Goal: Task Accomplishment & Management: Manage account settings

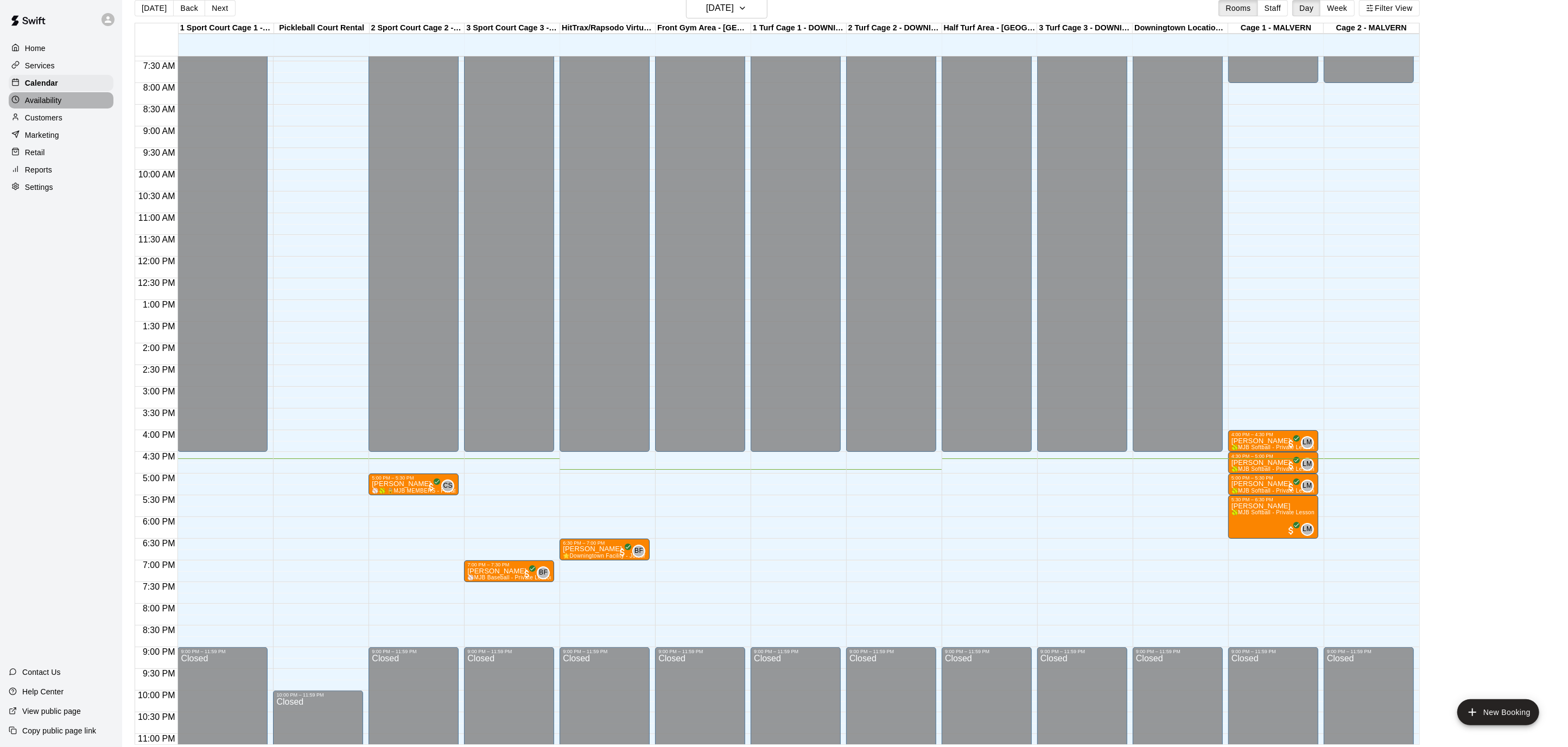
scroll to position [18, 0]
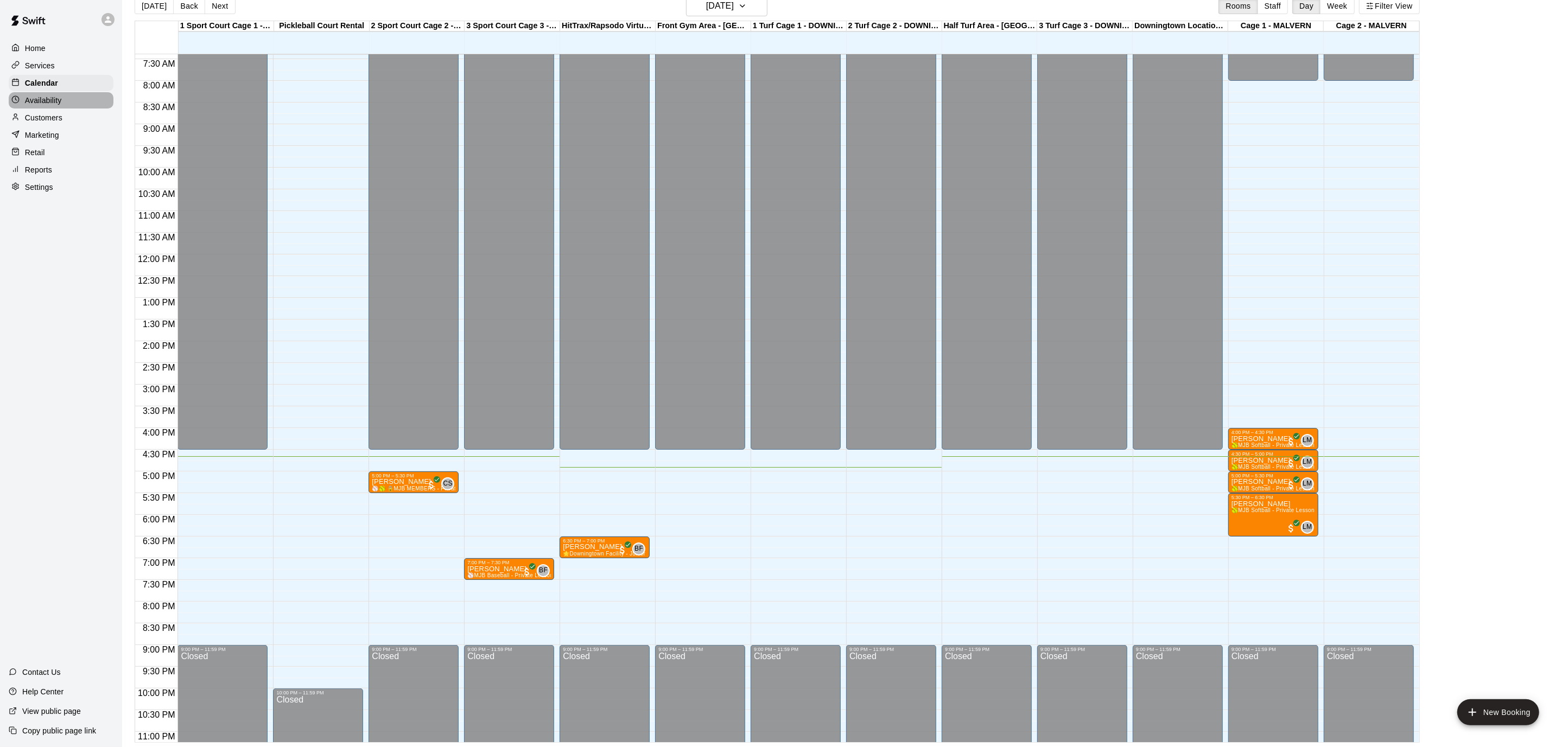
click at [32, 99] on p "Availability" at bounding box center [43, 100] width 37 height 11
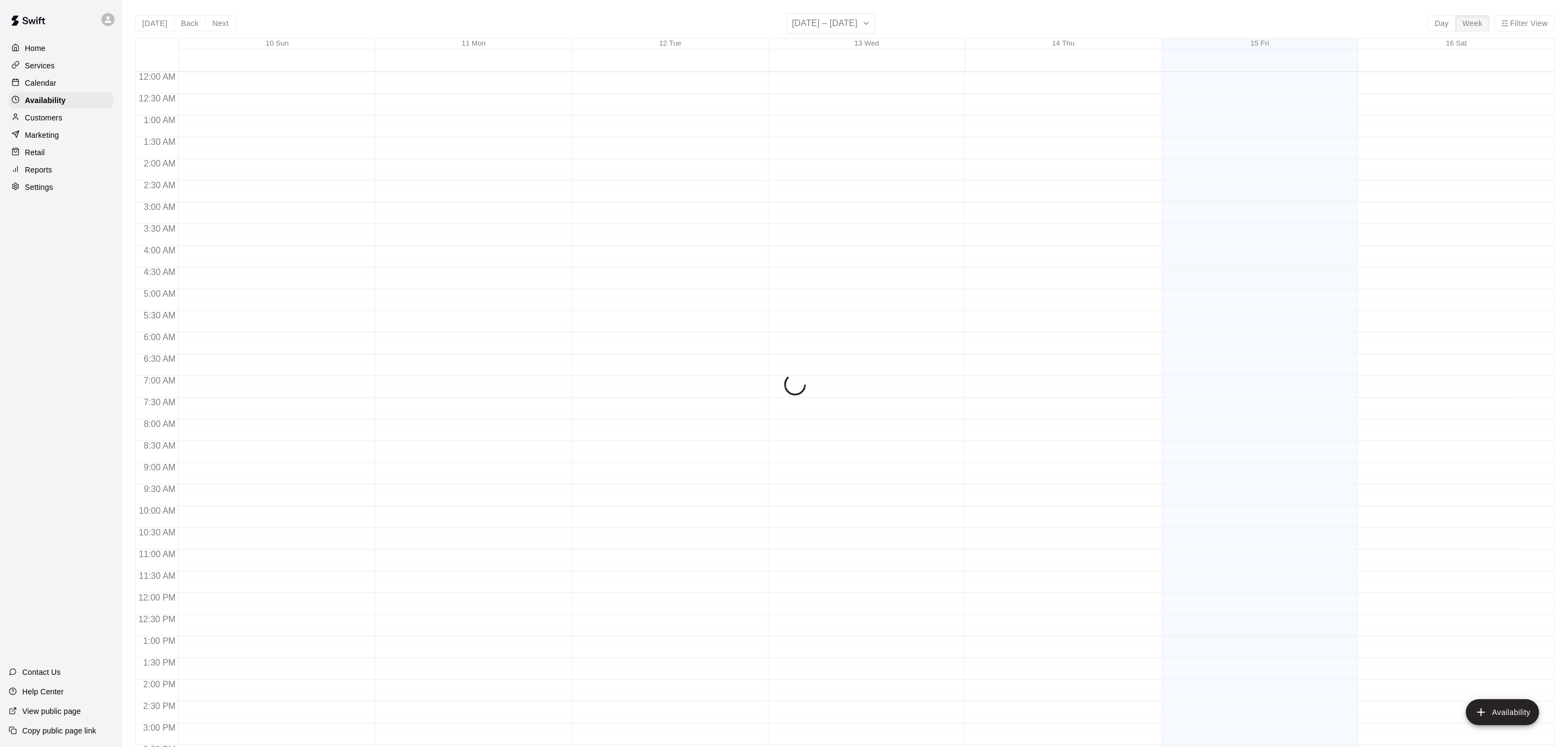
scroll to position [354, 0]
click at [39, 83] on p "Calendar" at bounding box center [41, 83] width 32 height 11
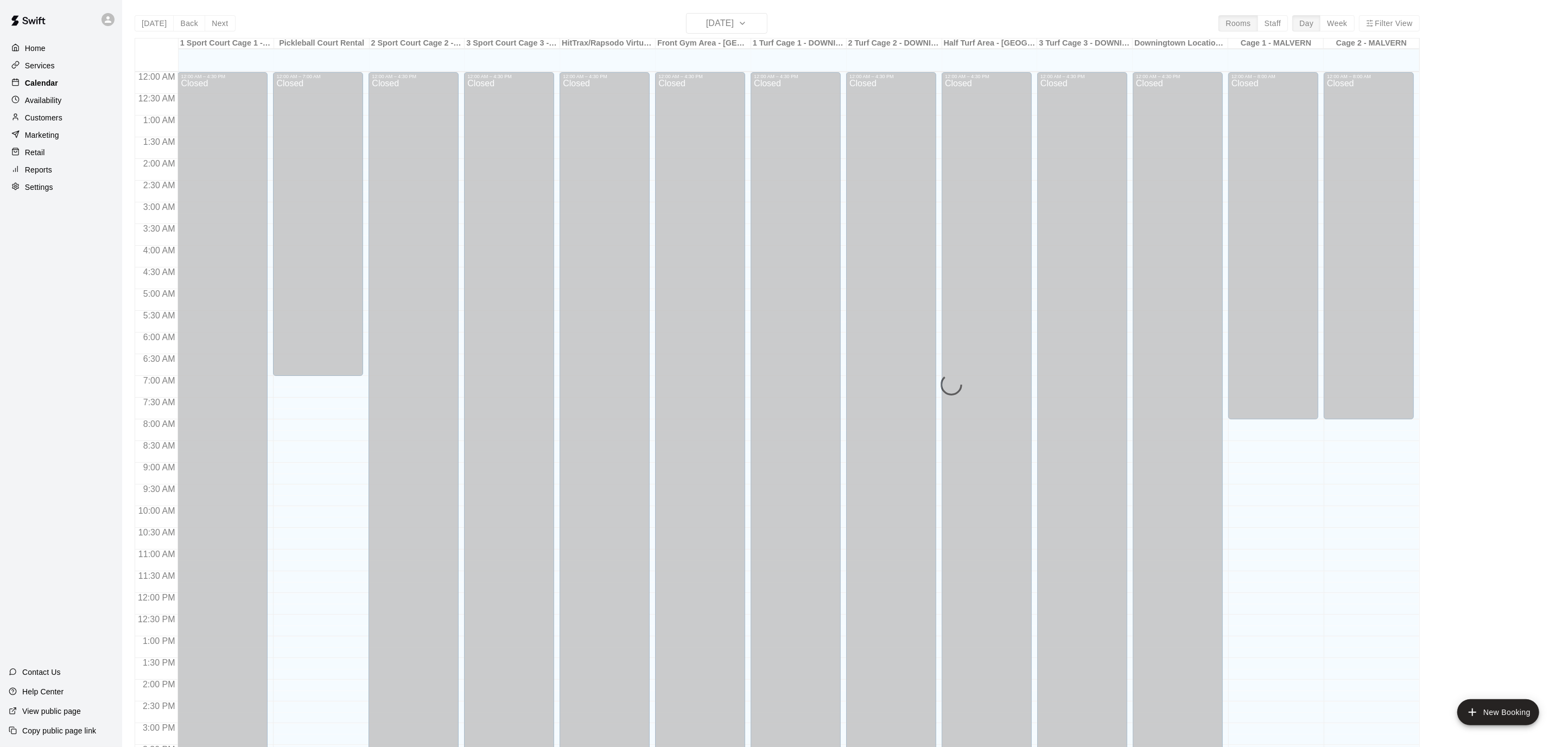
scroll to position [321, 0]
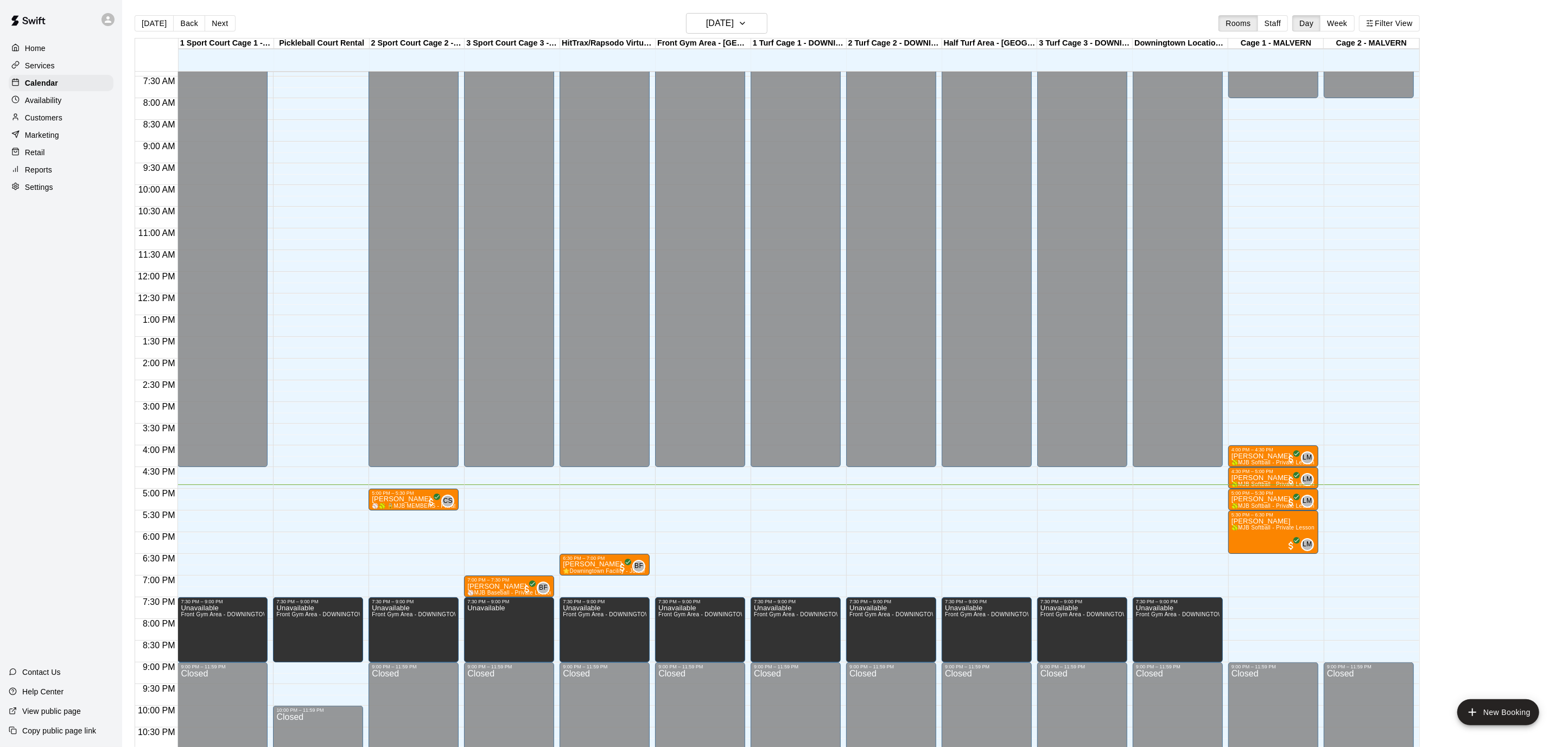
click at [60, 100] on p "Availability" at bounding box center [43, 100] width 37 height 11
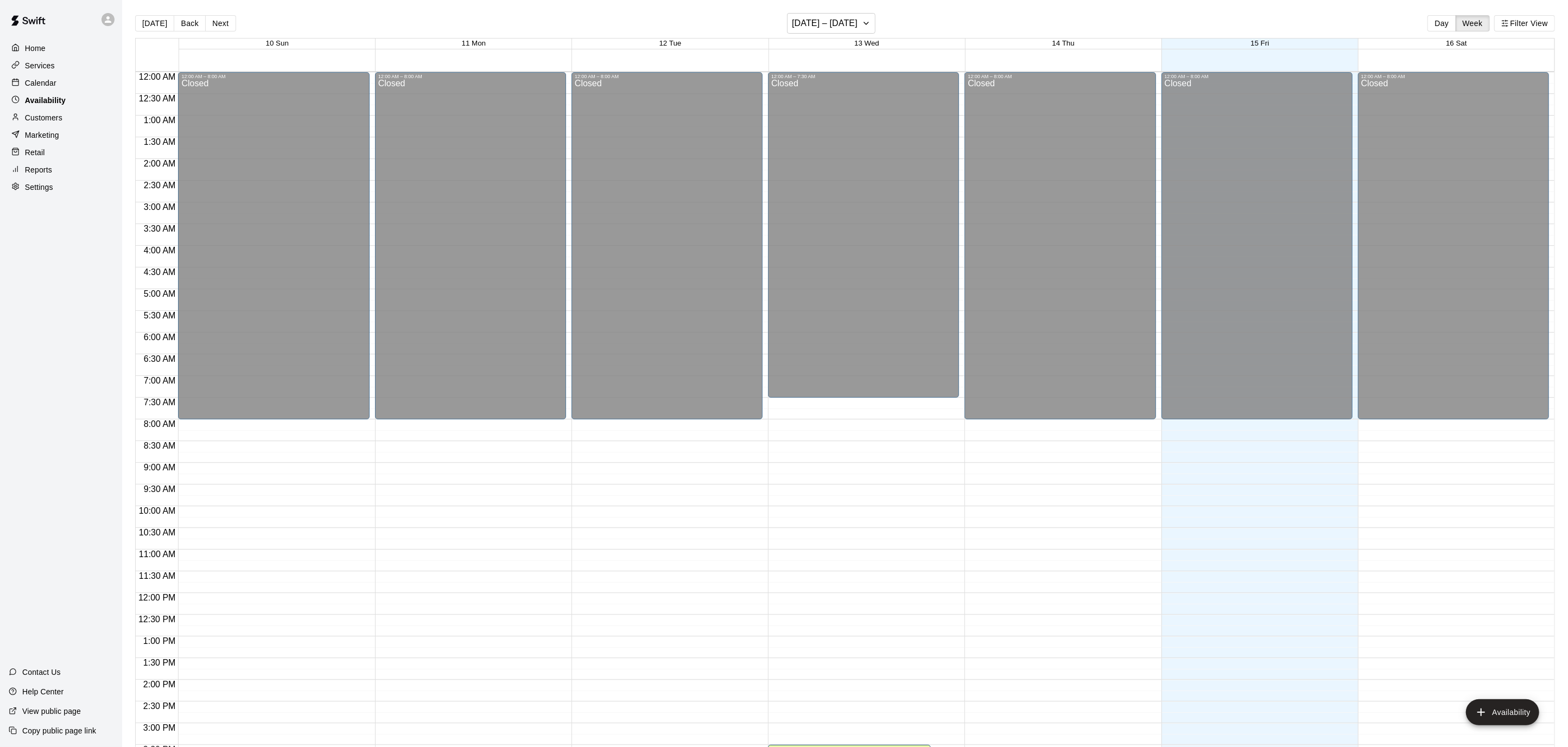
scroll to position [354, 0]
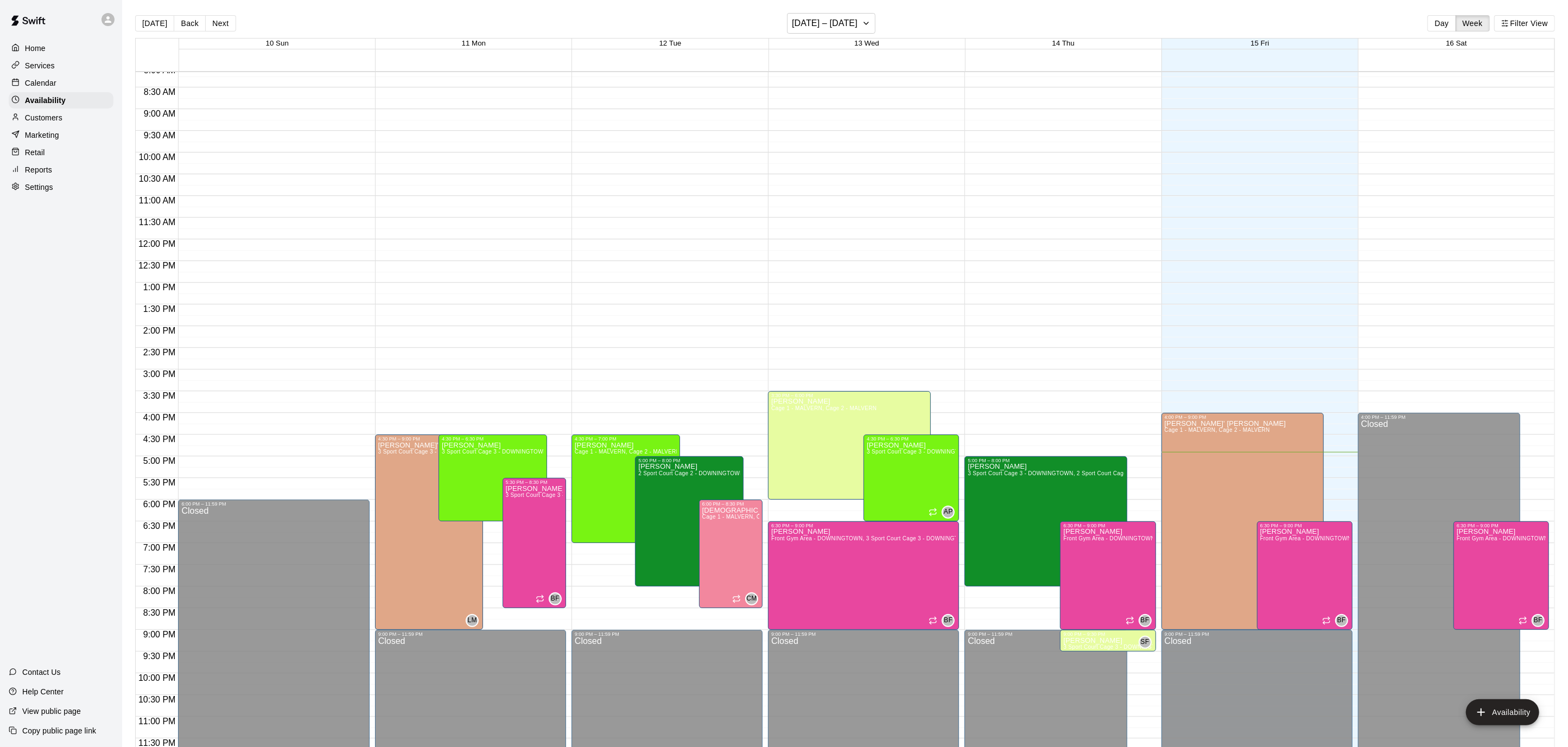
click at [225, 20] on button "Next" at bounding box center [220, 24] width 30 height 16
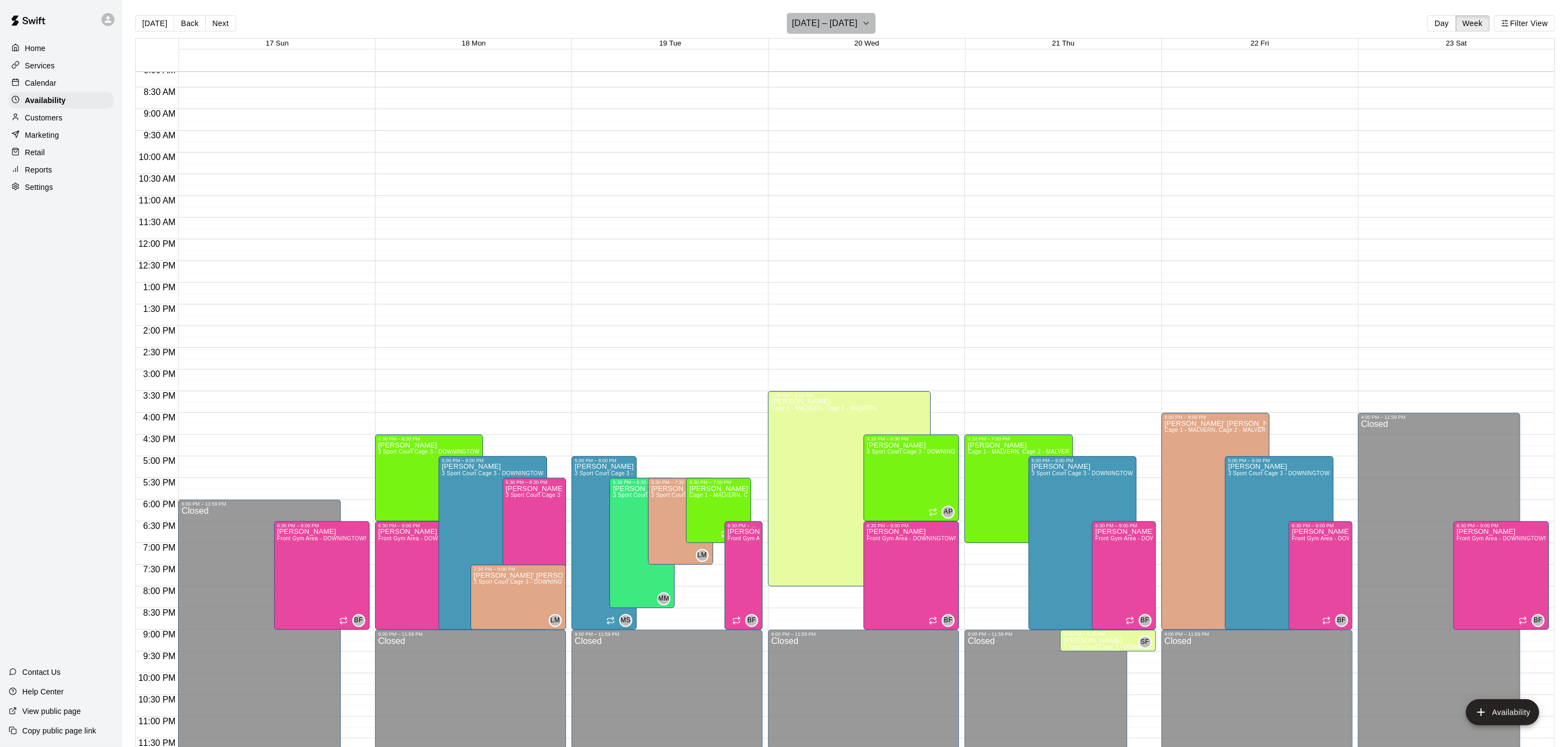
click at [869, 15] on button "[DATE] – [DATE]" at bounding box center [831, 24] width 88 height 21
click at [783, 179] on button "25" at bounding box center [790, 178] width 20 height 20
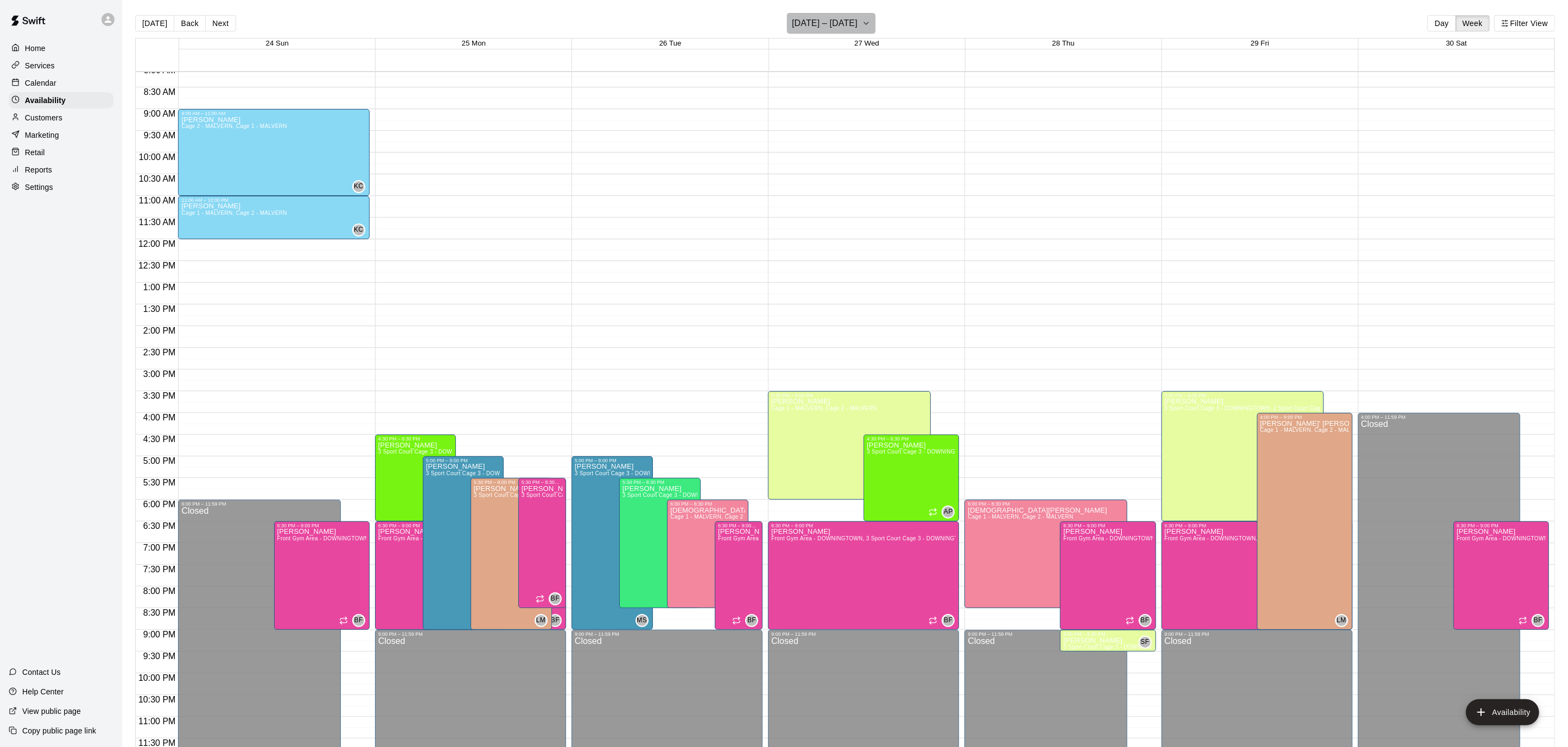
click at [863, 21] on icon "button" at bounding box center [866, 24] width 9 height 13
click at [63, 49] on div at bounding box center [784, 374] width 1568 height 747
click at [40, 46] on p "Home" at bounding box center [35, 48] width 21 height 11
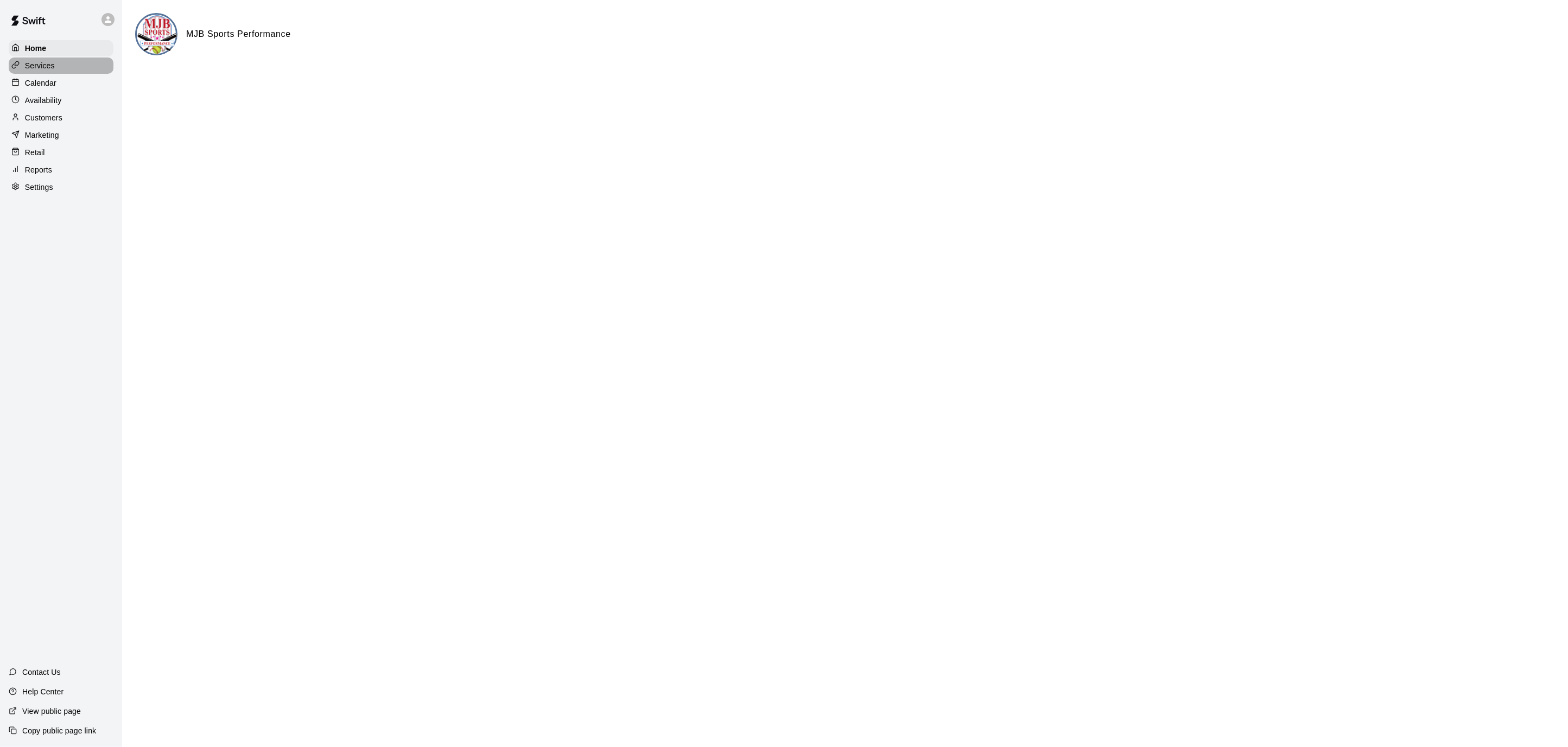
click at [40, 71] on div "Services" at bounding box center [61, 66] width 105 height 16
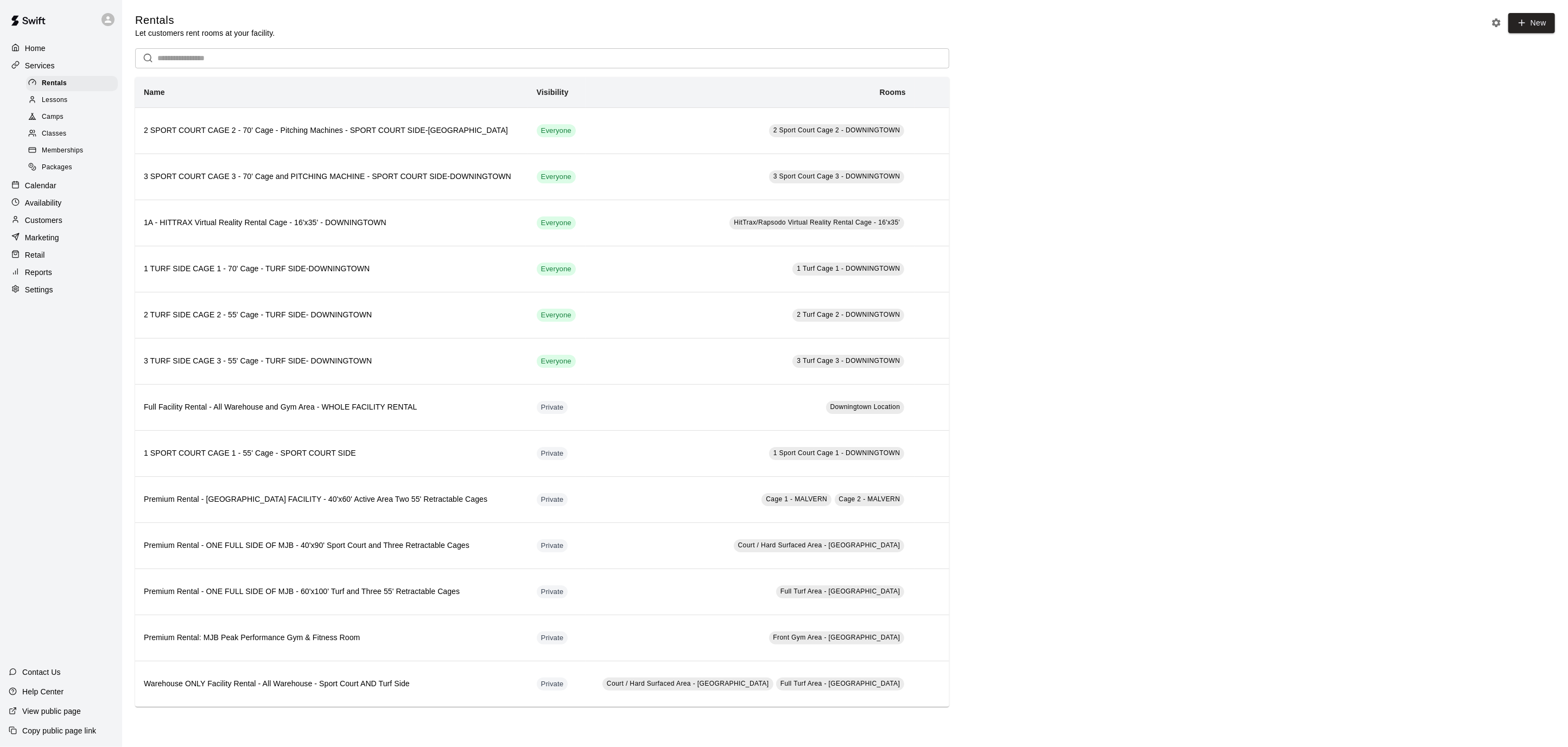
click at [40, 183] on p "Calendar" at bounding box center [41, 185] width 32 height 11
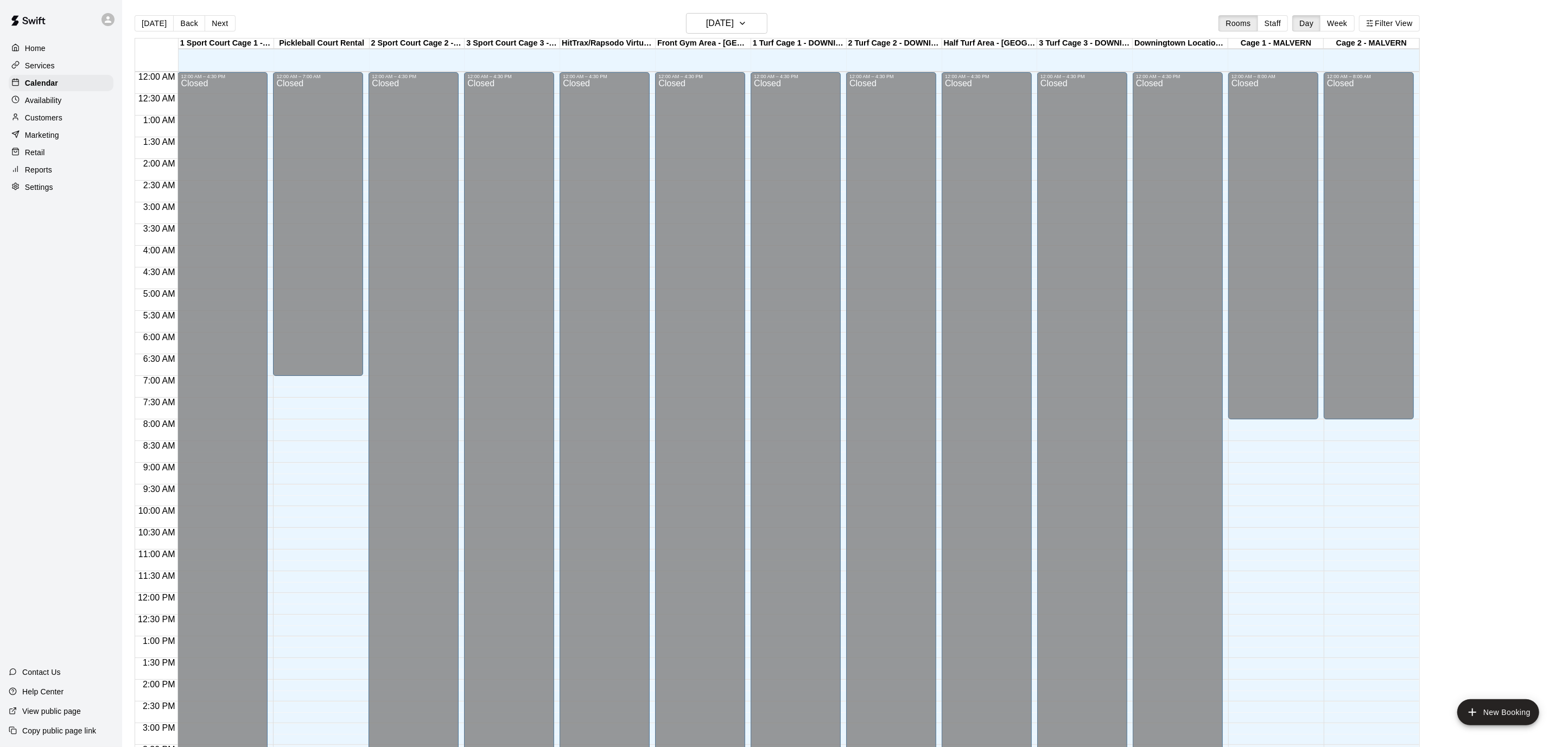
scroll to position [321, 0]
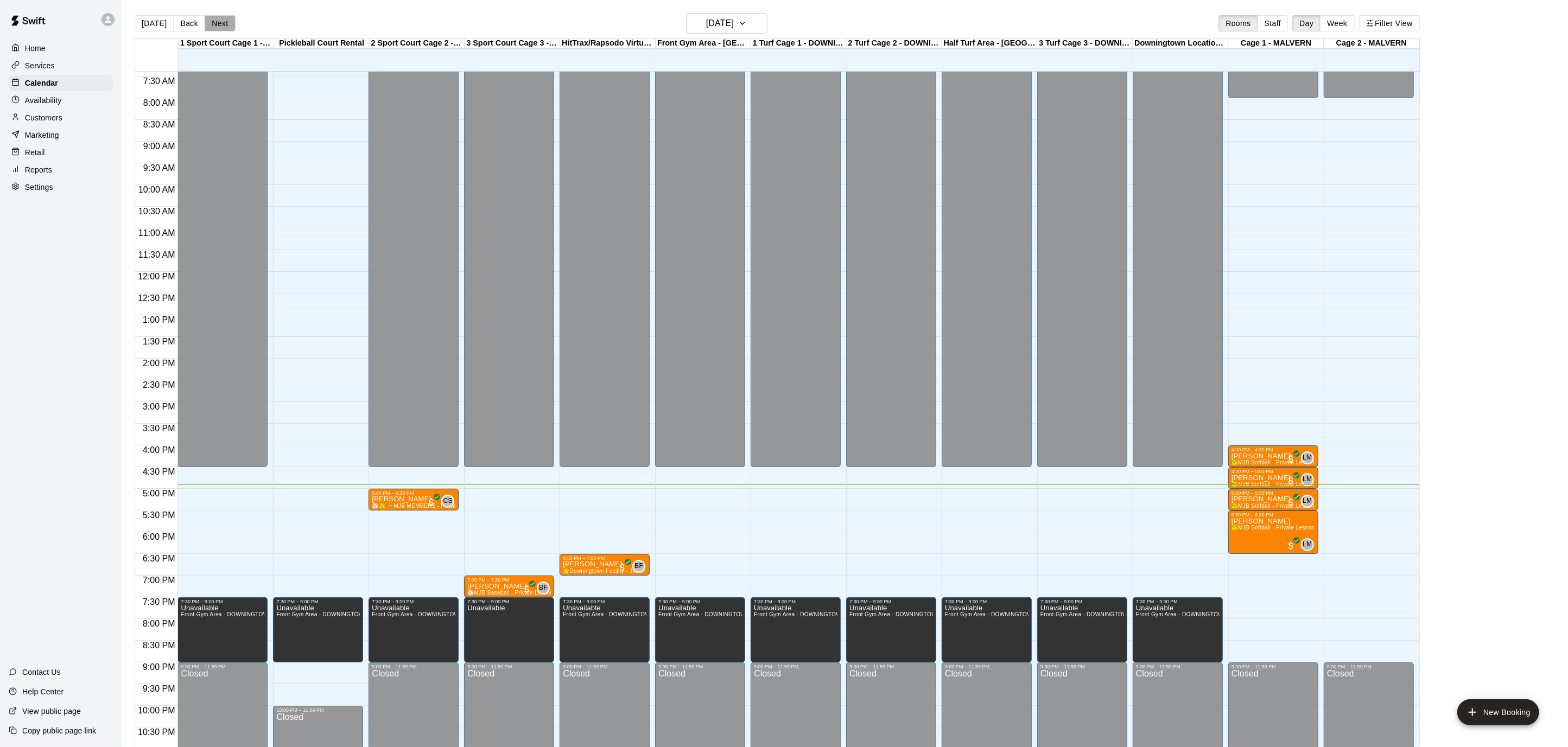
click at [219, 25] on button "Next" at bounding box center [220, 24] width 30 height 16
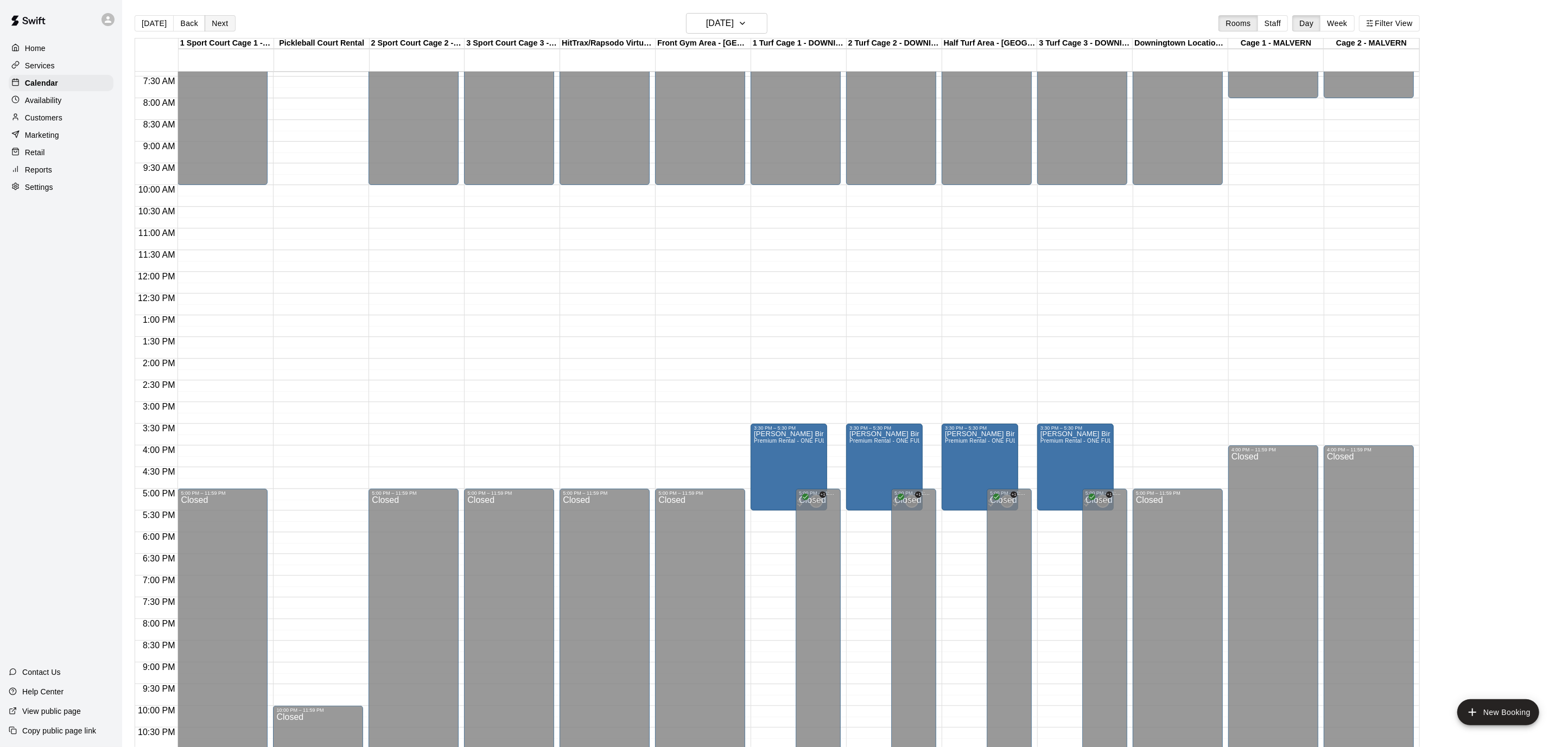
click at [219, 25] on button "Next" at bounding box center [220, 24] width 30 height 16
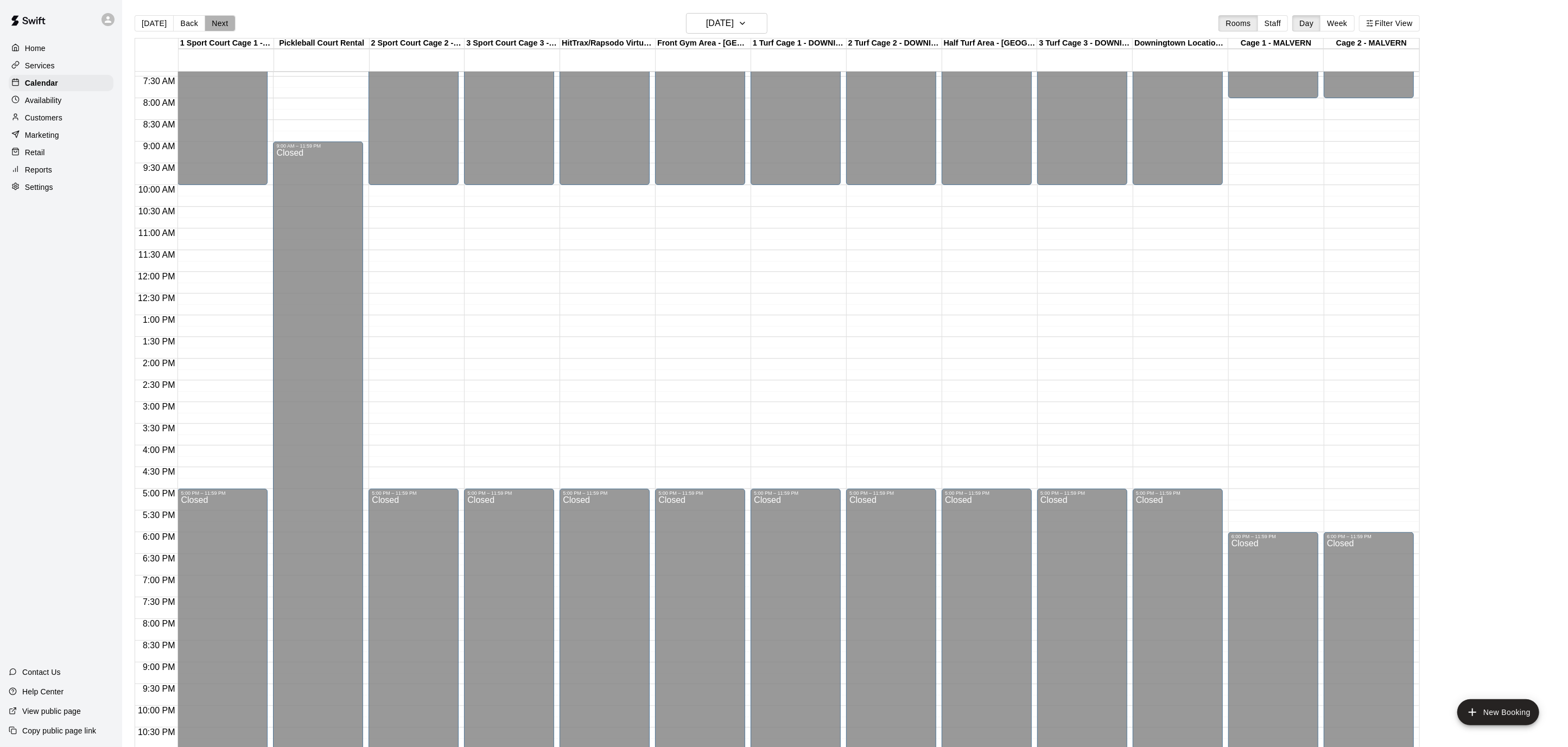
click at [219, 25] on button "Next" at bounding box center [220, 24] width 30 height 16
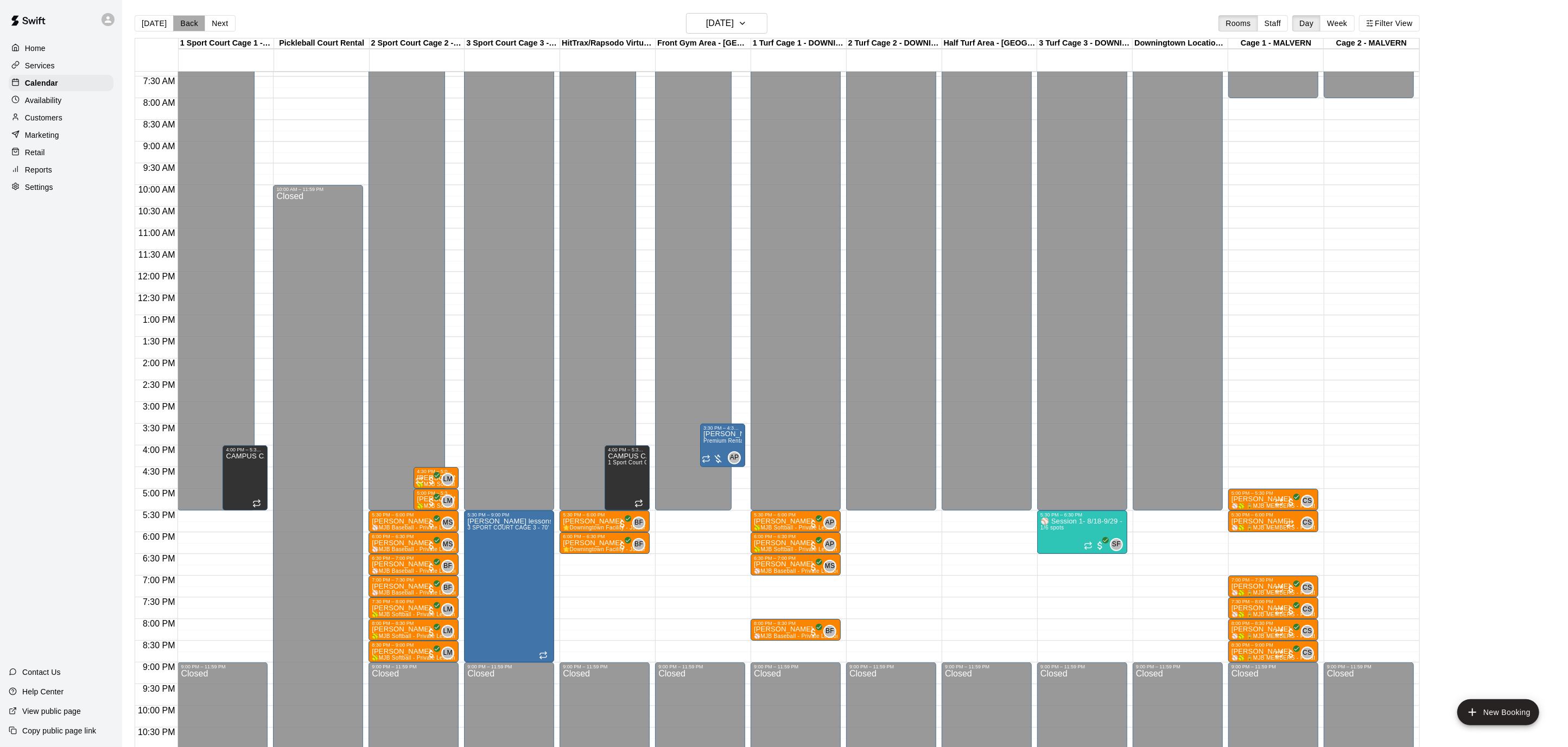
click at [197, 28] on button "Back" at bounding box center [189, 24] width 32 height 16
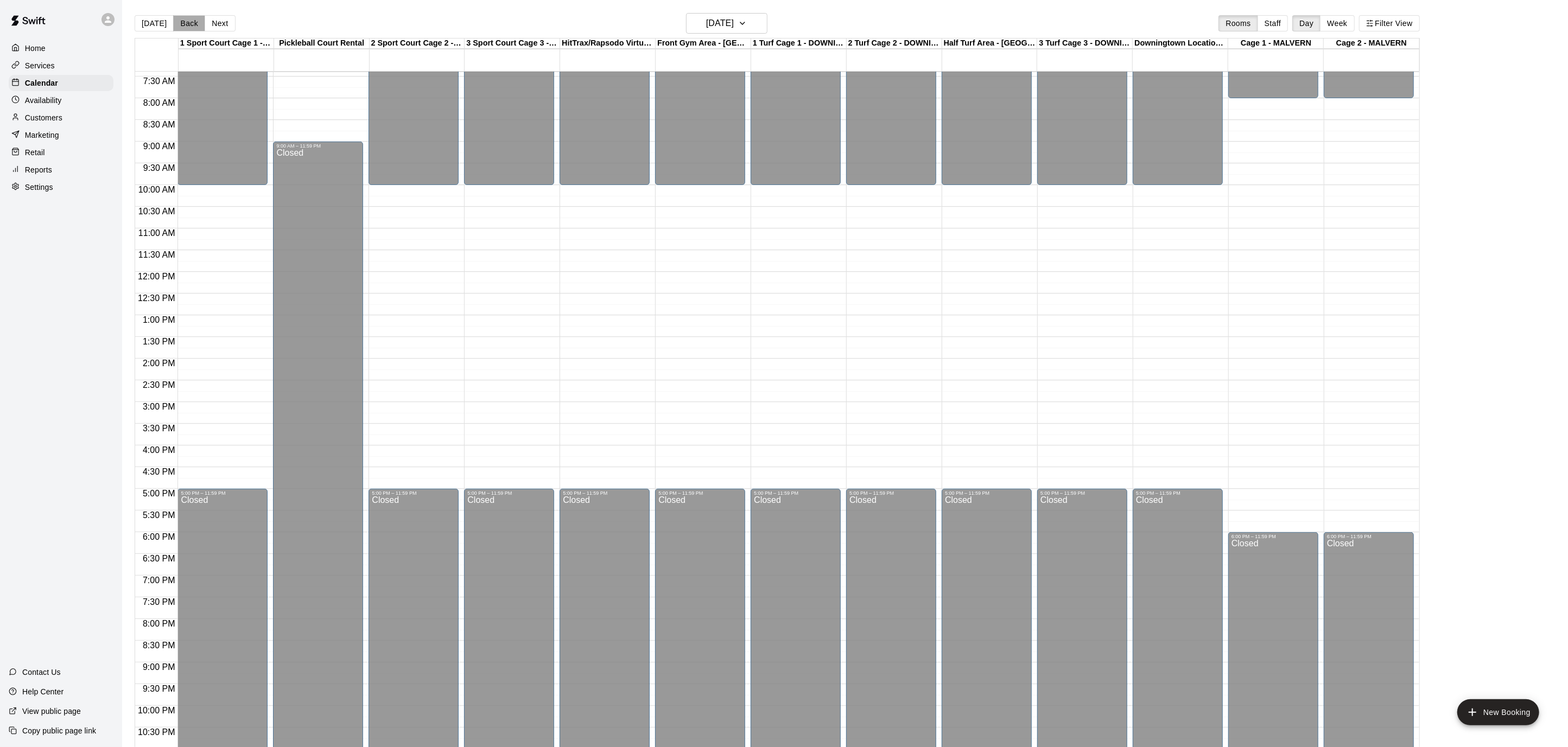
click at [197, 28] on button "Back" at bounding box center [189, 24] width 32 height 16
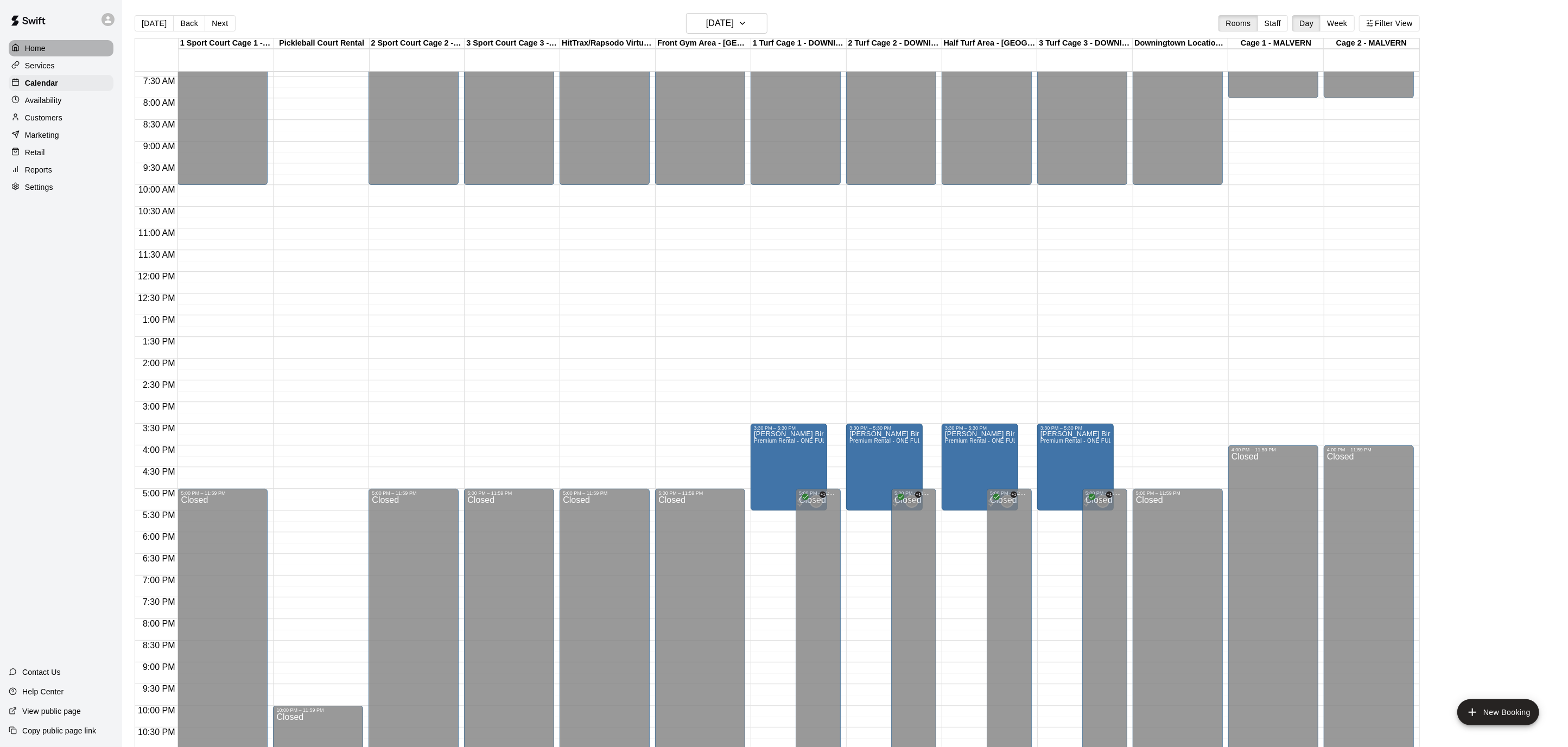
click at [40, 53] on div "Home" at bounding box center [61, 48] width 105 height 16
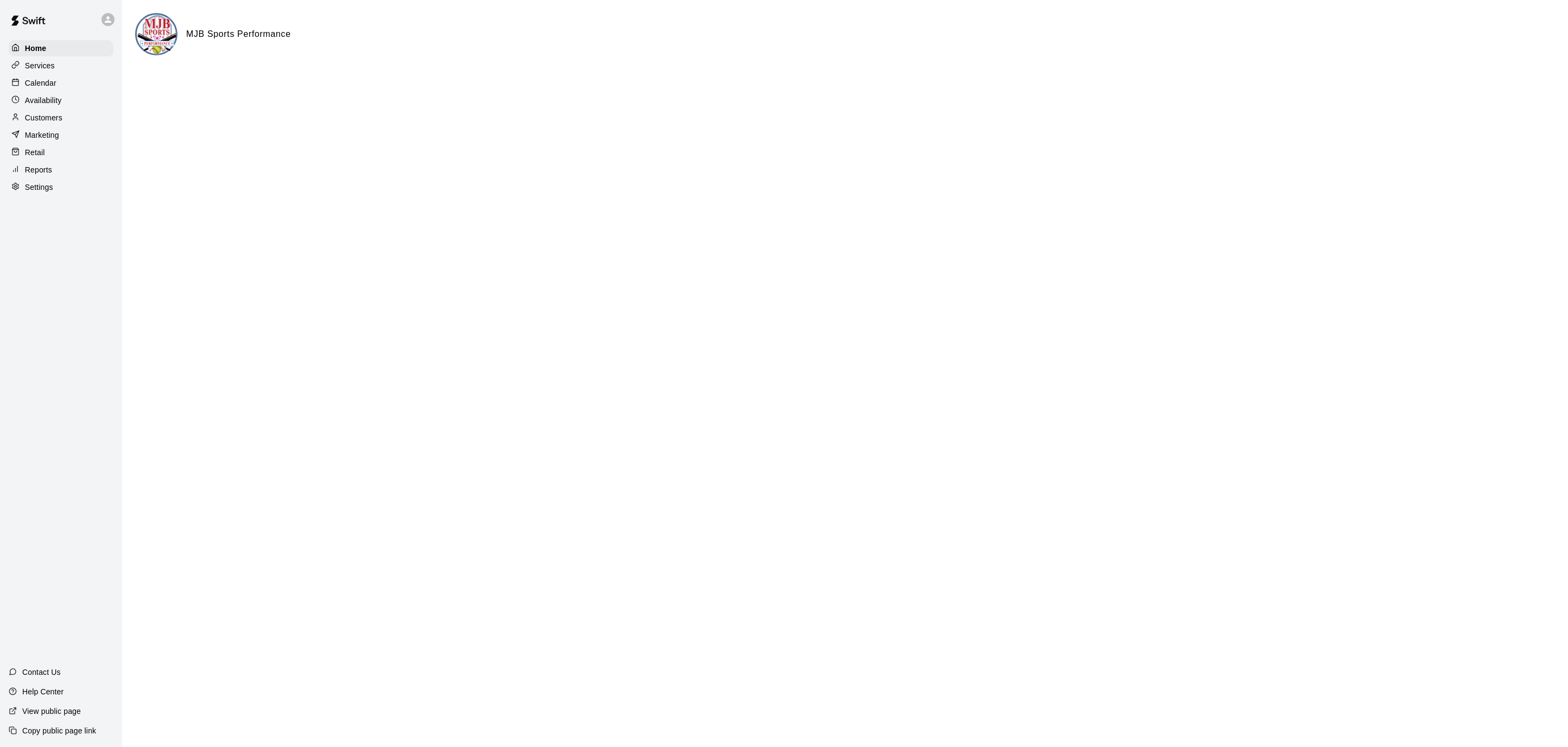
click at [56, 79] on div "Calendar" at bounding box center [61, 83] width 105 height 16
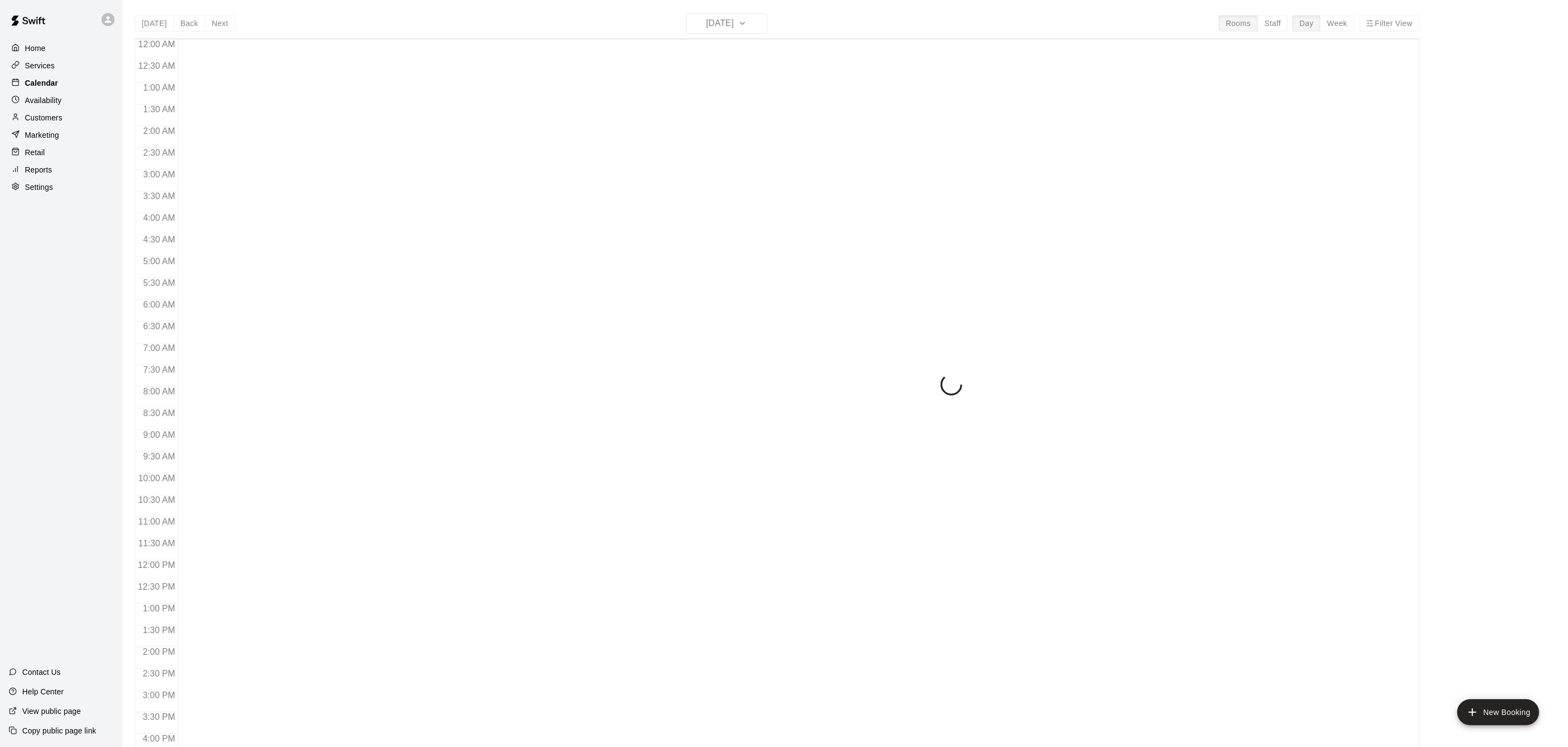
scroll to position [321, 0]
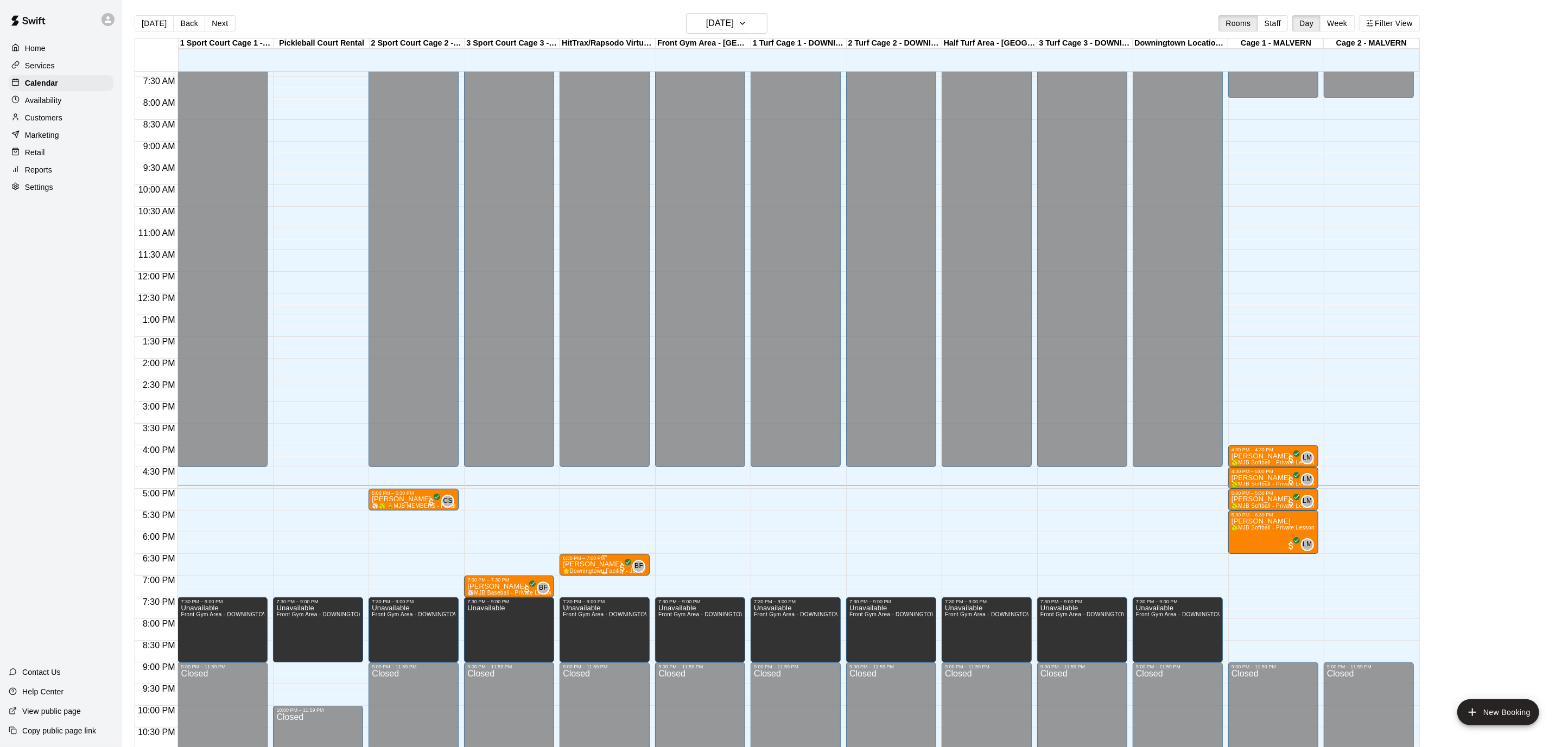
click at [576, 559] on div "6:30 PM – 7:00 PM" at bounding box center [604, 558] width 83 height 5
click at [573, 596] on img "edit" at bounding box center [573, 592] width 13 height 13
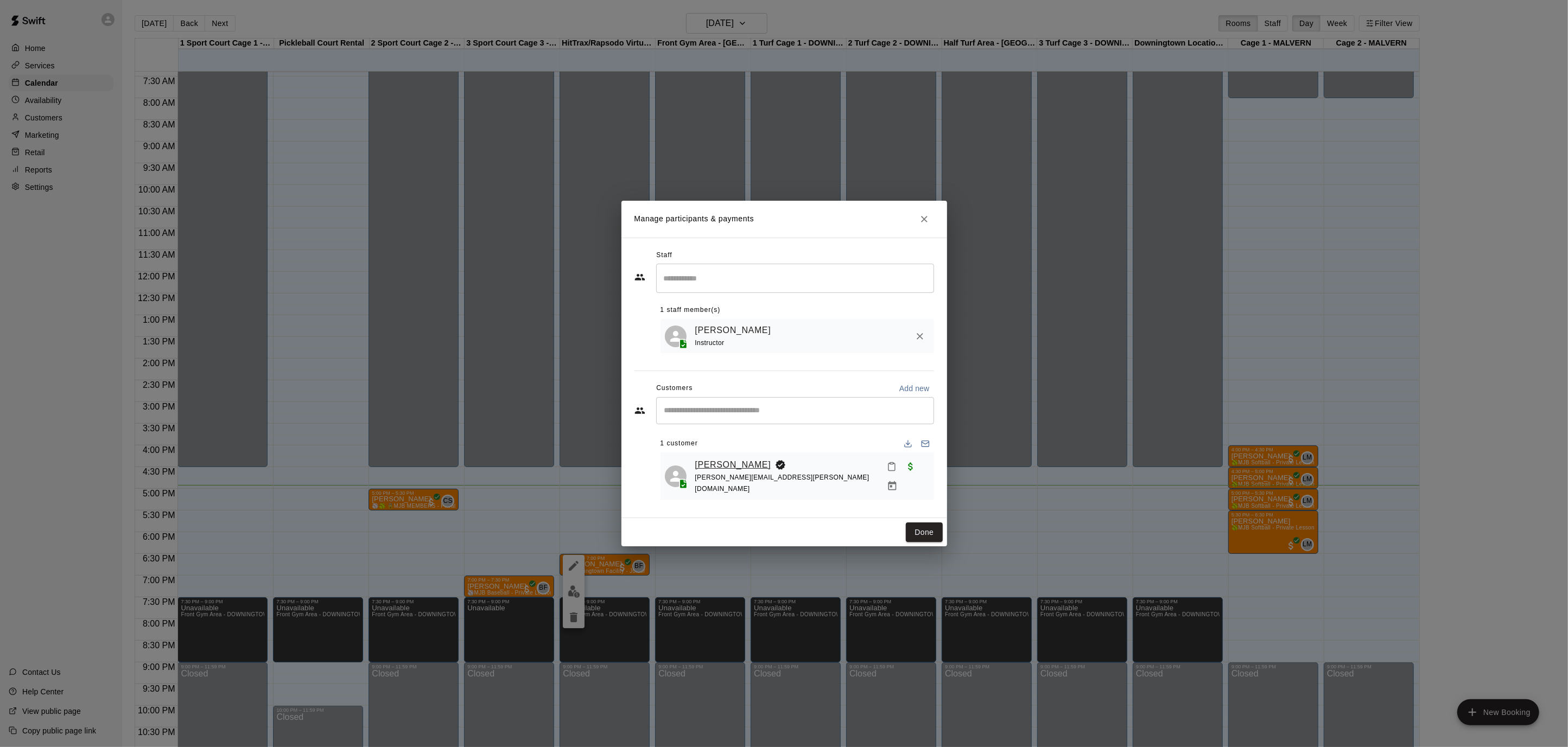
click at [735, 471] on link "[PERSON_NAME]" at bounding box center [732, 465] width 76 height 14
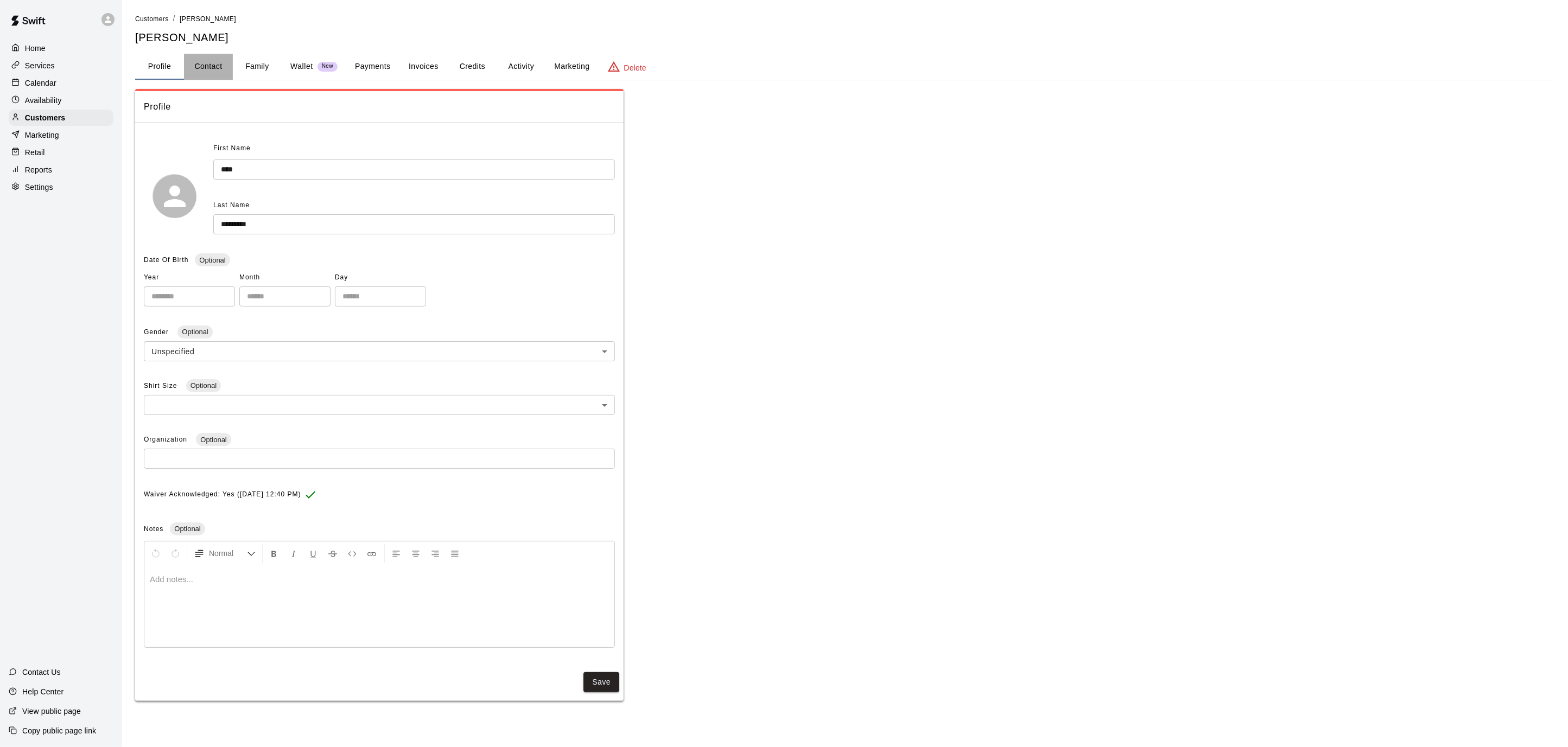
click at [213, 64] on button "Contact" at bounding box center [209, 66] width 49 height 26
select select "**"
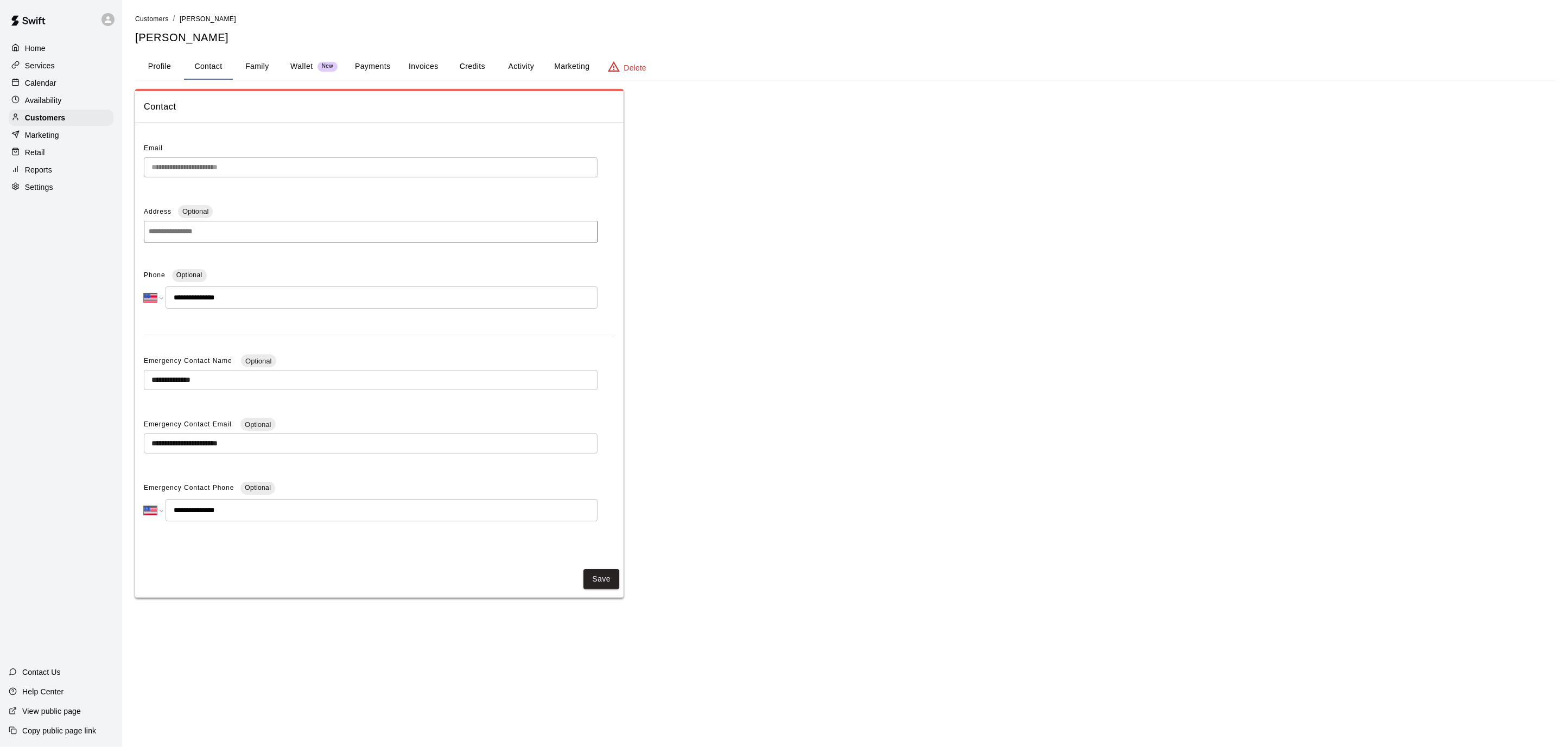
click at [32, 86] on p "Calendar" at bounding box center [41, 83] width 32 height 11
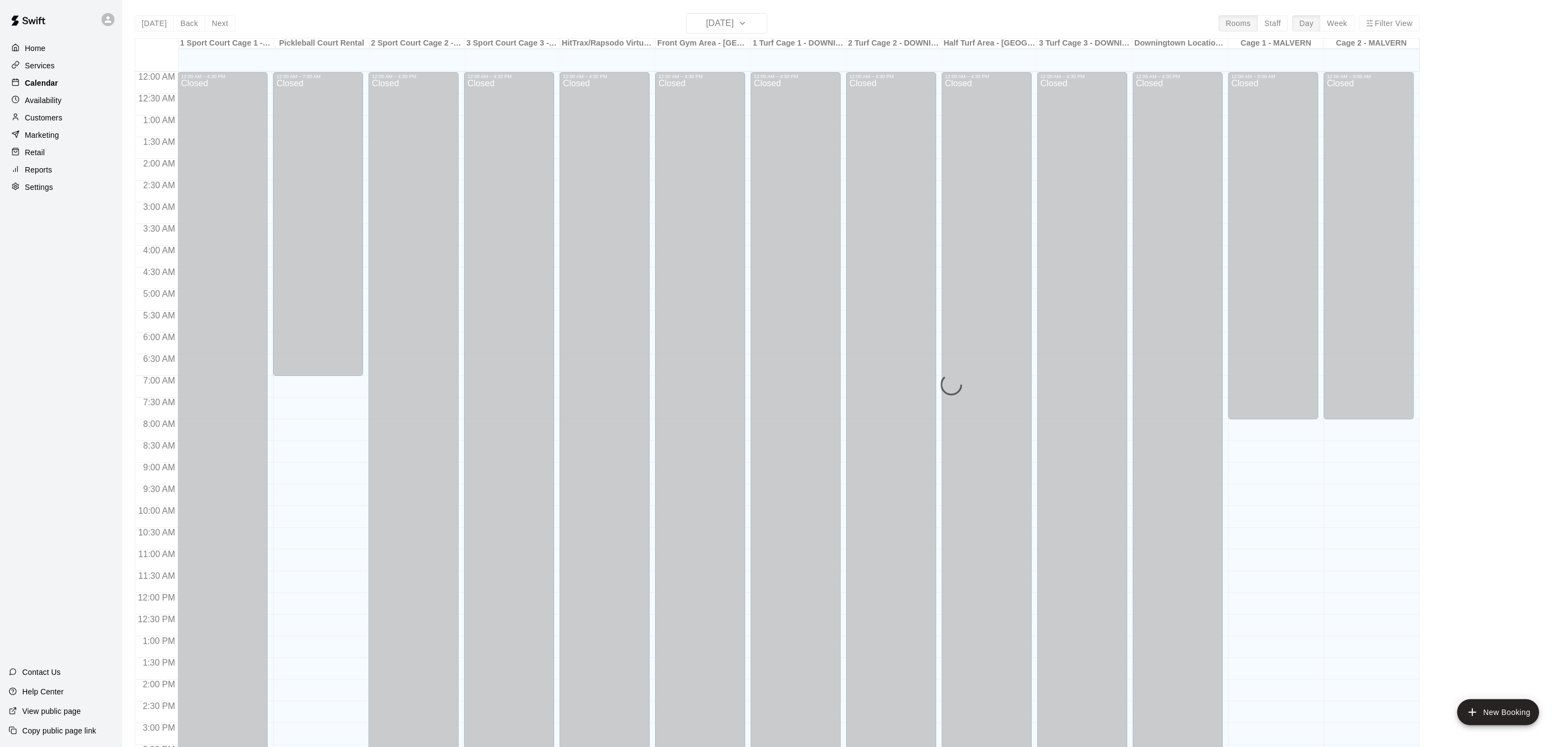
scroll to position [321, 0]
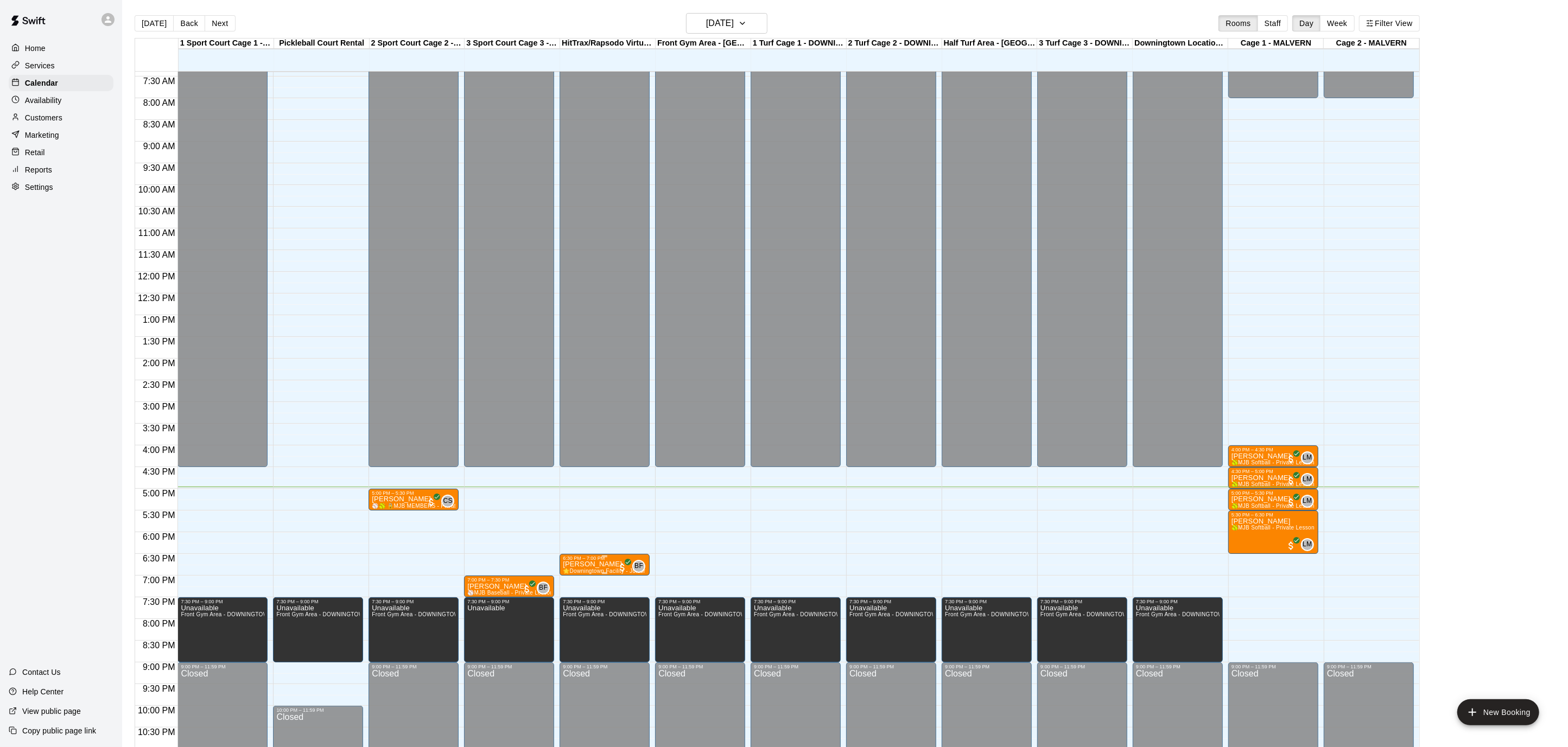
click at [604, 572] on div at bounding box center [604, 573] width 5 height 1
click at [580, 564] on div at bounding box center [784, 374] width 1568 height 747
click at [580, 564] on p "[PERSON_NAME]" at bounding box center [604, 564] width 83 height 0
click at [569, 579] on icon "edit" at bounding box center [573, 575] width 10 height 10
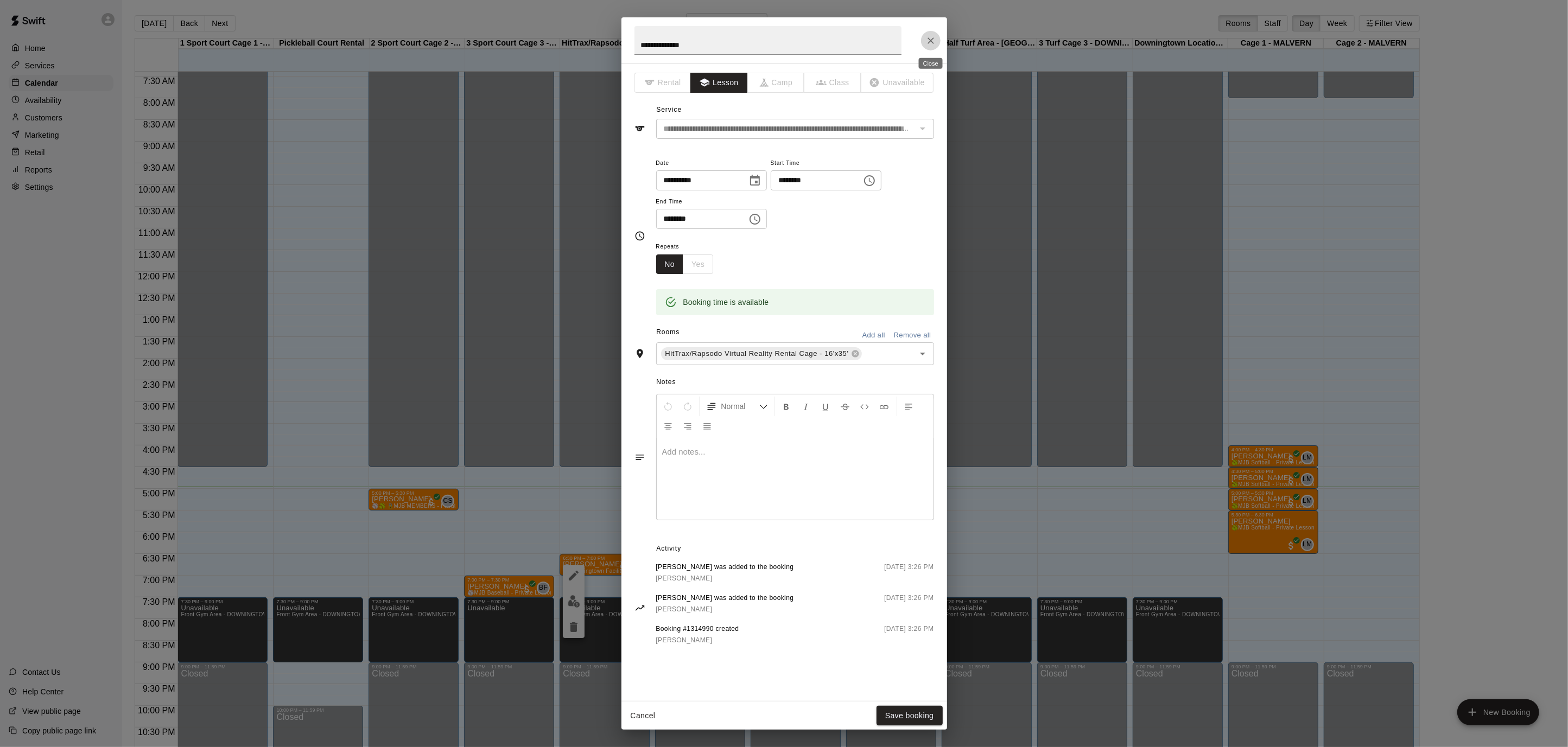
click at [925, 36] on button "Close" at bounding box center [931, 41] width 20 height 20
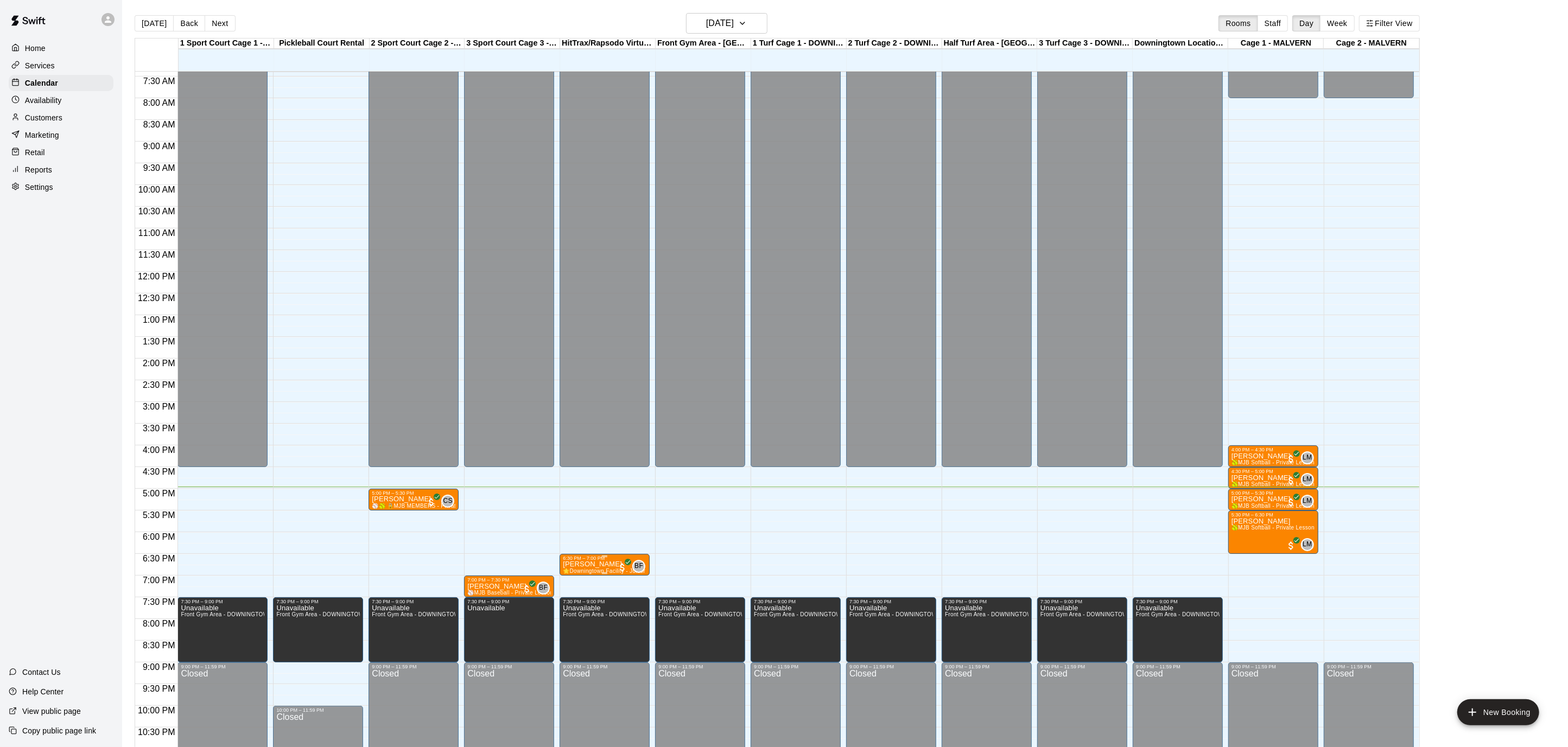
click at [603, 564] on p "[PERSON_NAME]" at bounding box center [604, 564] width 83 height 0
click at [574, 604] on img "edit" at bounding box center [573, 601] width 13 height 13
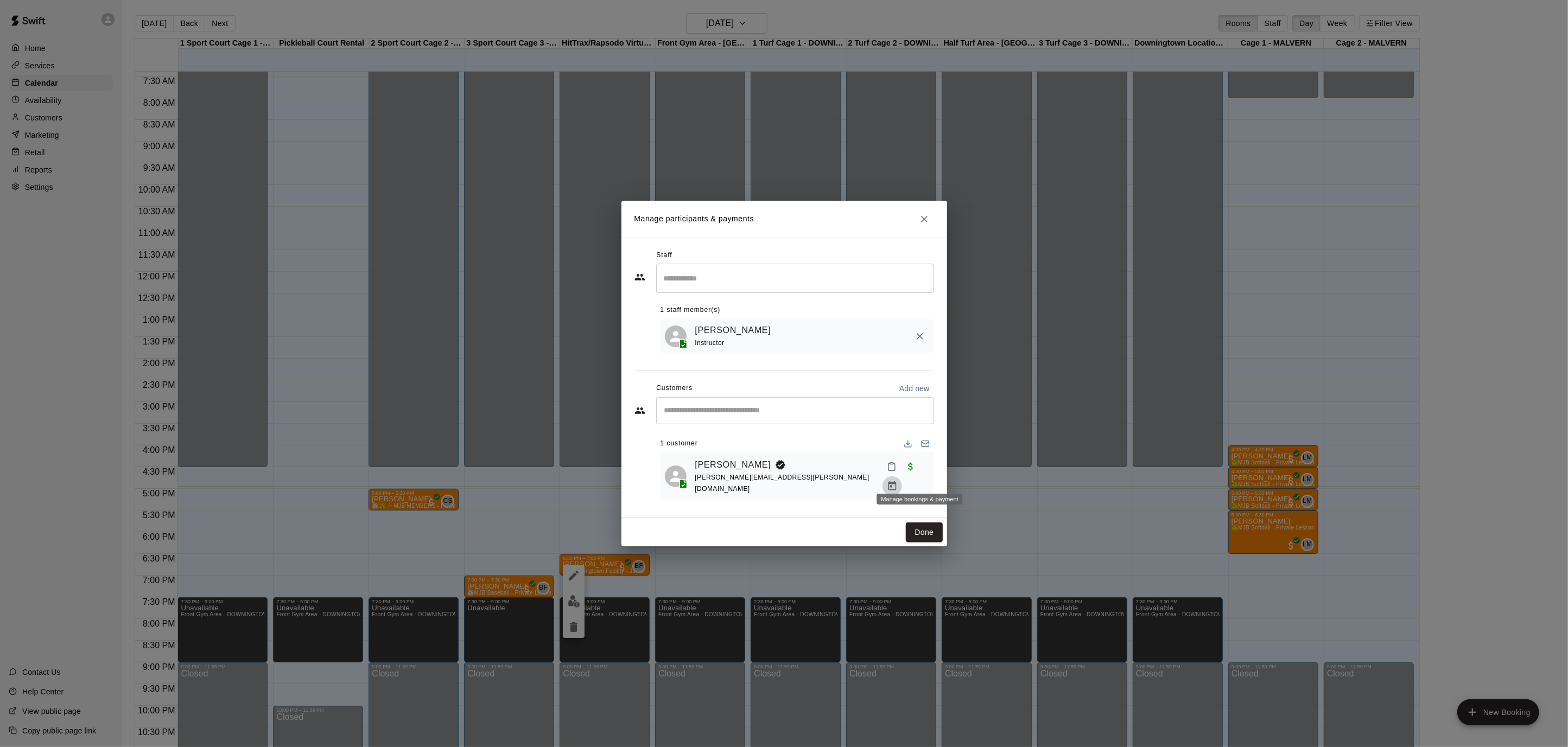
click at [897, 480] on icon "Manage bookings & payment" at bounding box center [892, 485] width 11 height 11
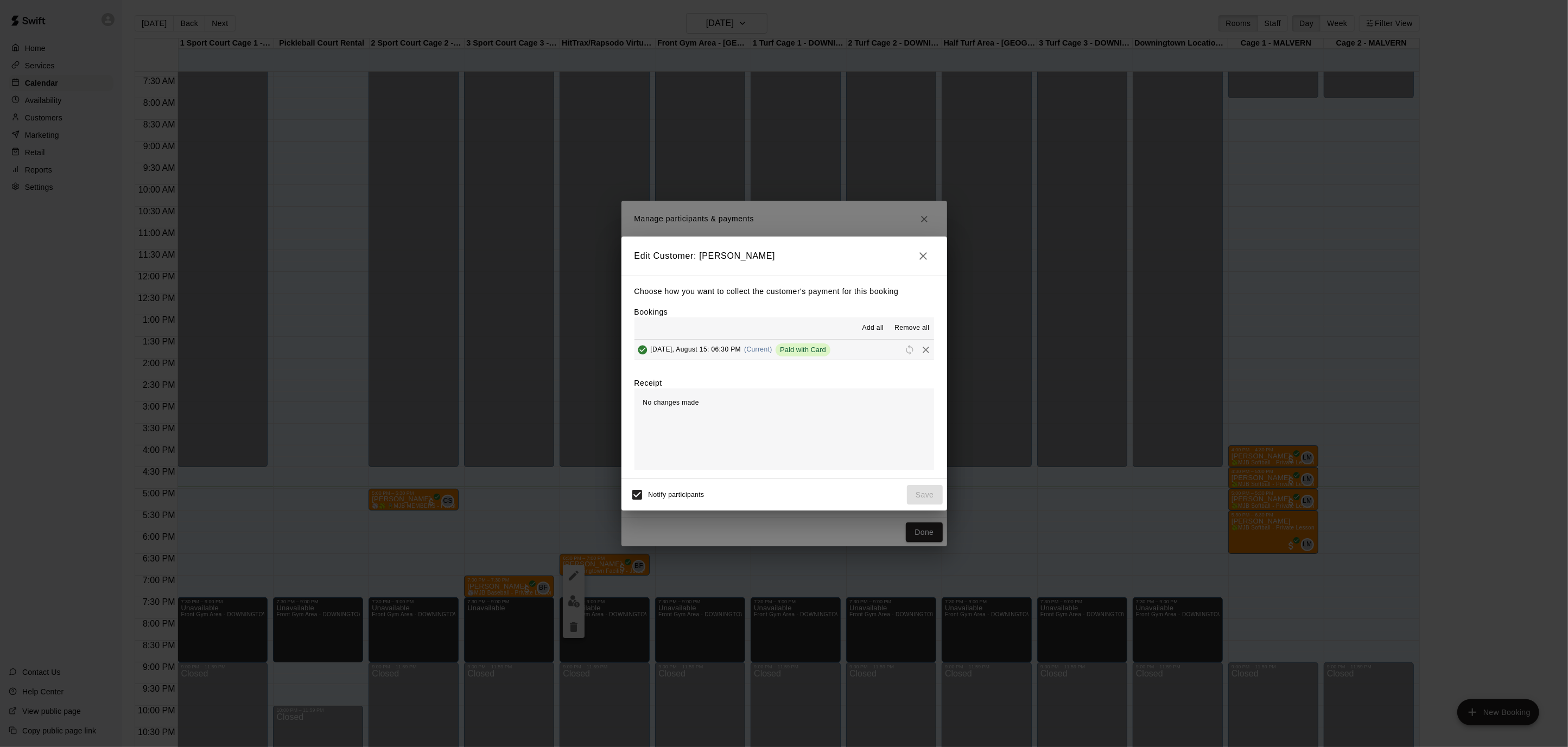
click at [905, 324] on span "Remove all" at bounding box center [911, 328] width 35 height 11
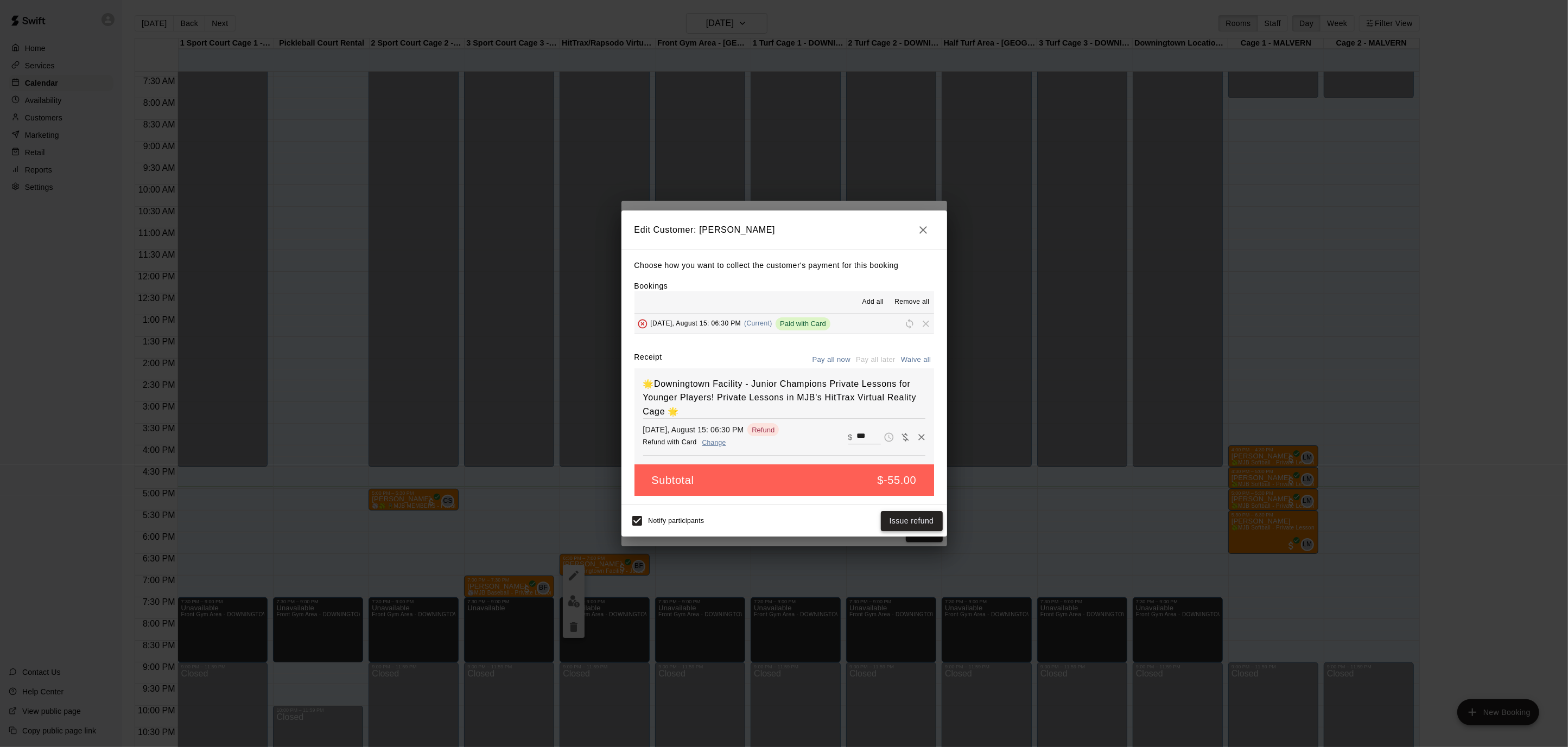
click at [908, 518] on button "Issue refund" at bounding box center [911, 521] width 62 height 20
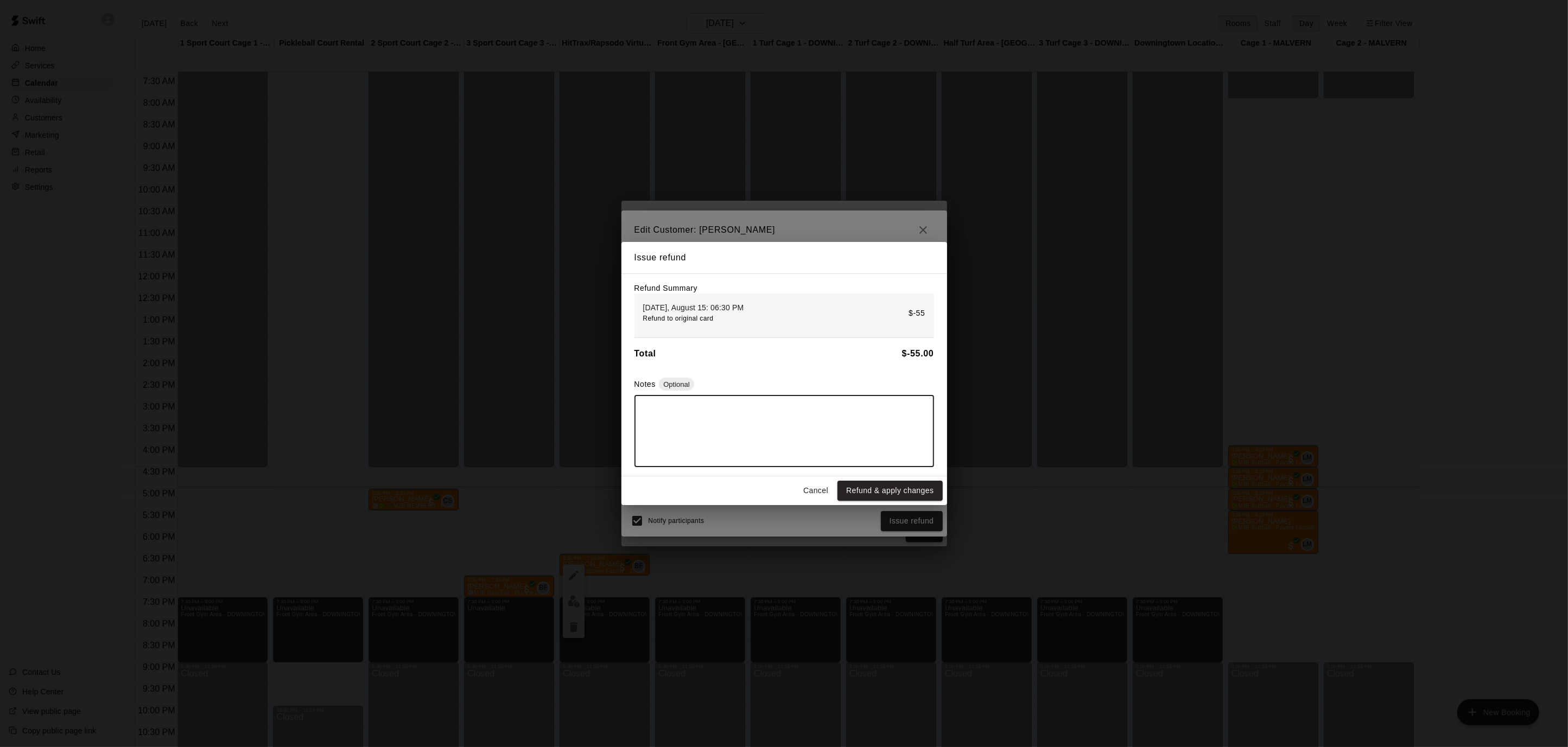
click at [755, 430] on textarea at bounding box center [784, 432] width 284 height 55
click at [906, 497] on button "Refund & apply changes" at bounding box center [889, 490] width 105 height 20
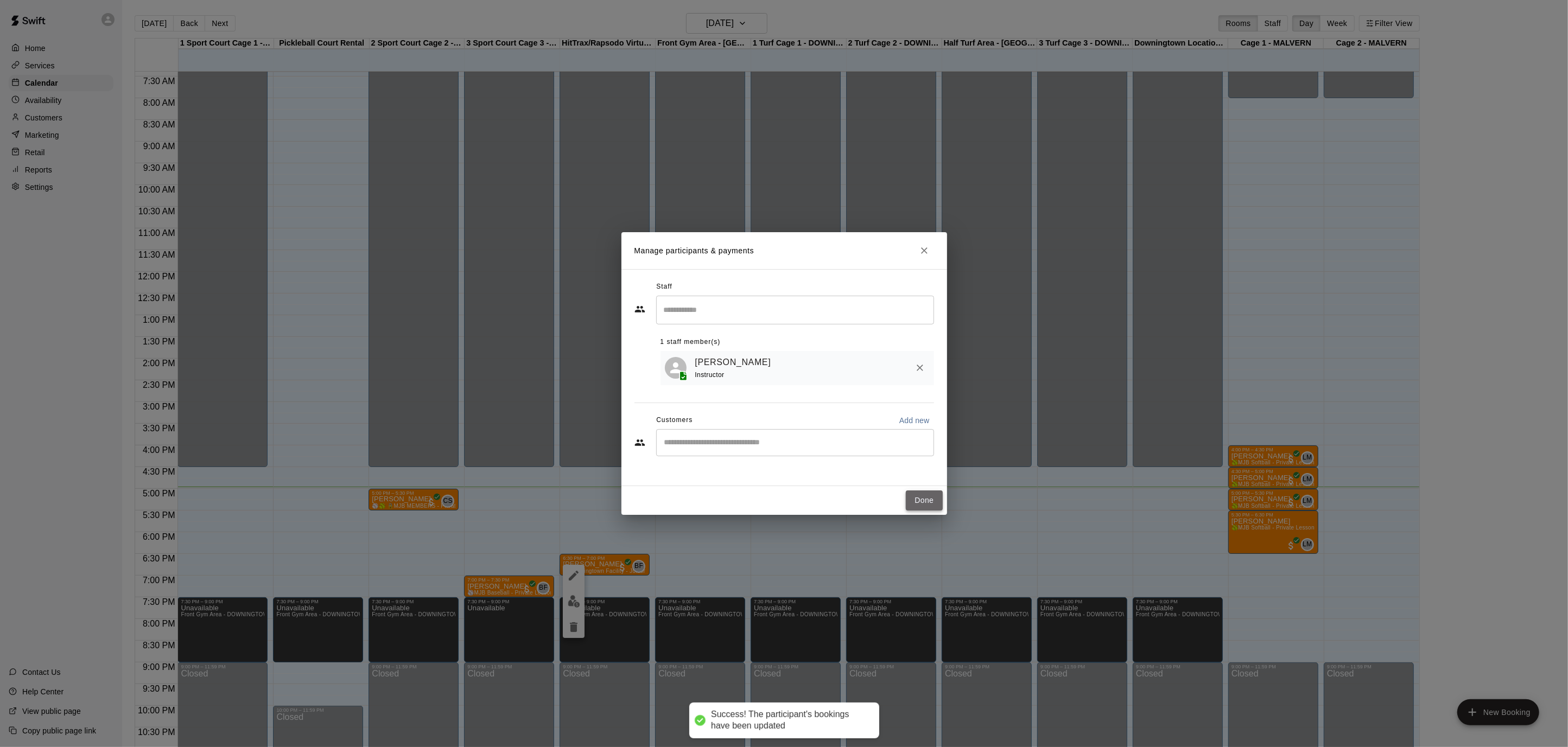
click at [917, 496] on button "Done" at bounding box center [923, 500] width 36 height 20
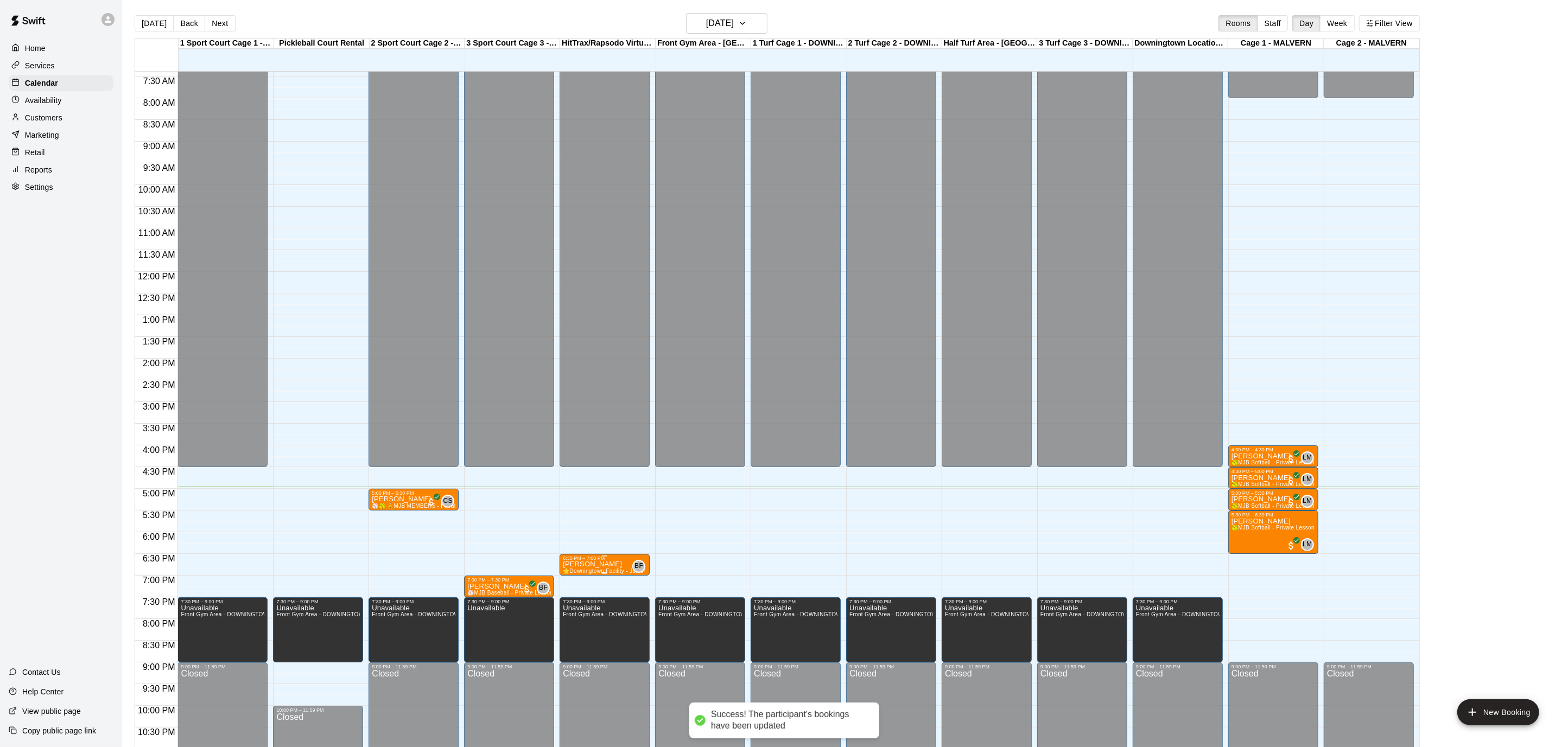
click at [575, 617] on icon "delete" at bounding box center [574, 623] width 13 height 13
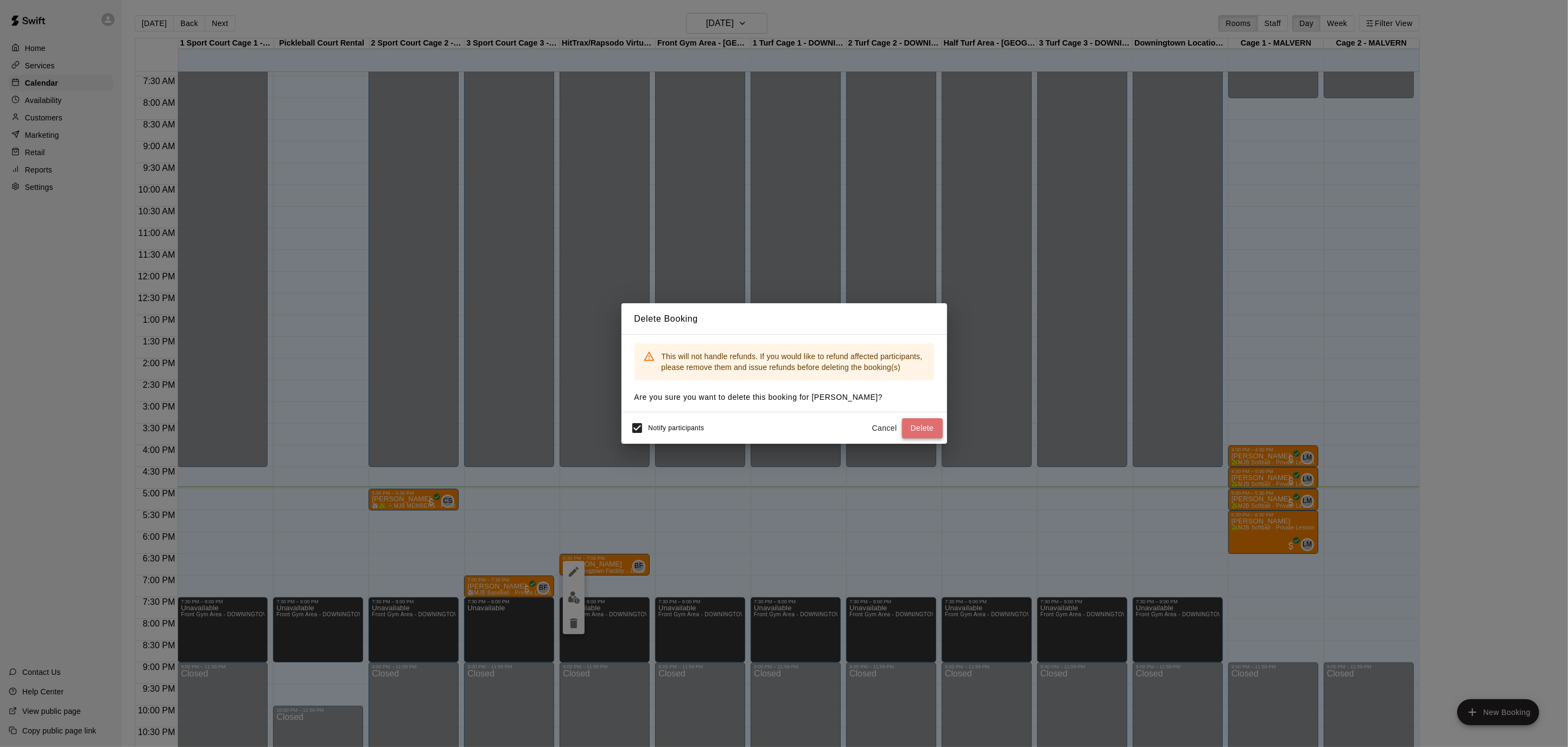
click at [917, 429] on button "Delete" at bounding box center [922, 428] width 41 height 20
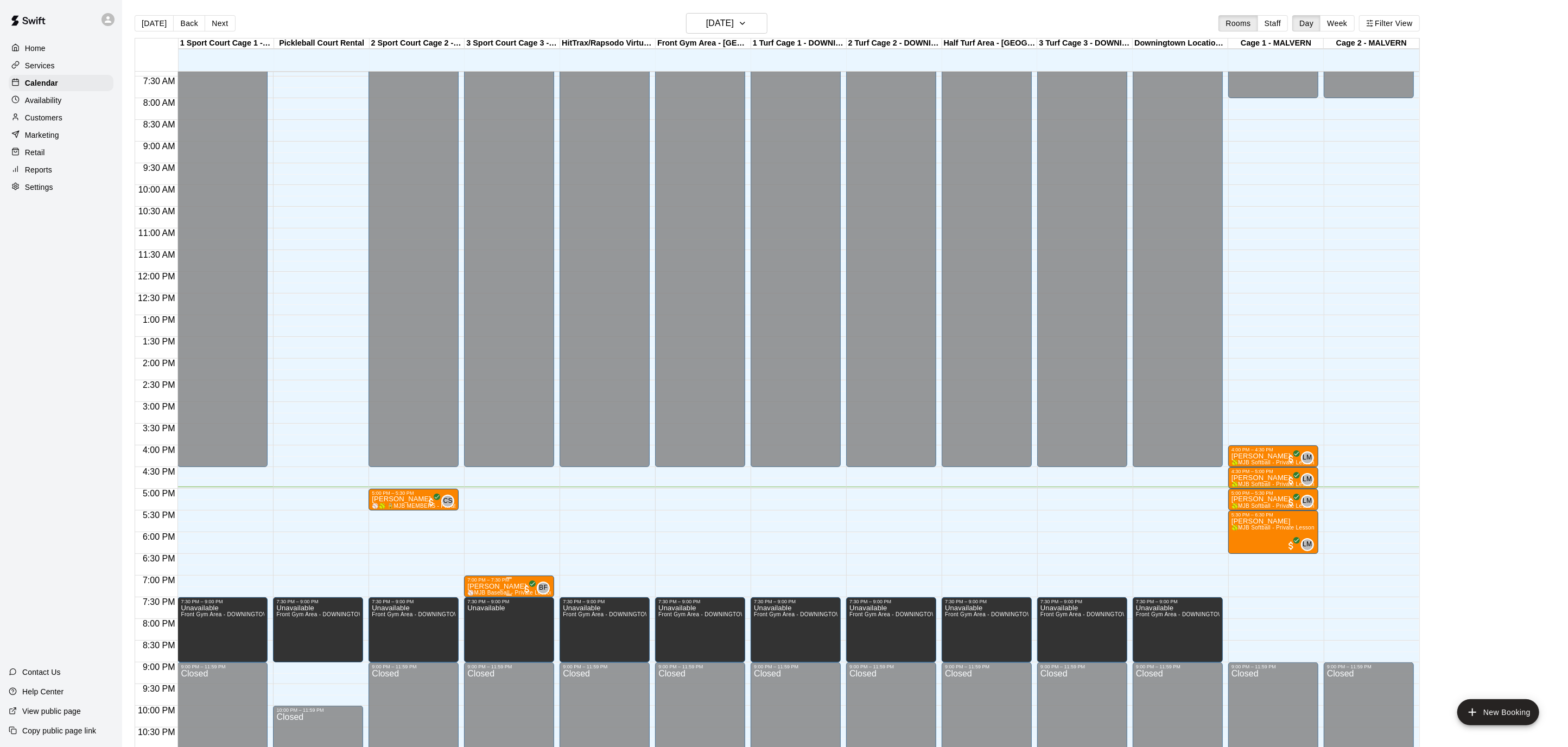
click at [520, 580] on div "7:00 PM – 7:30 PM" at bounding box center [508, 580] width 83 height 5
click at [480, 617] on img "edit" at bounding box center [478, 613] width 13 height 13
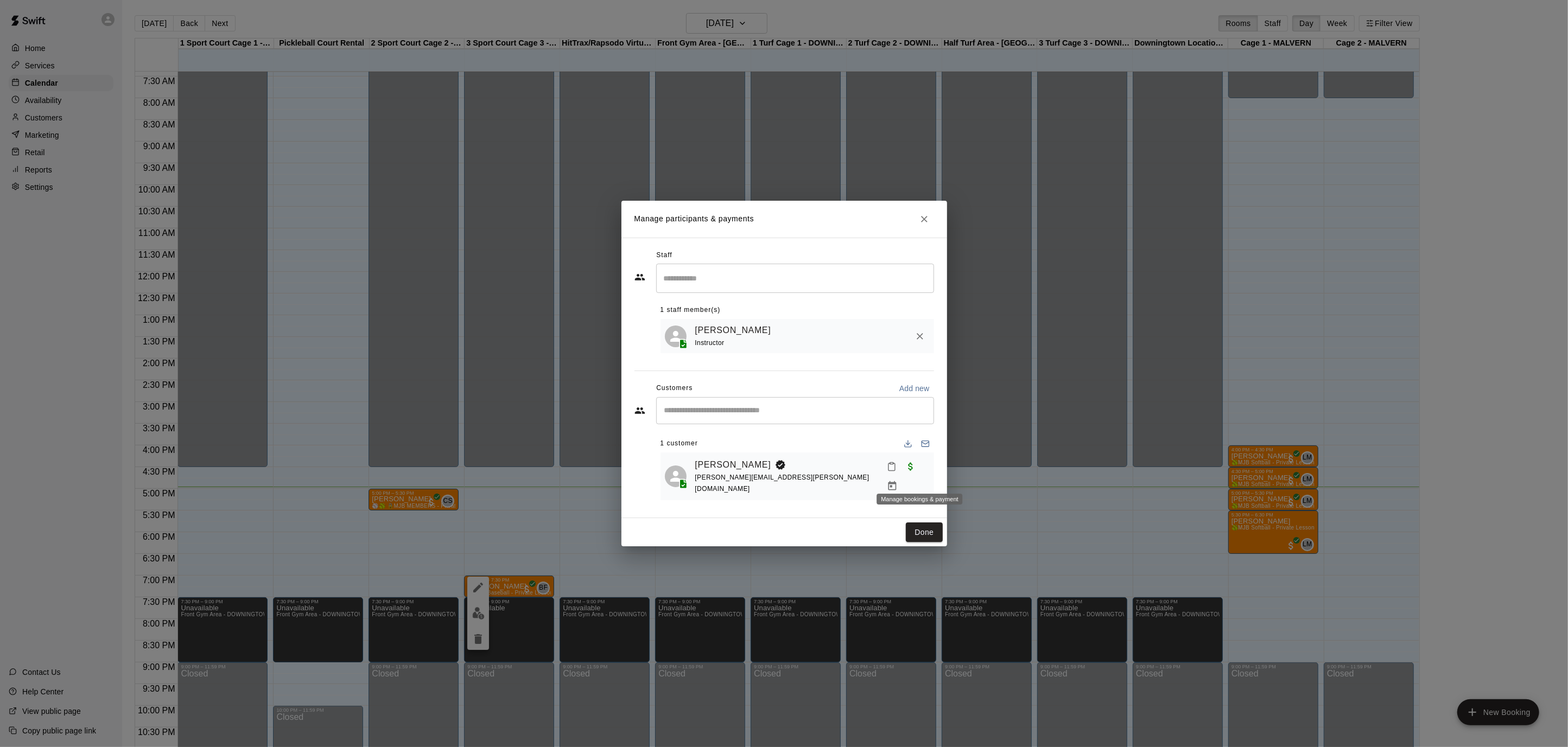
click at [897, 480] on icon "Manage bookings & payment" at bounding box center [892, 485] width 11 height 11
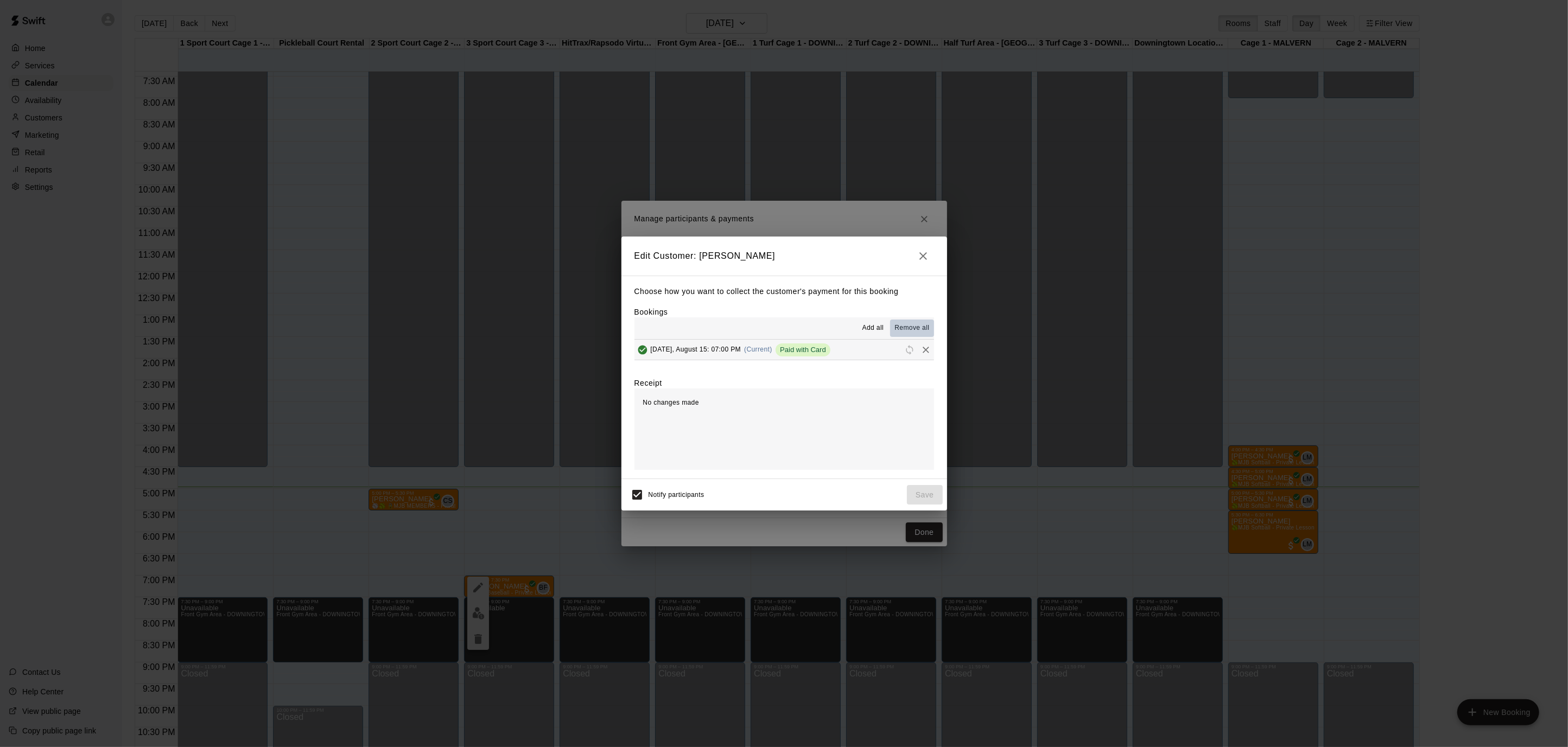
click at [913, 323] on button "Remove all" at bounding box center [911, 329] width 43 height 18
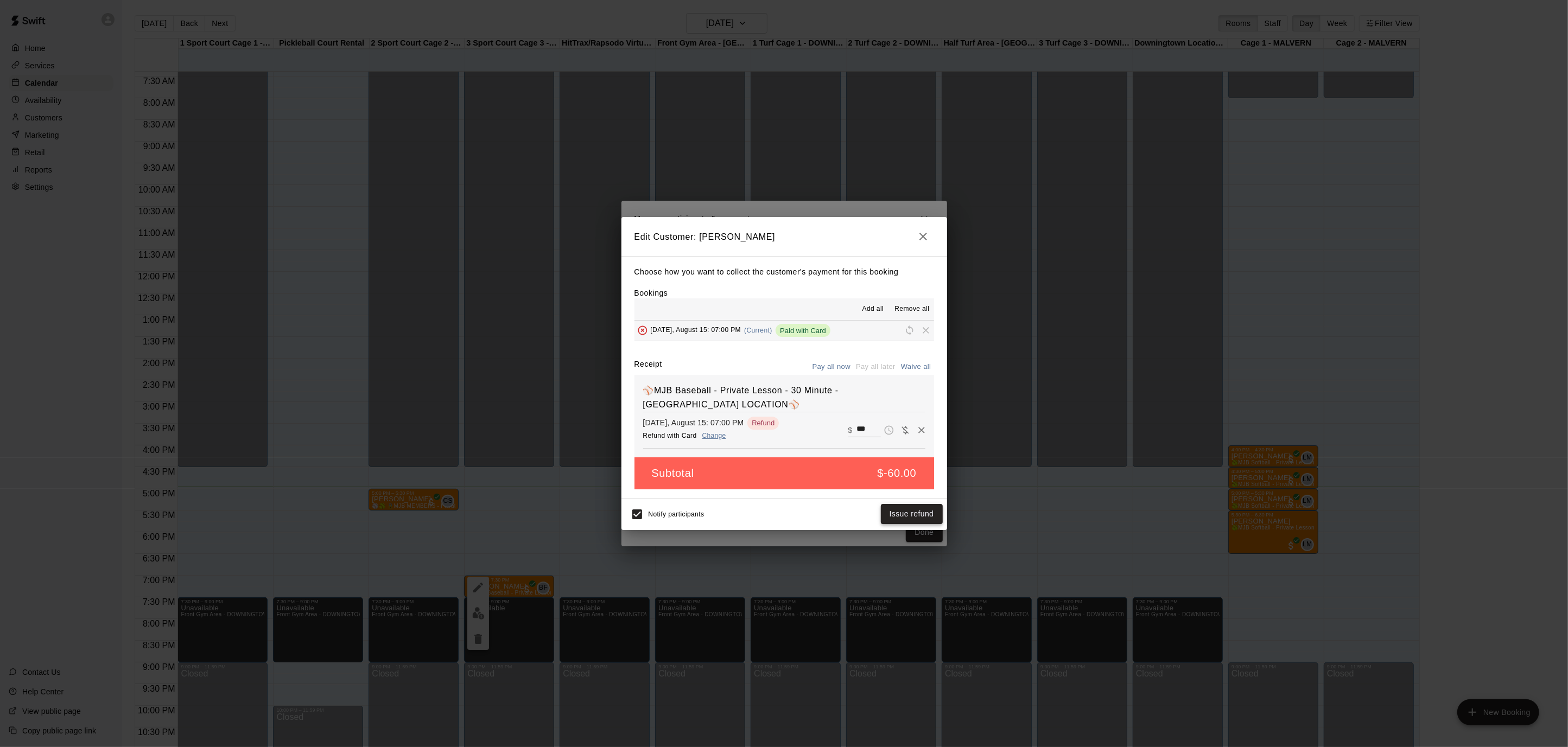
click at [897, 512] on button "Issue refund" at bounding box center [911, 513] width 62 height 20
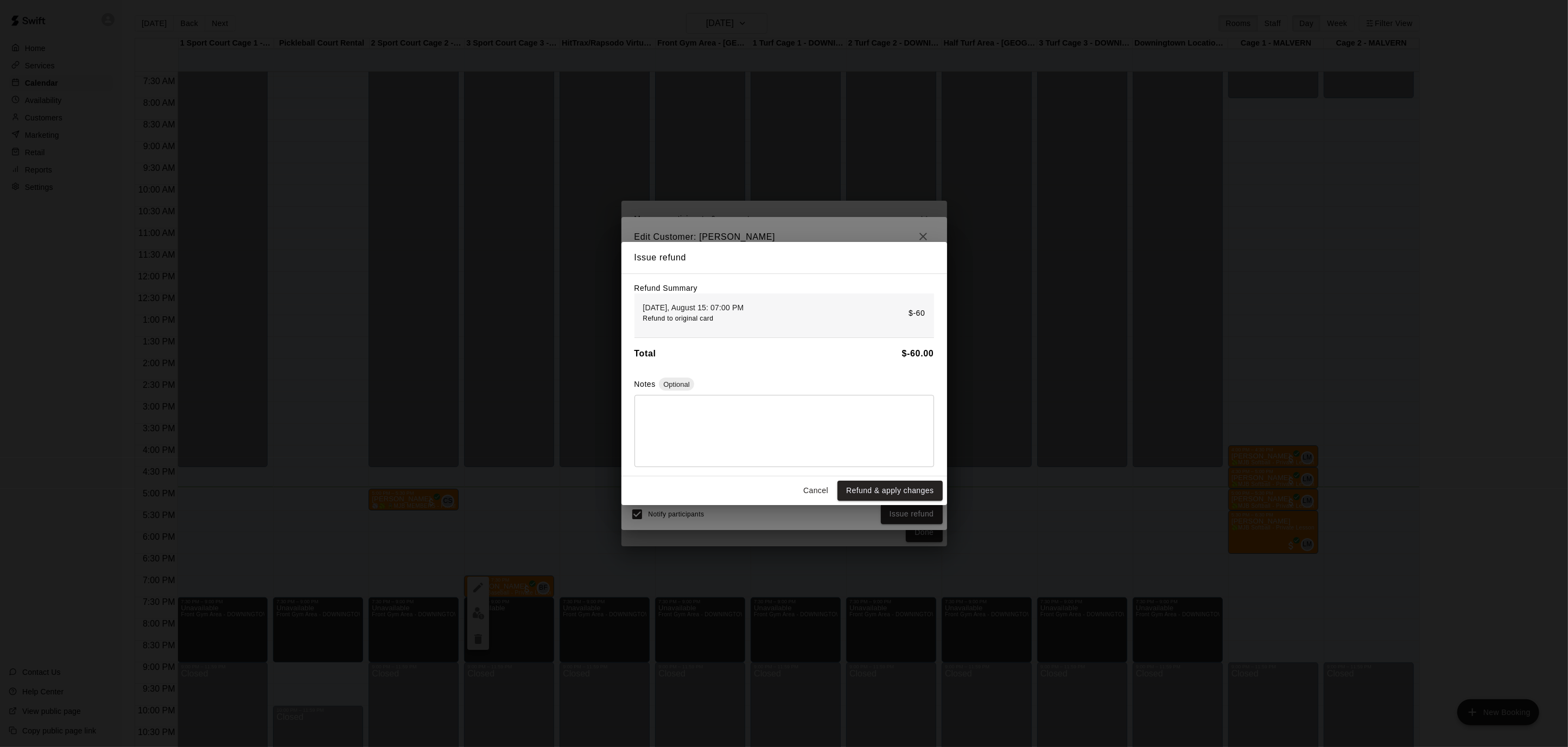
click at [753, 434] on textarea at bounding box center [784, 432] width 284 height 55
type textarea "**********"
click at [875, 484] on button "Refund & apply changes" at bounding box center [889, 490] width 105 height 20
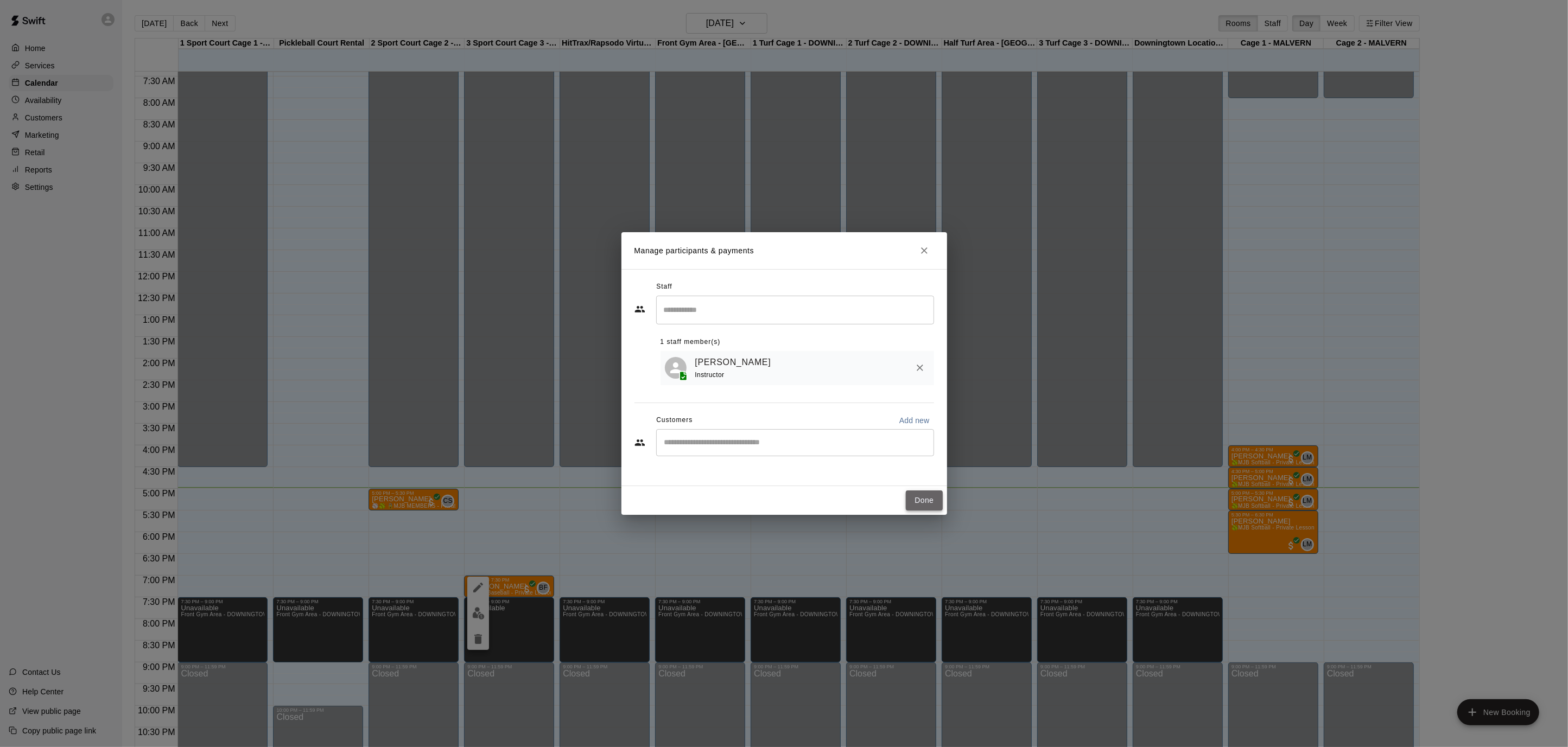
click at [913, 494] on button "Done" at bounding box center [923, 500] width 36 height 20
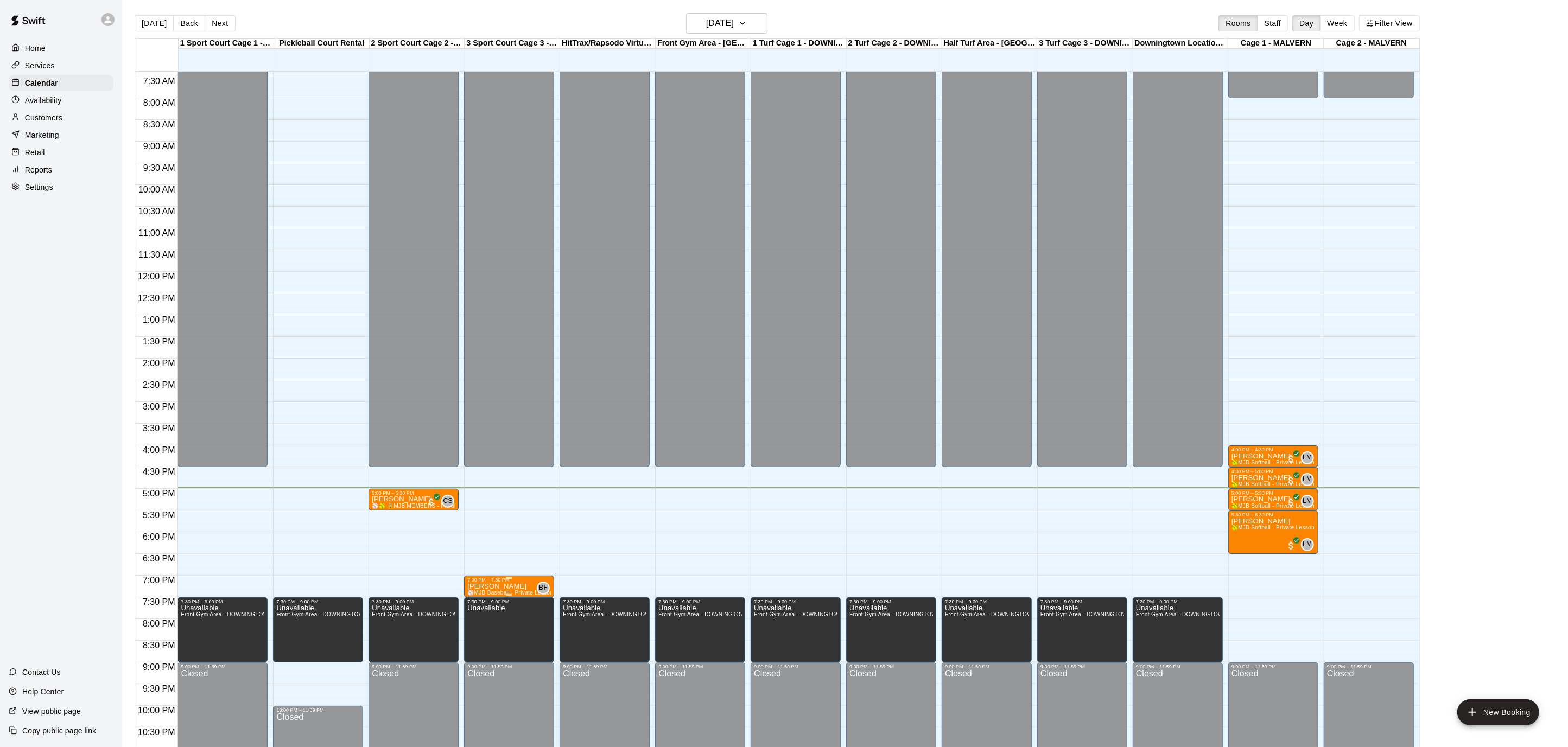
click at [480, 590] on span "⚾️MJB Baseball - Private Lesson - 30 Minute - [GEOGRAPHIC_DATA] LOCATION⚾️" at bounding box center [576, 593] width 219 height 6
click at [475, 643] on button "delete" at bounding box center [477, 651] width 21 height 21
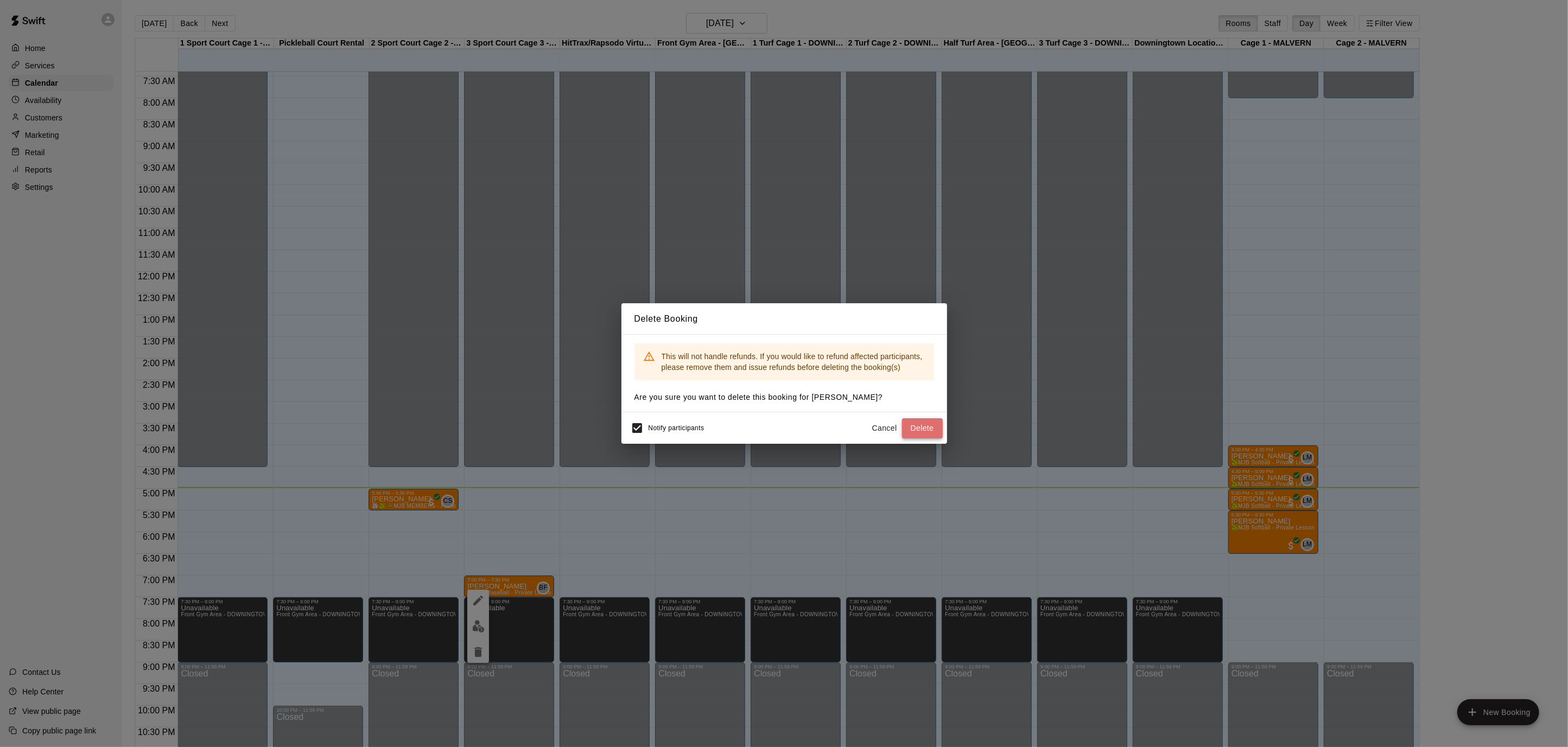
click at [913, 426] on button "Delete" at bounding box center [922, 428] width 41 height 20
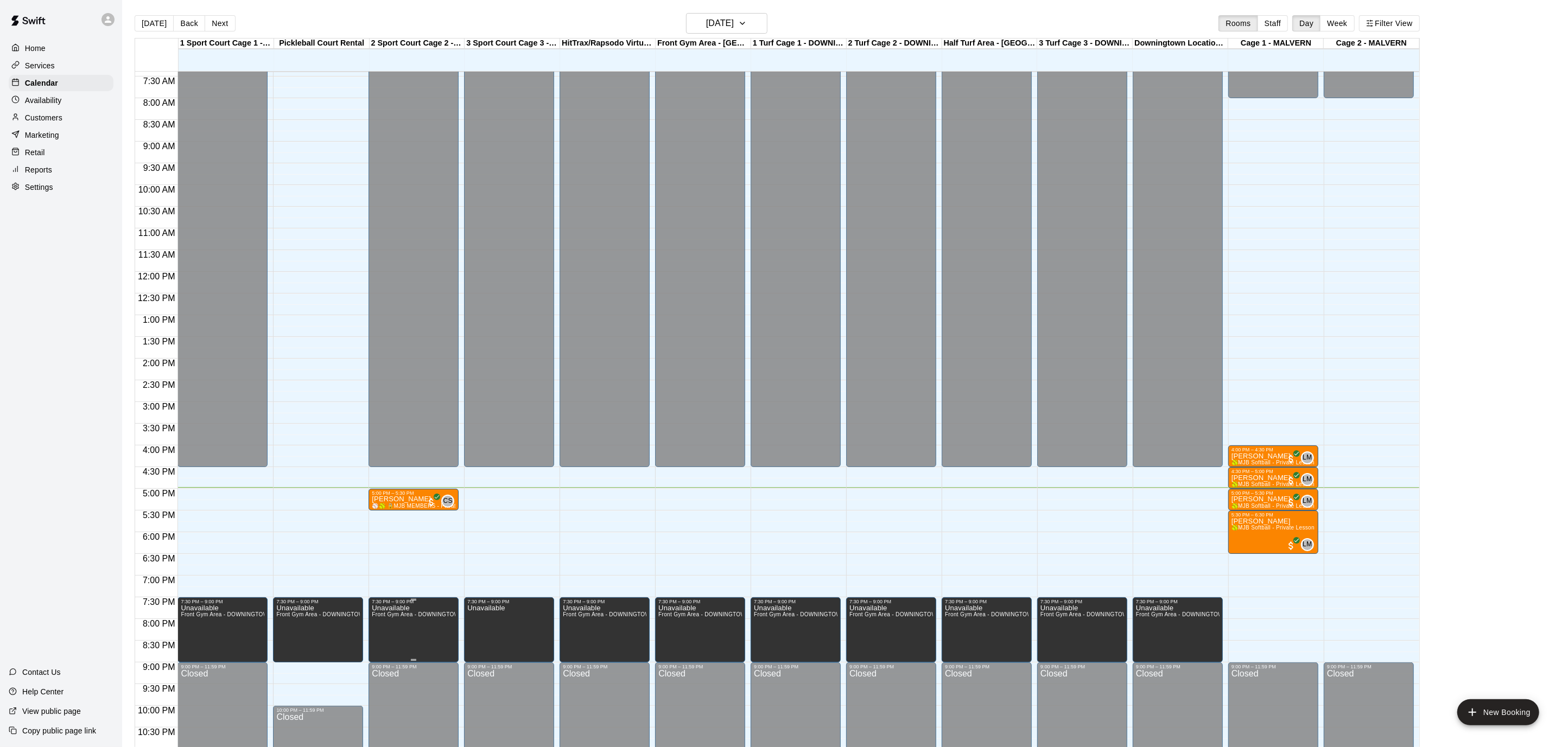
click at [427, 611] on span "Front Gym Area - DOWNINGTOWN, 3 Sport Court Cage 3 - DOWNINGTOWN, 2 Sport Court…" at bounding box center [942, 614] width 1141 height 6
click at [375, 620] on button "edit" at bounding box center [382, 622] width 21 height 21
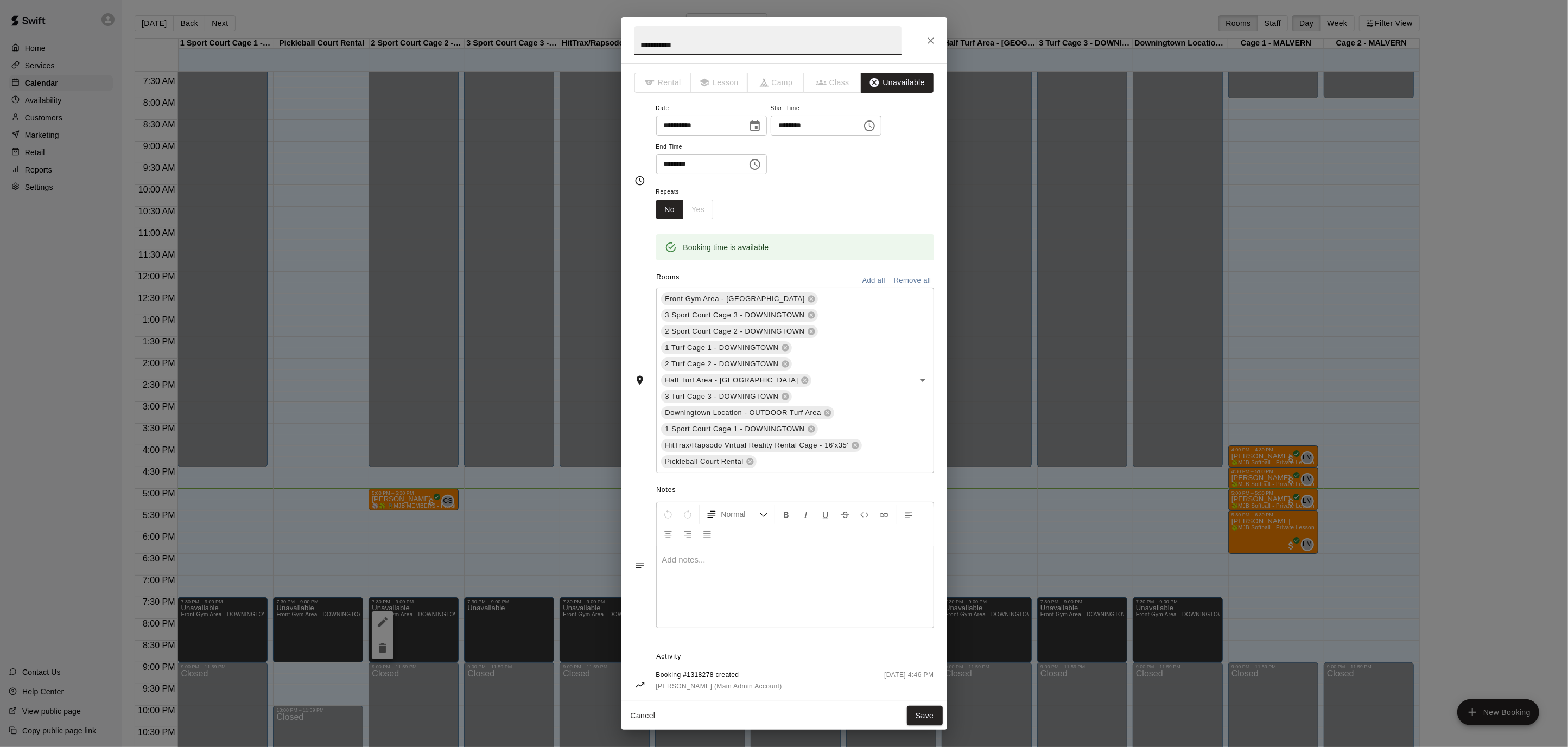
click at [881, 124] on button "Choose time, selected time is 7:30 PM" at bounding box center [869, 125] width 21 height 21
click at [794, 156] on li "05" at bounding box center [792, 155] width 26 height 20
type input "********"
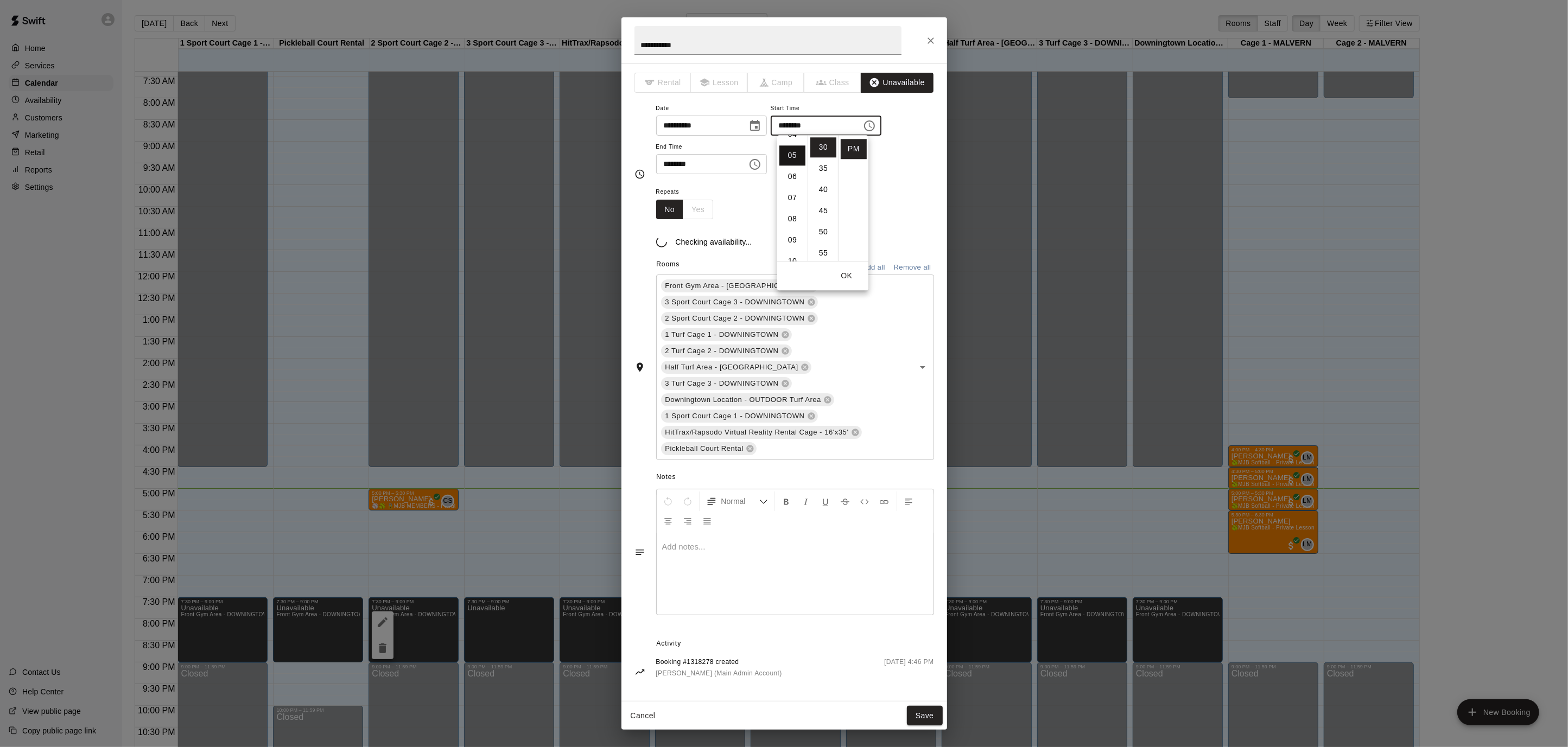
scroll to position [106, 0]
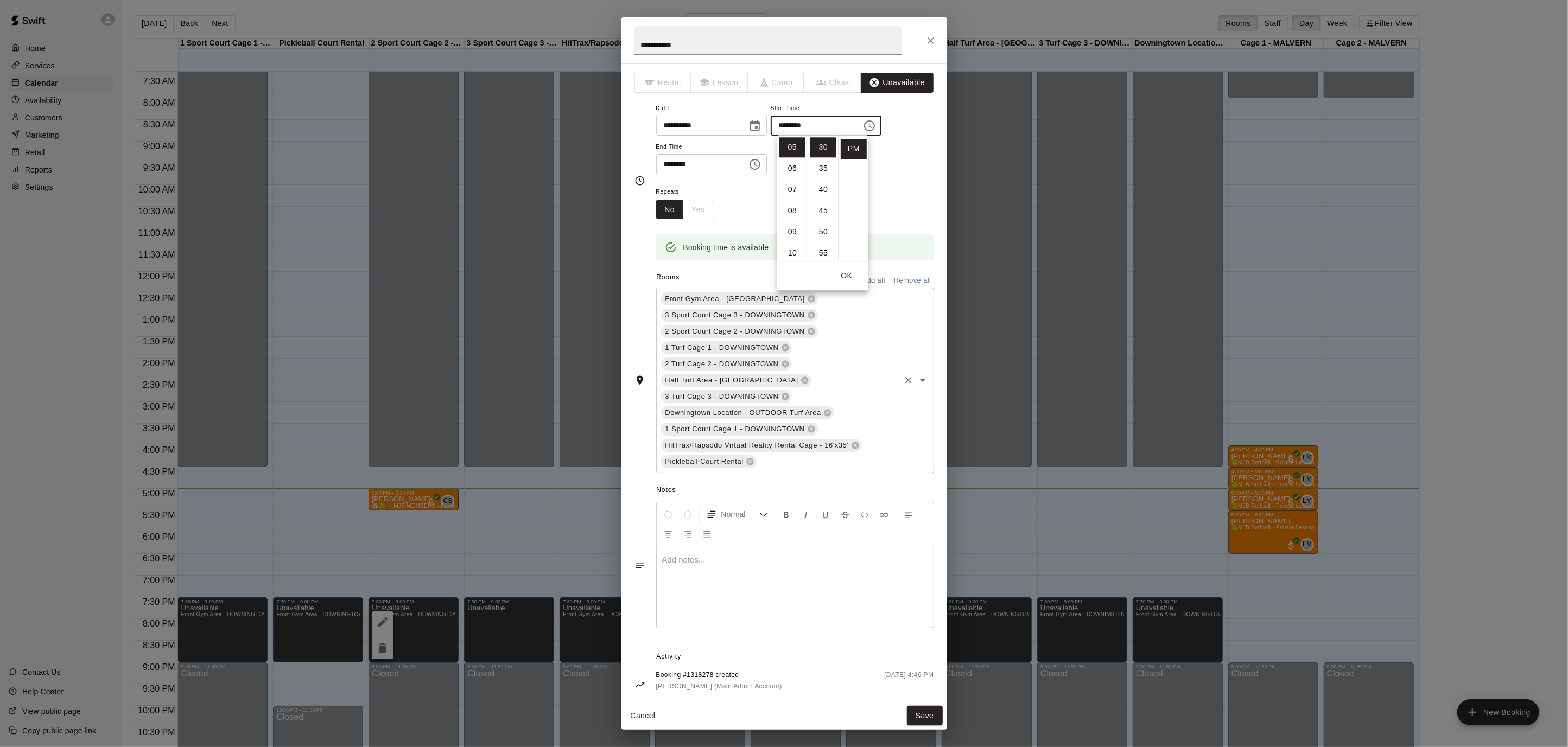
click at [897, 387] on div "Front Gym Area - DOWNINGTOWN 3 Sport Court Cage 3 - DOWNINGTOWN 2 Sport Court C…" at bounding box center [794, 380] width 278 height 186
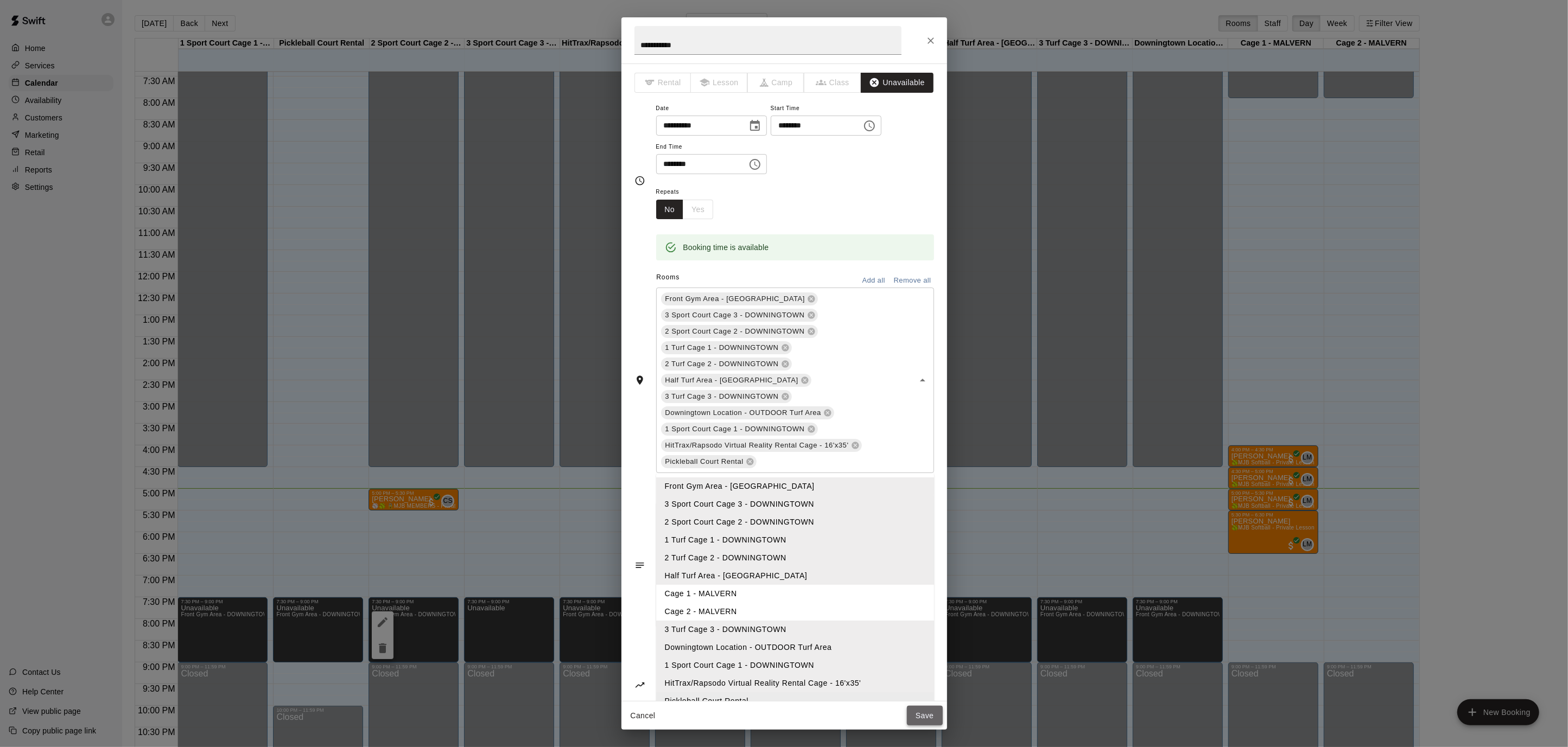
click at [920, 715] on button "Save" at bounding box center [925, 715] width 36 height 20
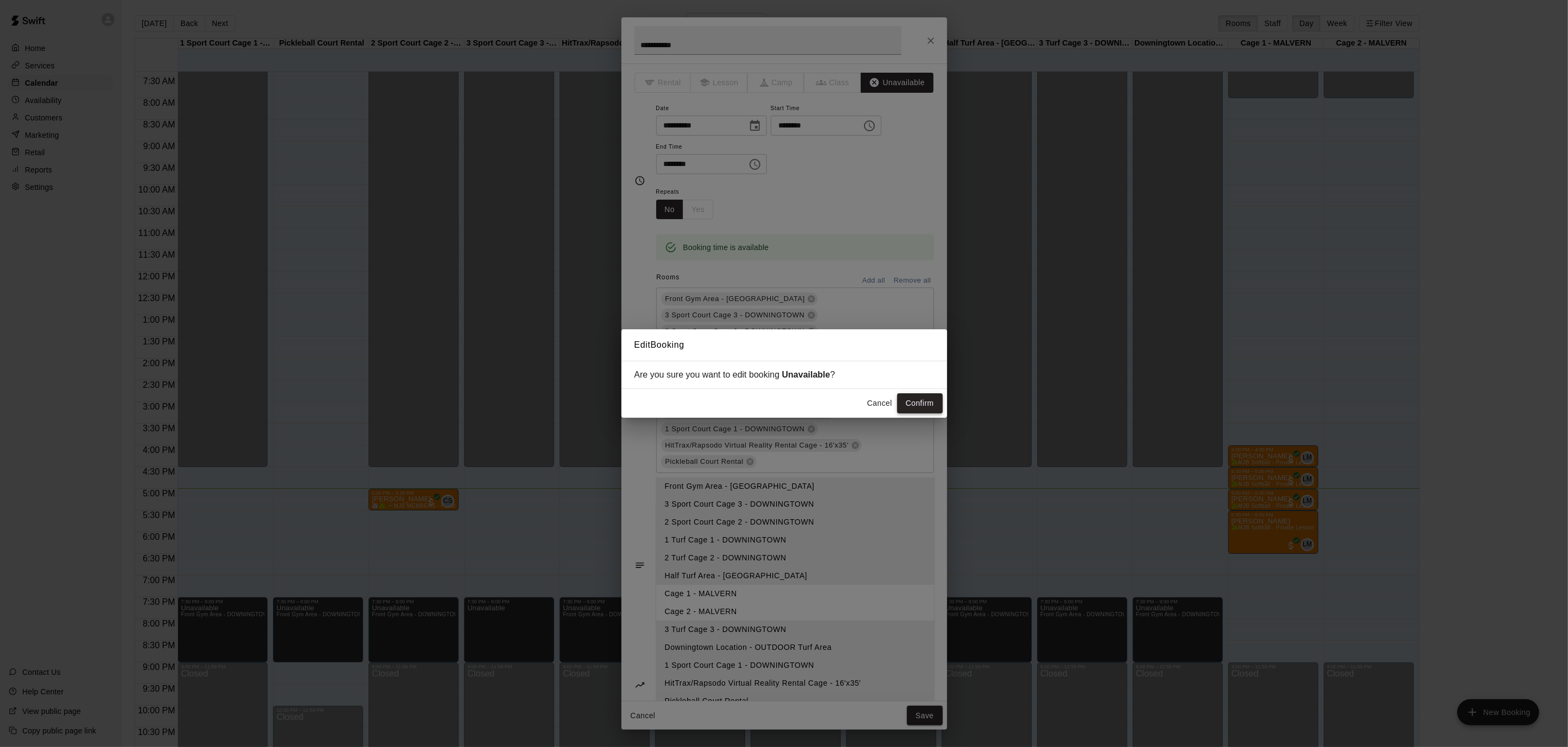
click at [915, 399] on button "Confirm" at bounding box center [920, 403] width 46 height 20
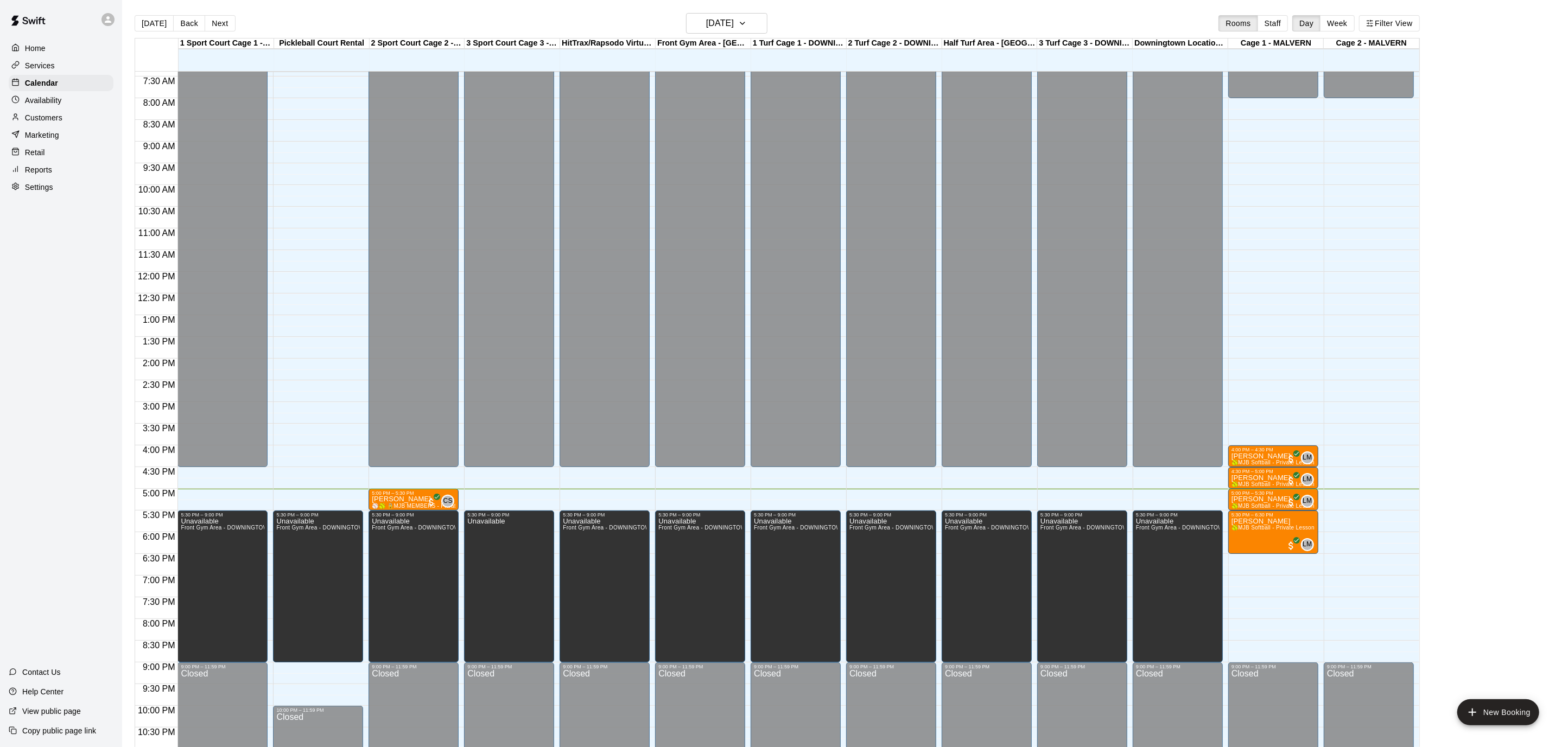
click at [51, 95] on p "Availability" at bounding box center [43, 100] width 37 height 11
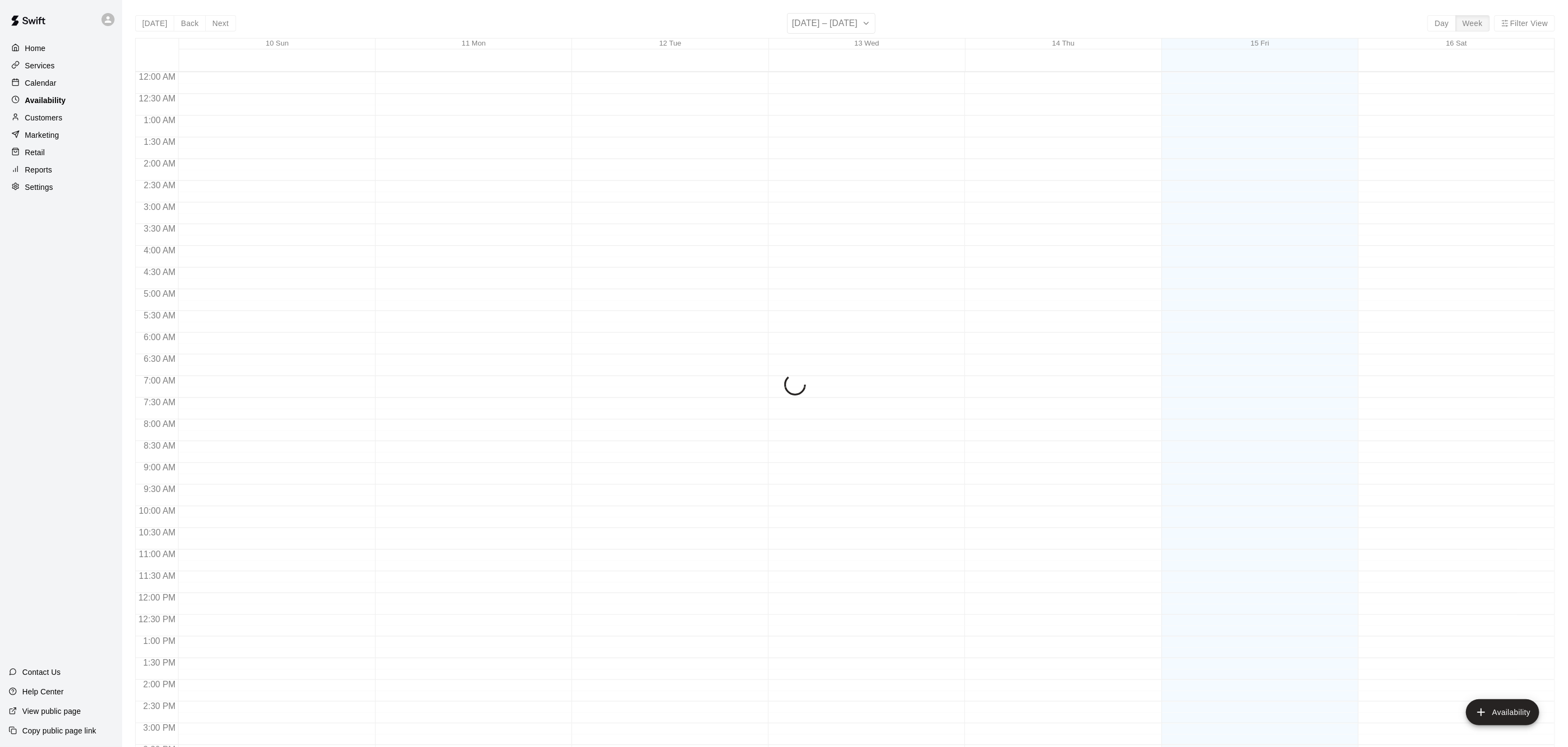
scroll to position [354, 0]
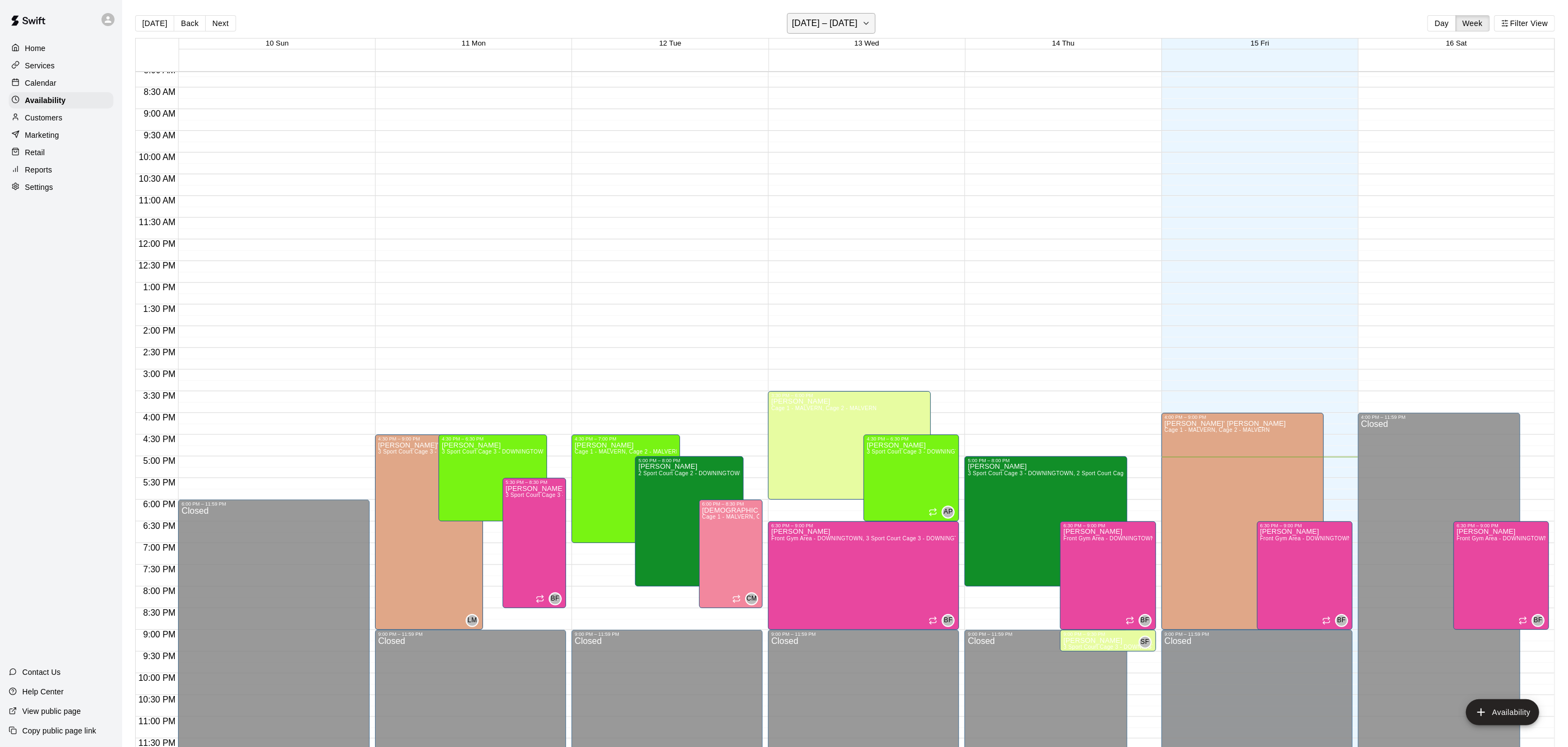
click at [864, 24] on icon "button" at bounding box center [866, 23] width 4 height 2
click at [843, 152] on button "21" at bounding box center [849, 158] width 20 height 20
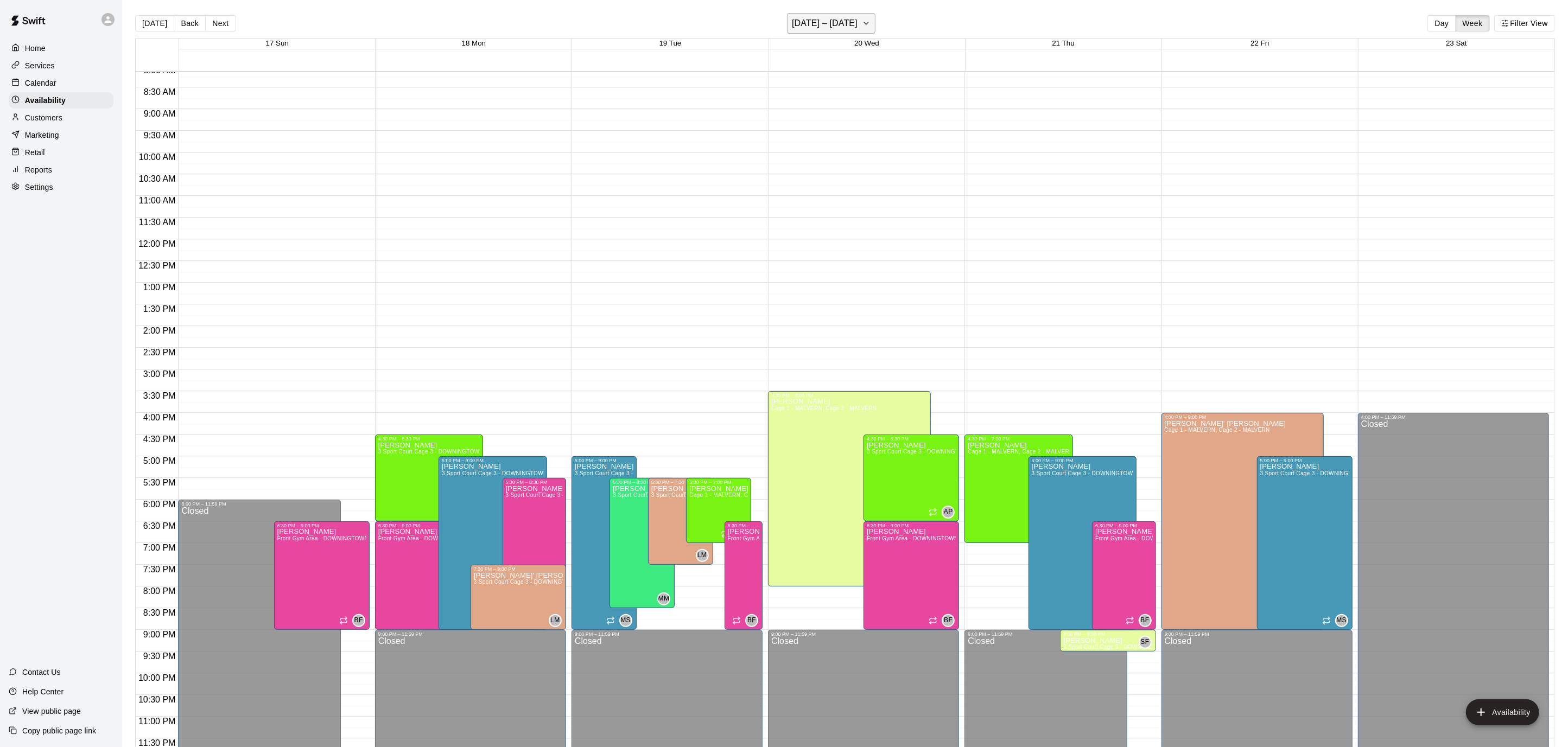
click at [869, 21] on button "[DATE] – [DATE]" at bounding box center [831, 24] width 88 height 21
click at [843, 170] on button "28" at bounding box center [849, 178] width 20 height 20
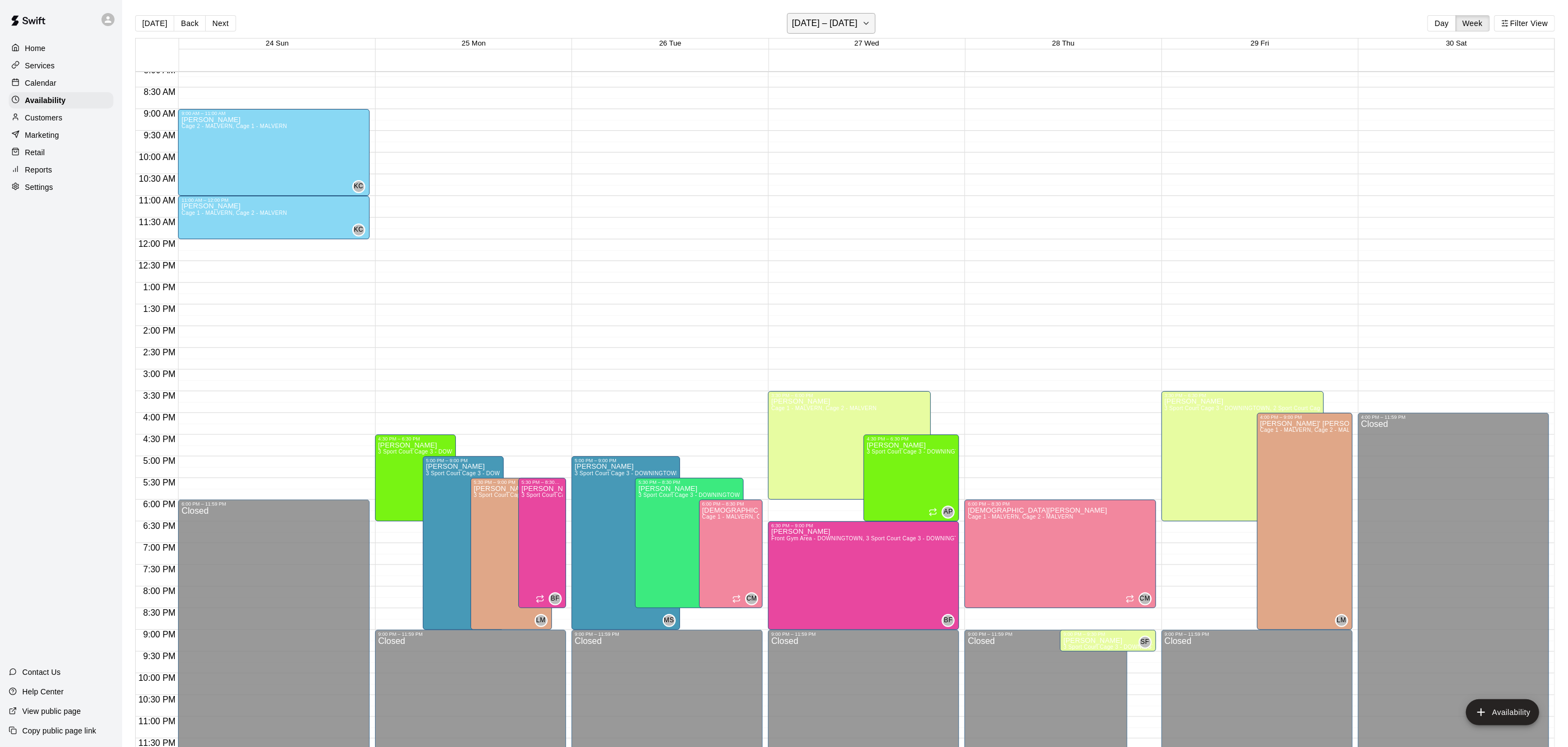
click at [861, 20] on icon "button" at bounding box center [866, 24] width 9 height 13
click at [883, 140] on button "16" at bounding box center [888, 137] width 20 height 20
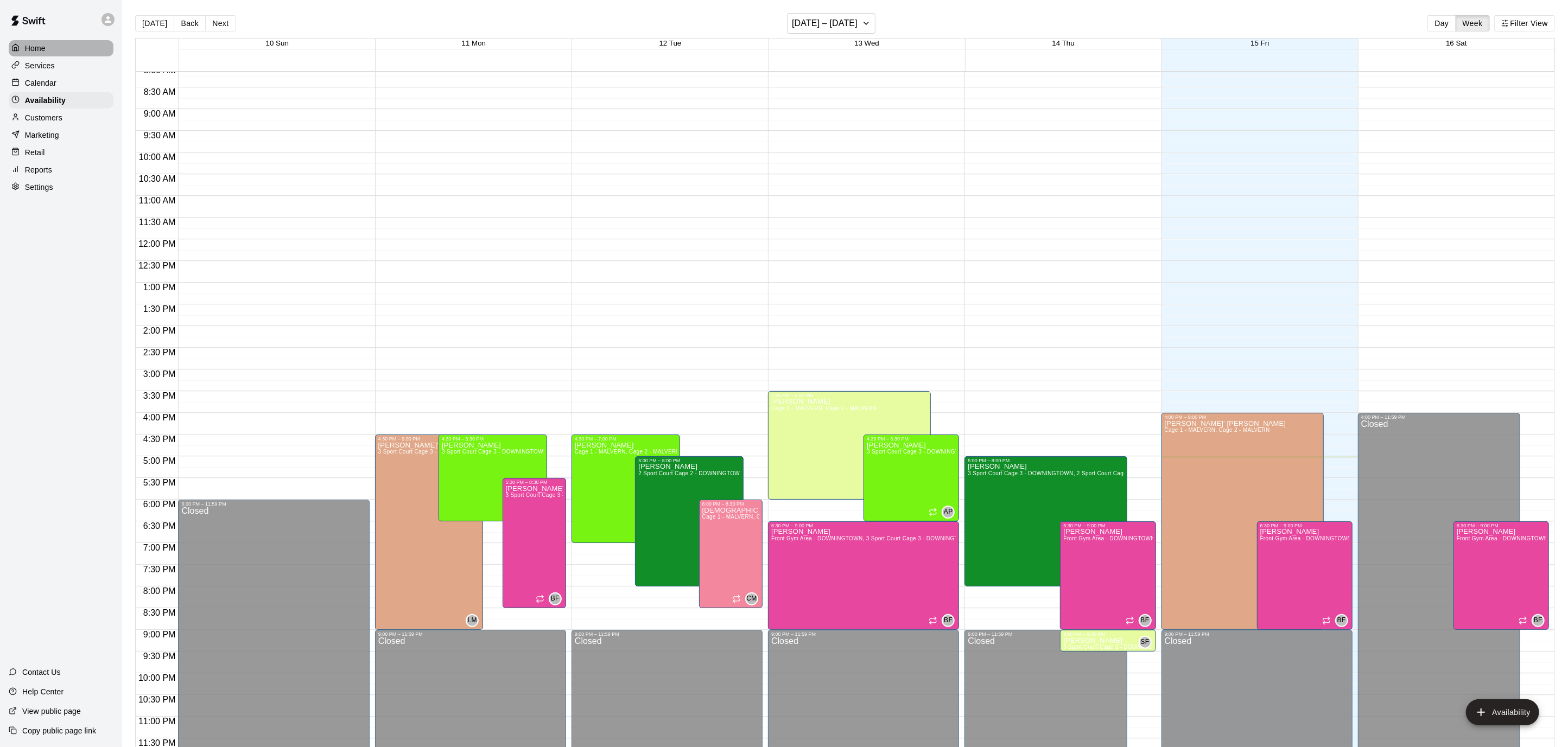
click at [44, 41] on div "Home" at bounding box center [61, 48] width 105 height 16
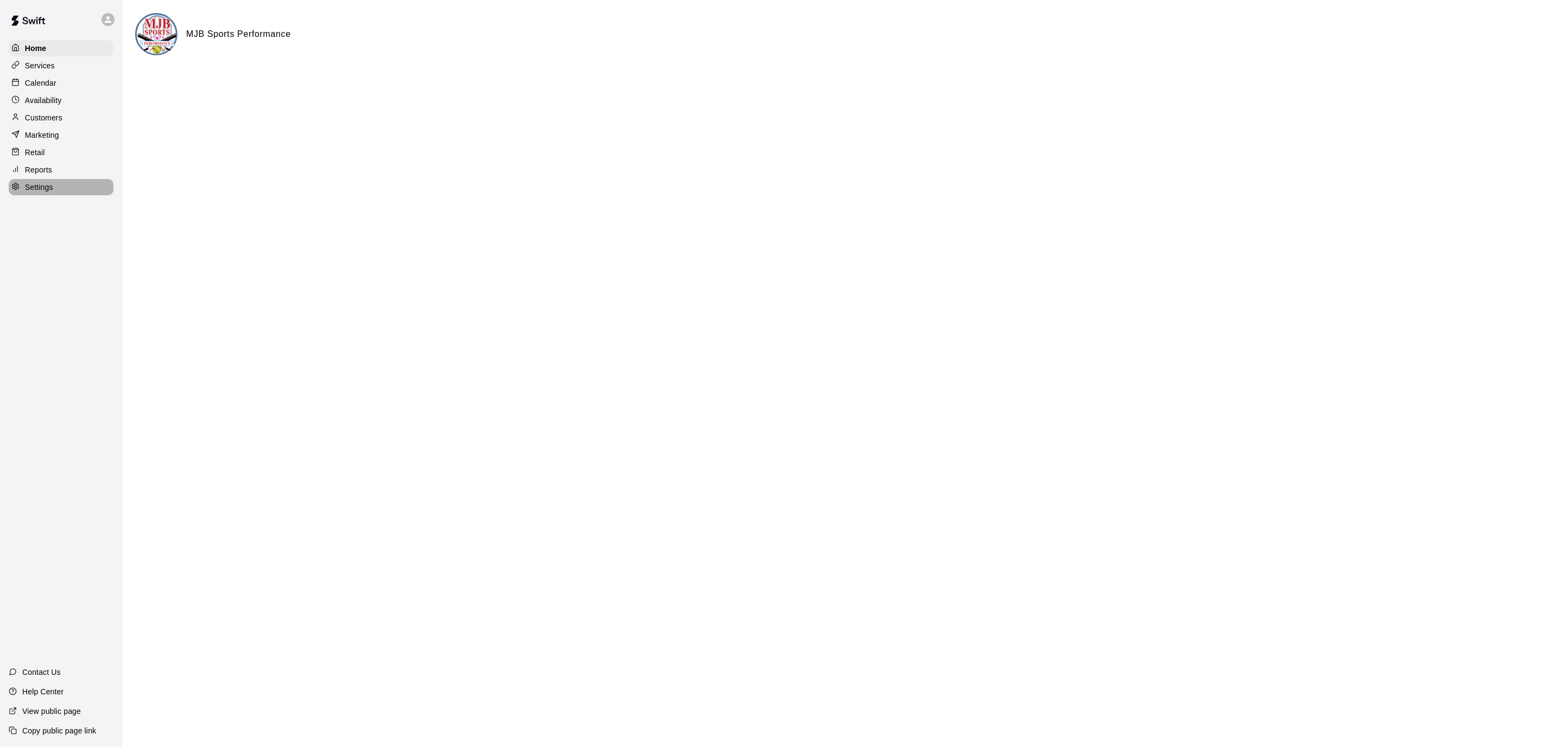
click at [73, 186] on div "Settings" at bounding box center [61, 187] width 105 height 16
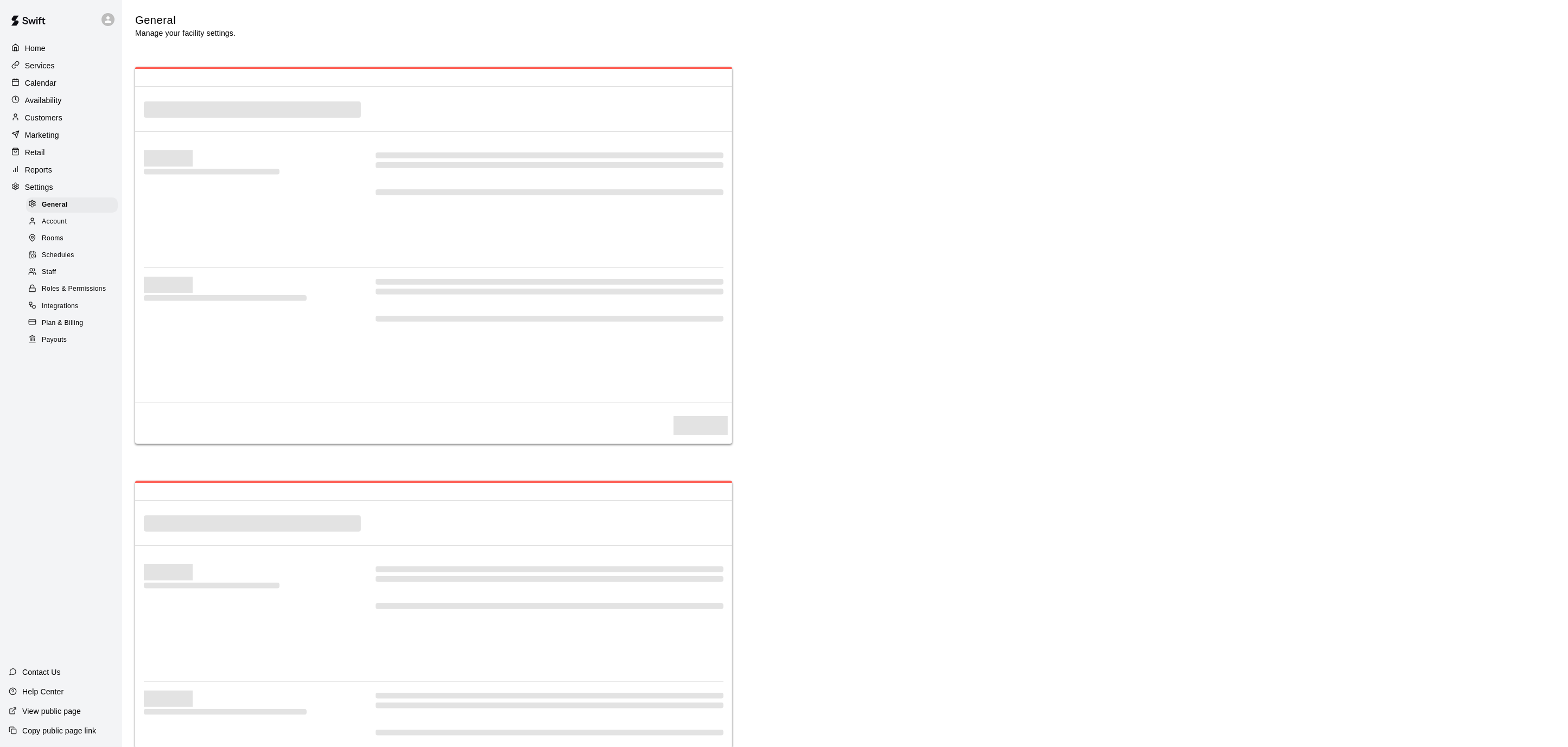
select select "**"
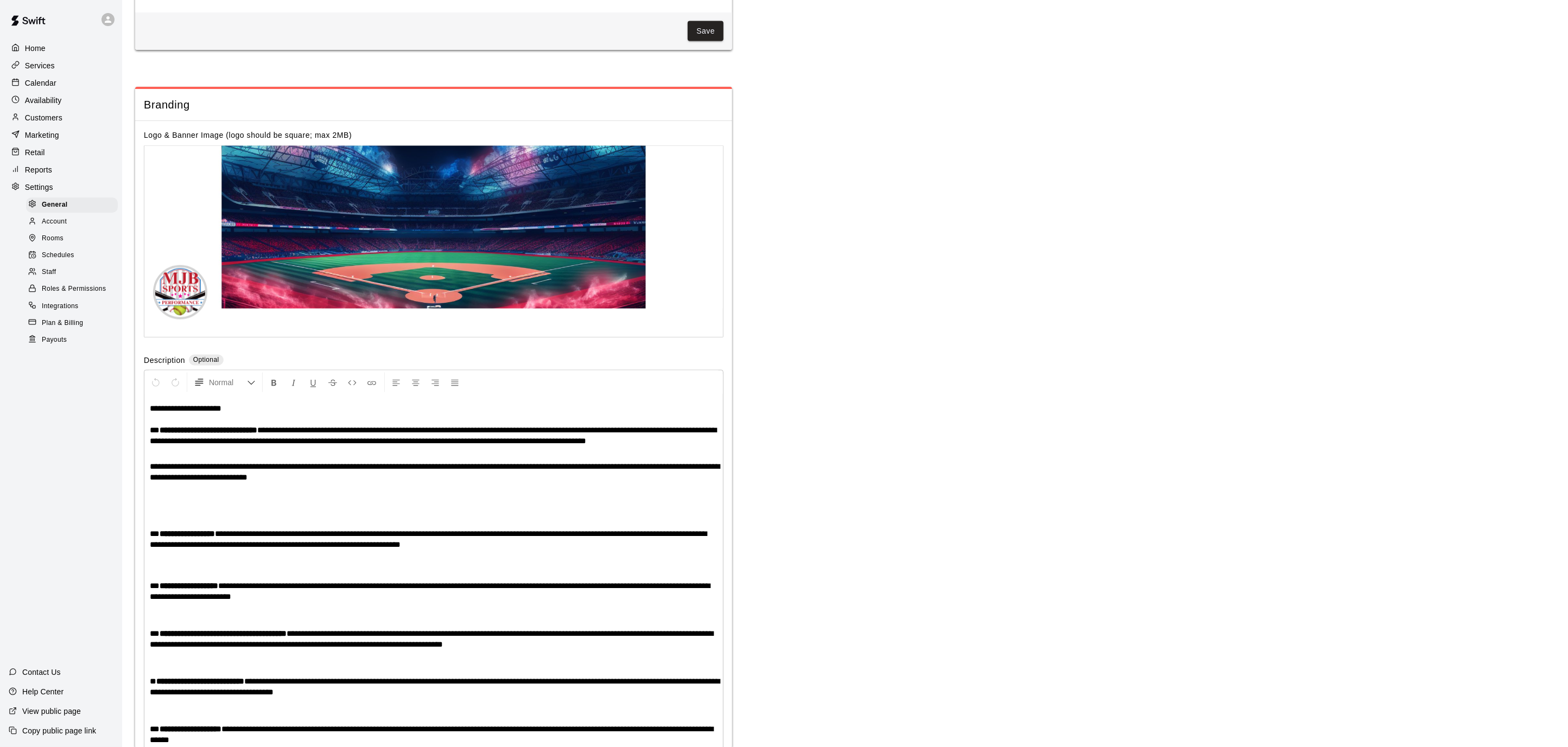
scroll to position [2025, 0]
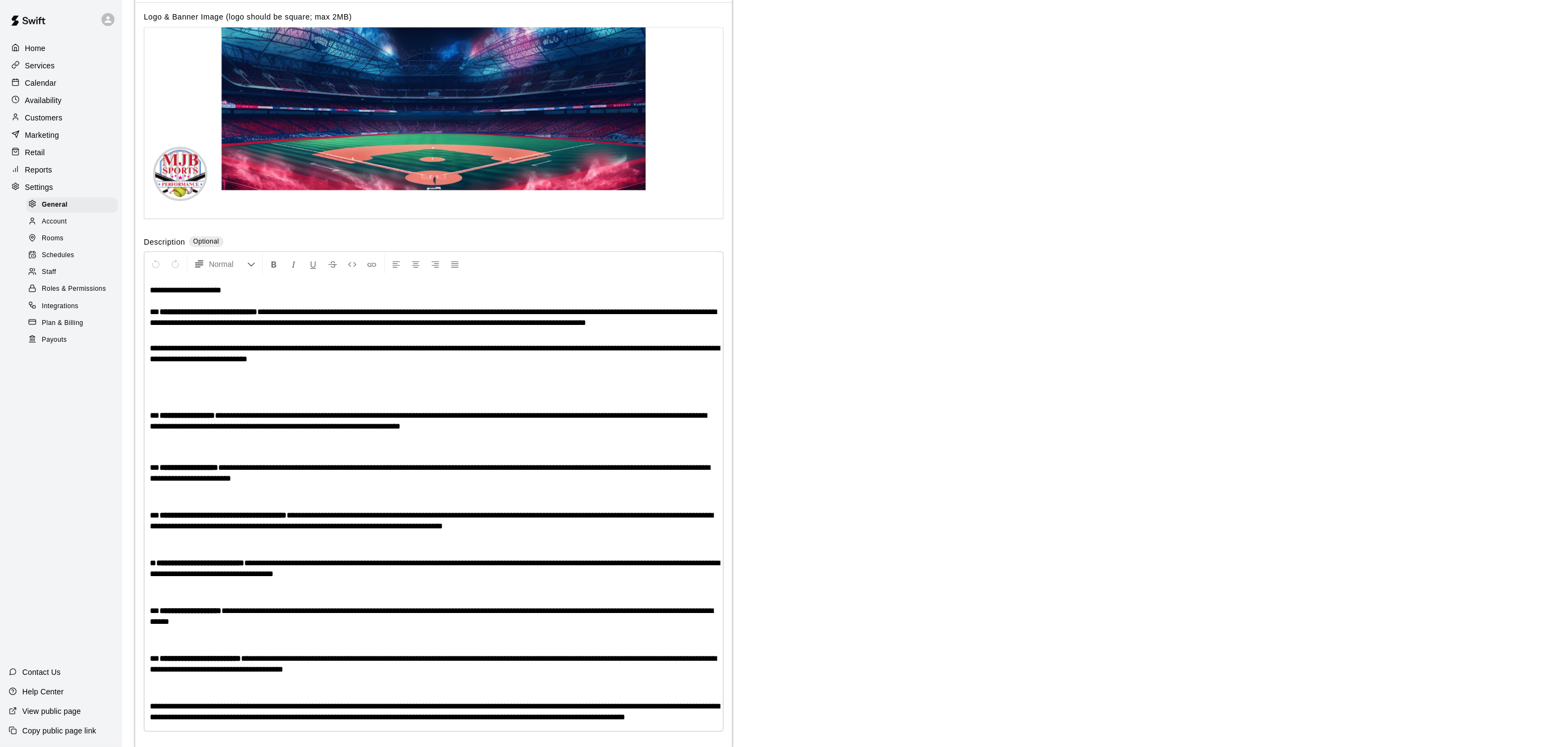
click at [66, 340] on span "Payouts" at bounding box center [55, 340] width 25 height 11
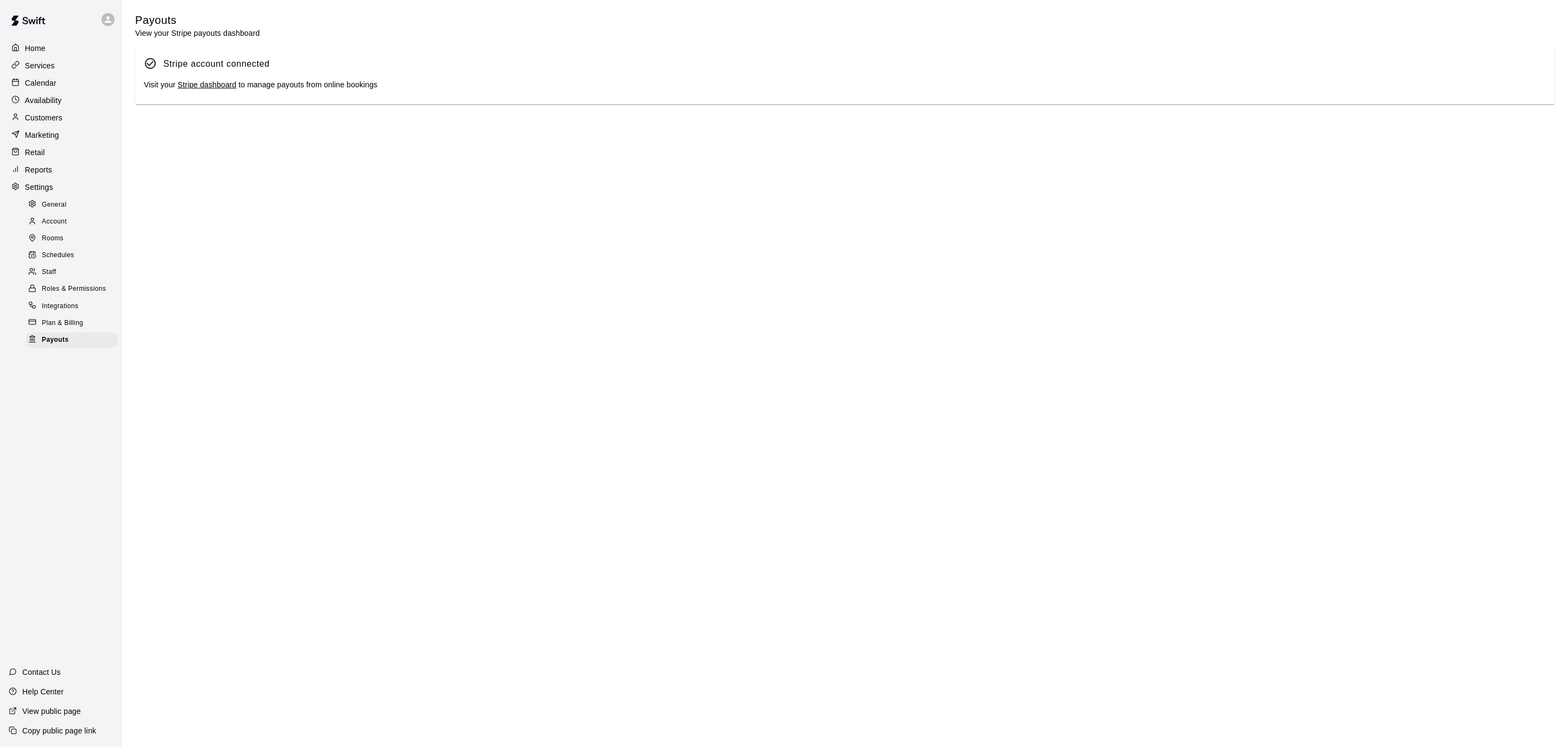
click at [194, 85] on link "Stripe dashboard" at bounding box center [207, 85] width 59 height 9
click at [195, 88] on link "Stripe dashboard" at bounding box center [207, 85] width 59 height 9
click at [30, 100] on p "Availability" at bounding box center [43, 100] width 37 height 11
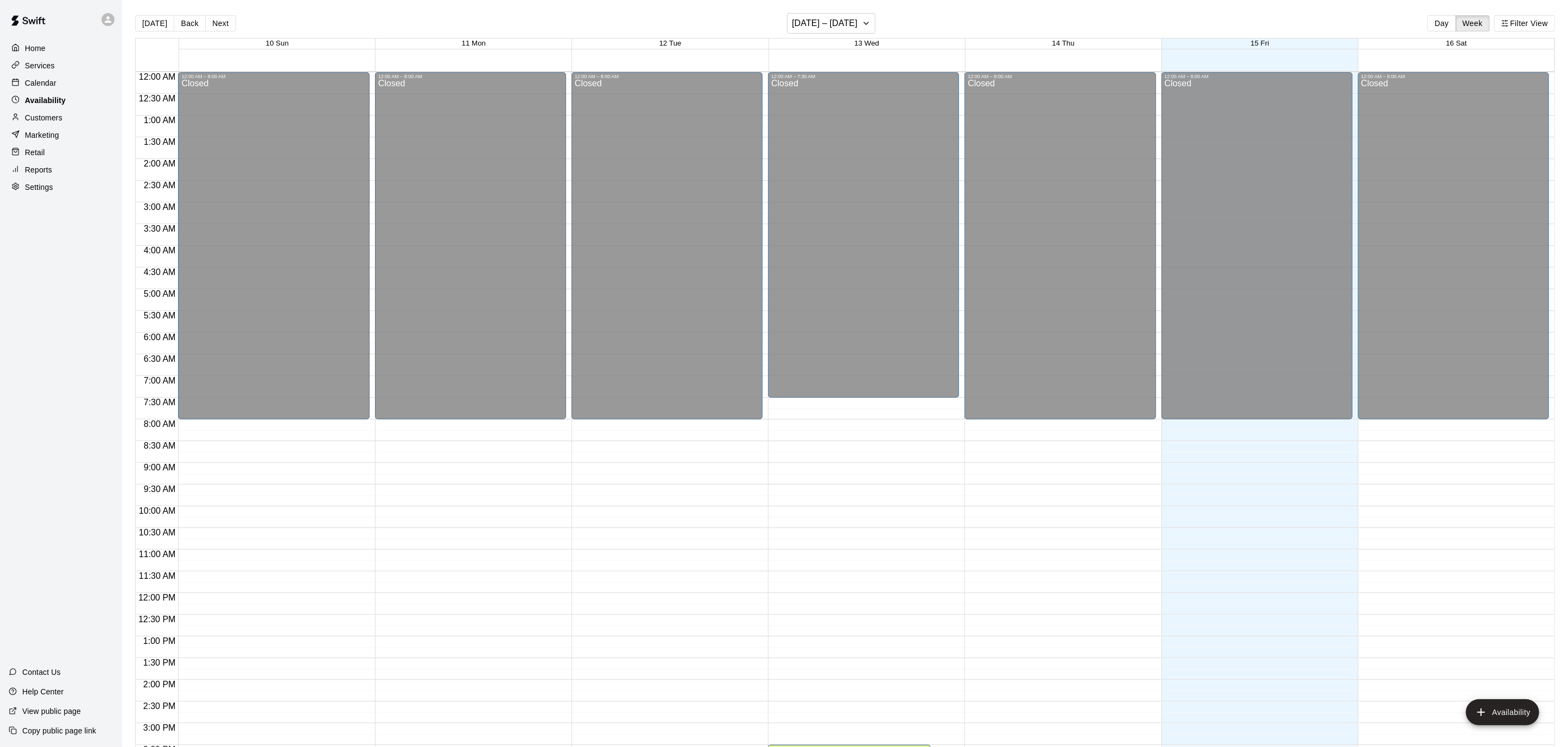
scroll to position [354, 0]
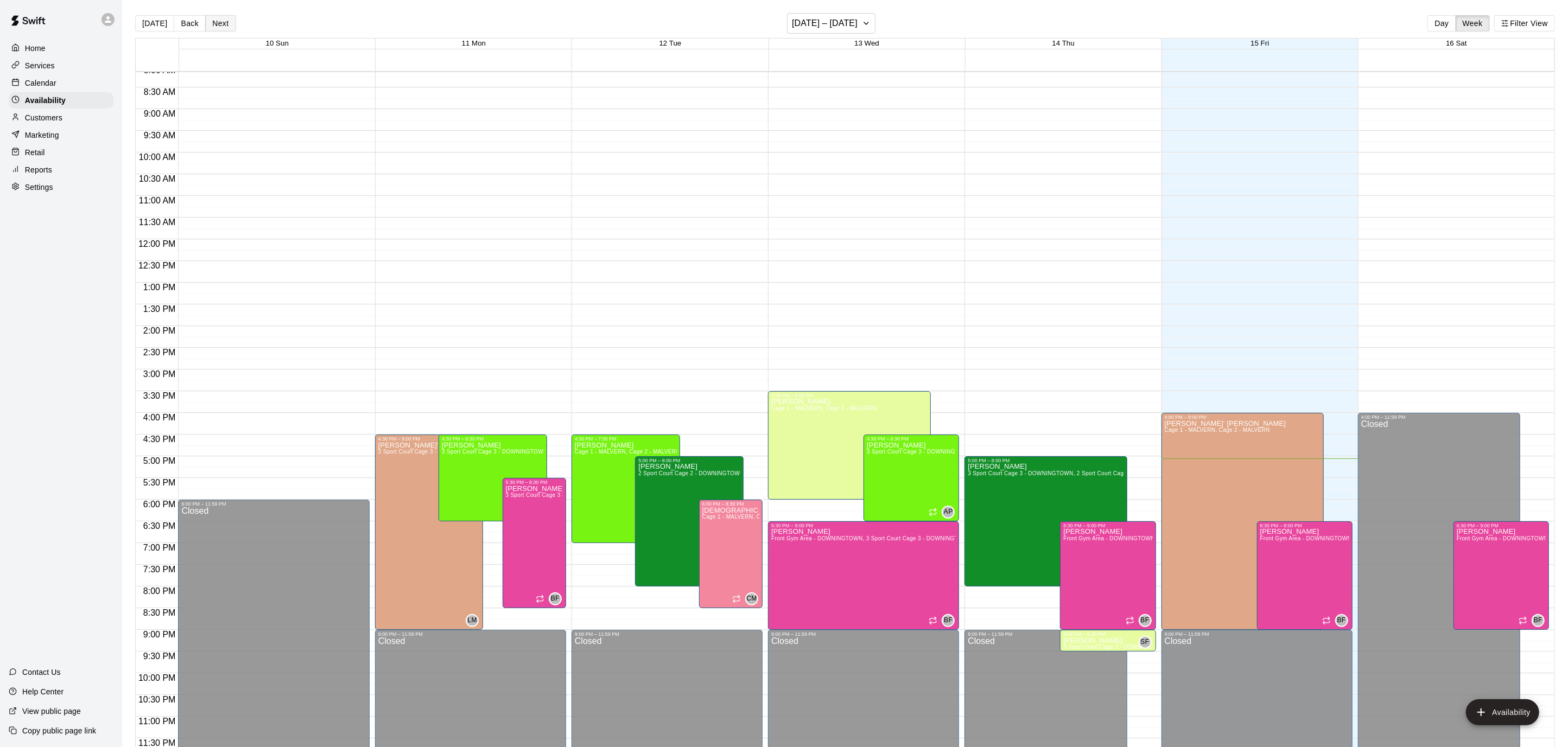
click at [206, 22] on button "Next" at bounding box center [220, 24] width 30 height 16
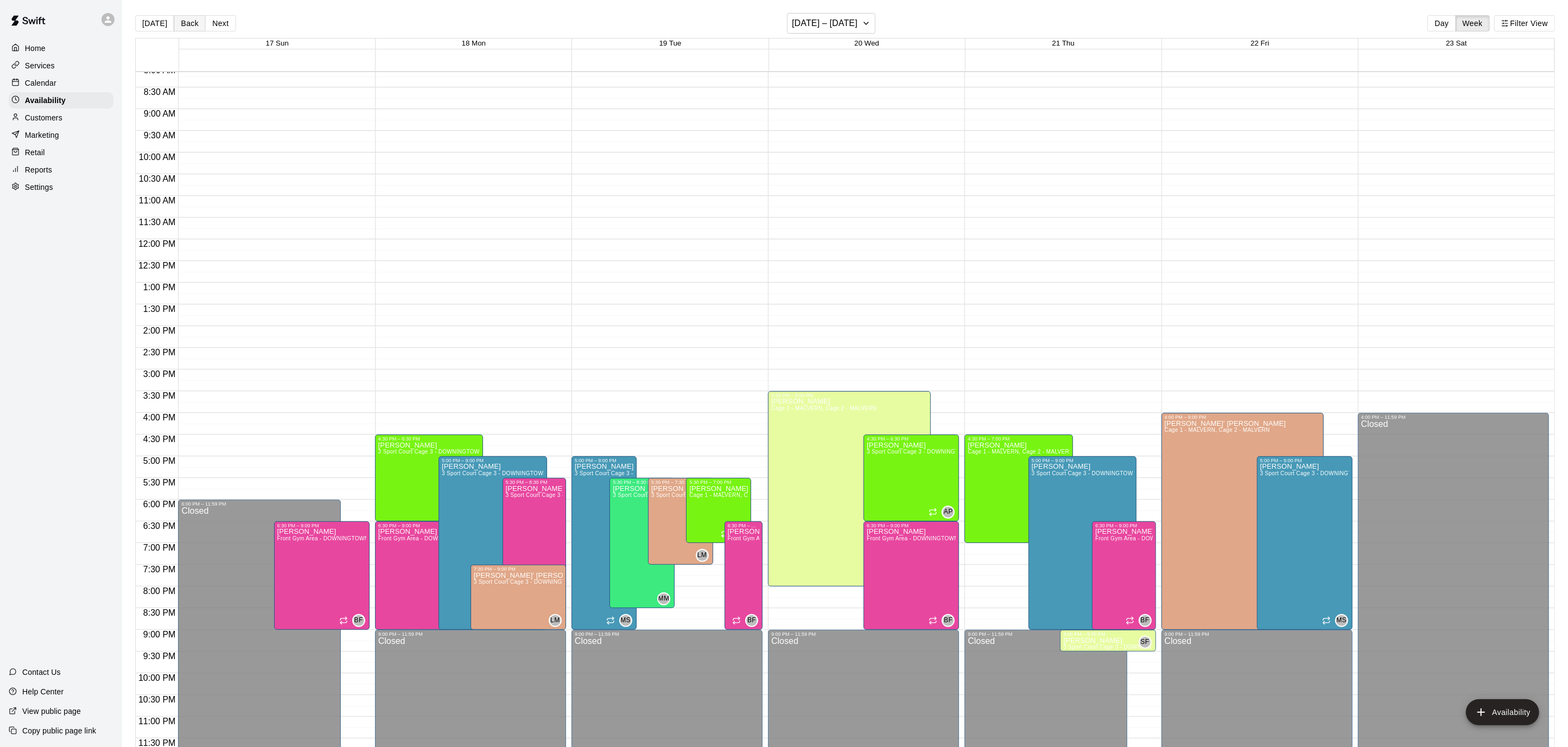
click at [175, 22] on button "Back" at bounding box center [189, 24] width 32 height 16
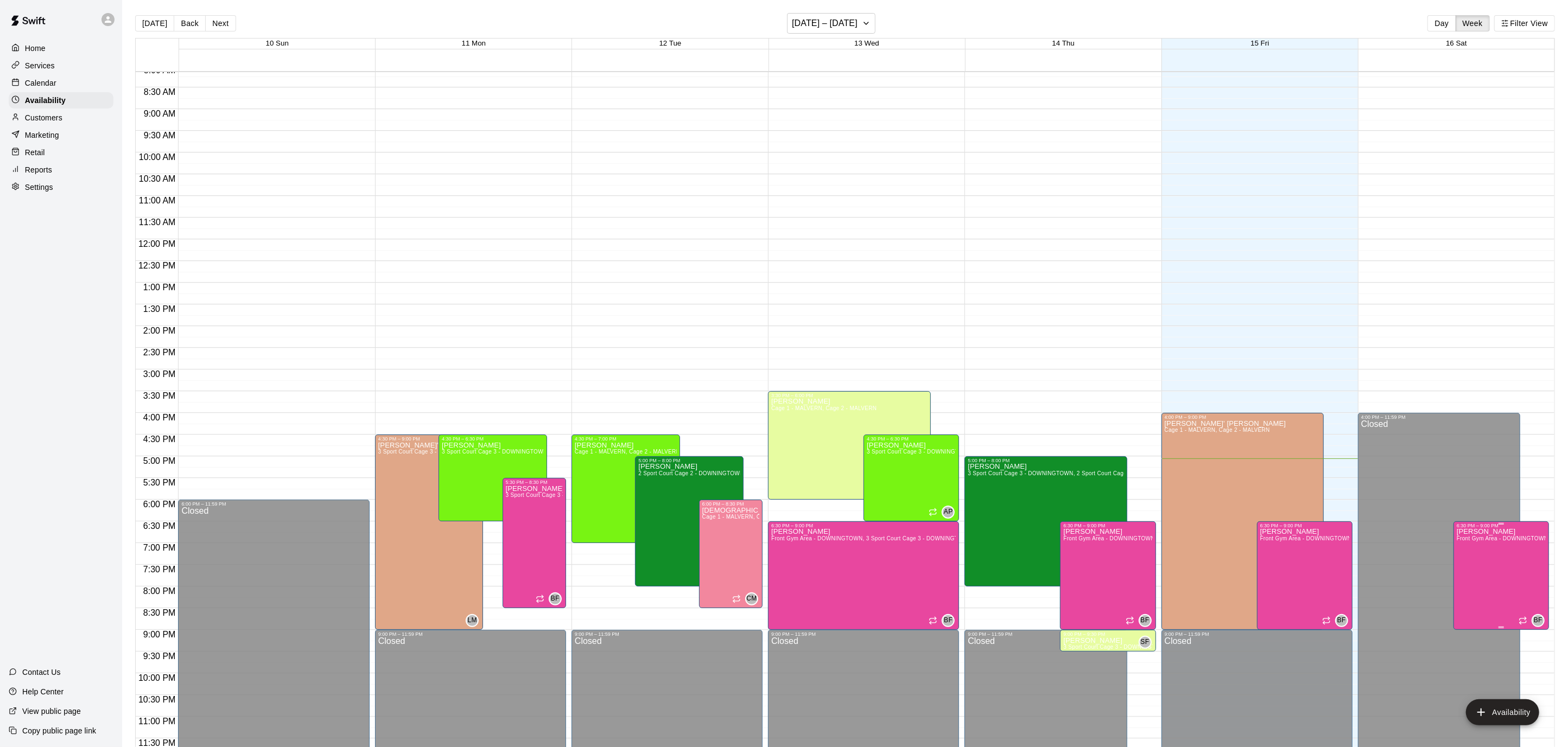
click at [1457, 569] on button "delete" at bounding box center [1467, 565] width 21 height 21
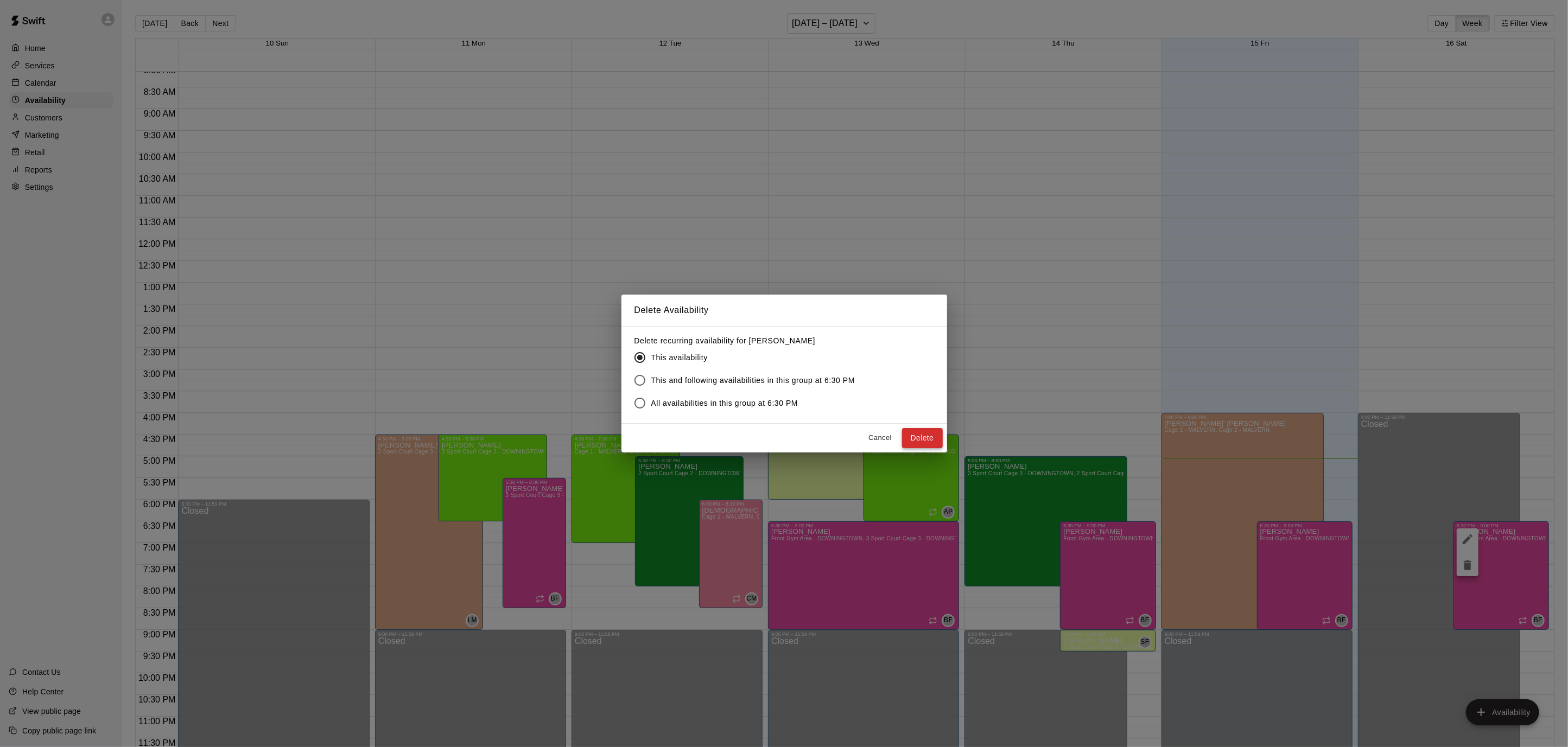
click at [939, 433] on button "Delete" at bounding box center [922, 438] width 41 height 20
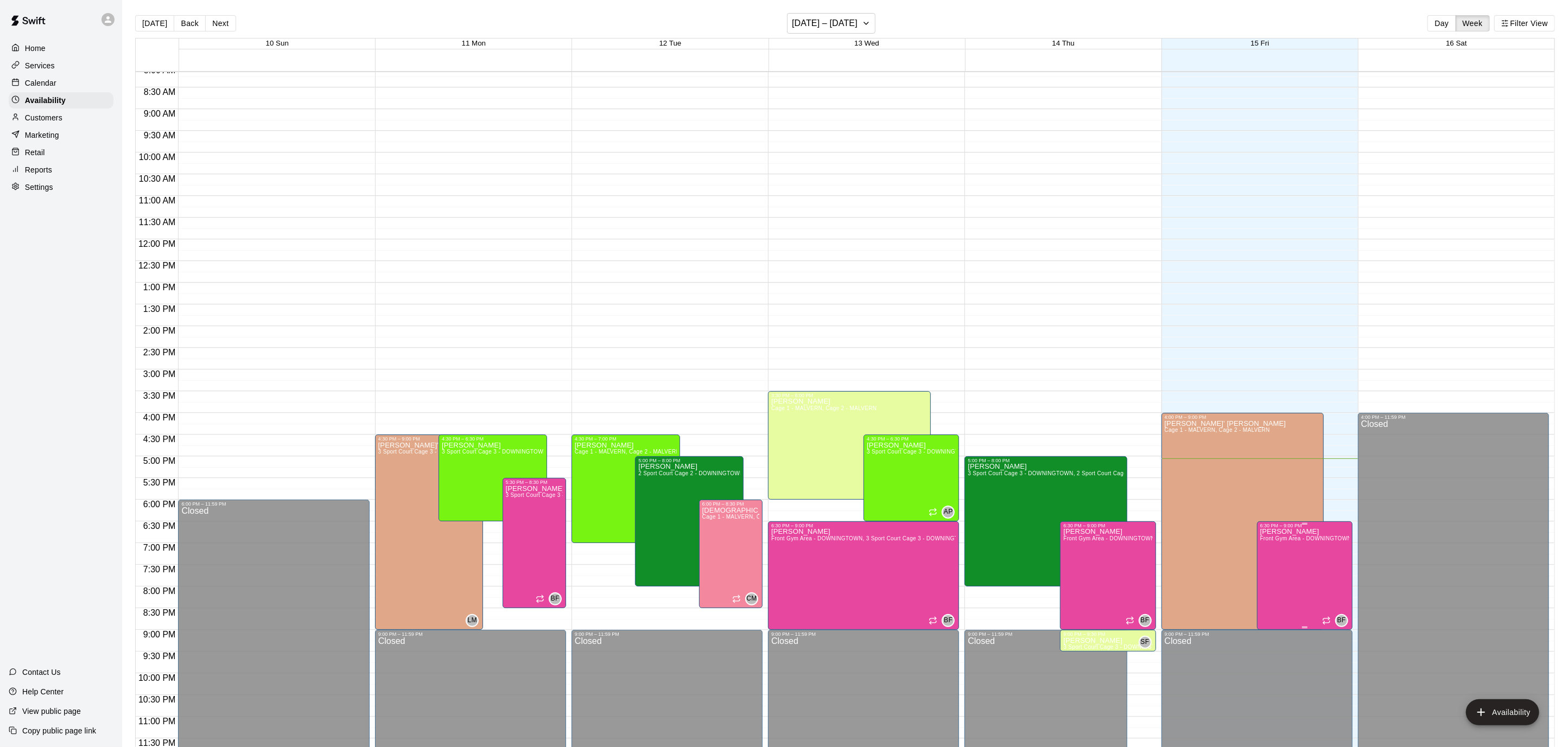
click at [1271, 565] on icon "delete" at bounding box center [1271, 565] width 7 height 10
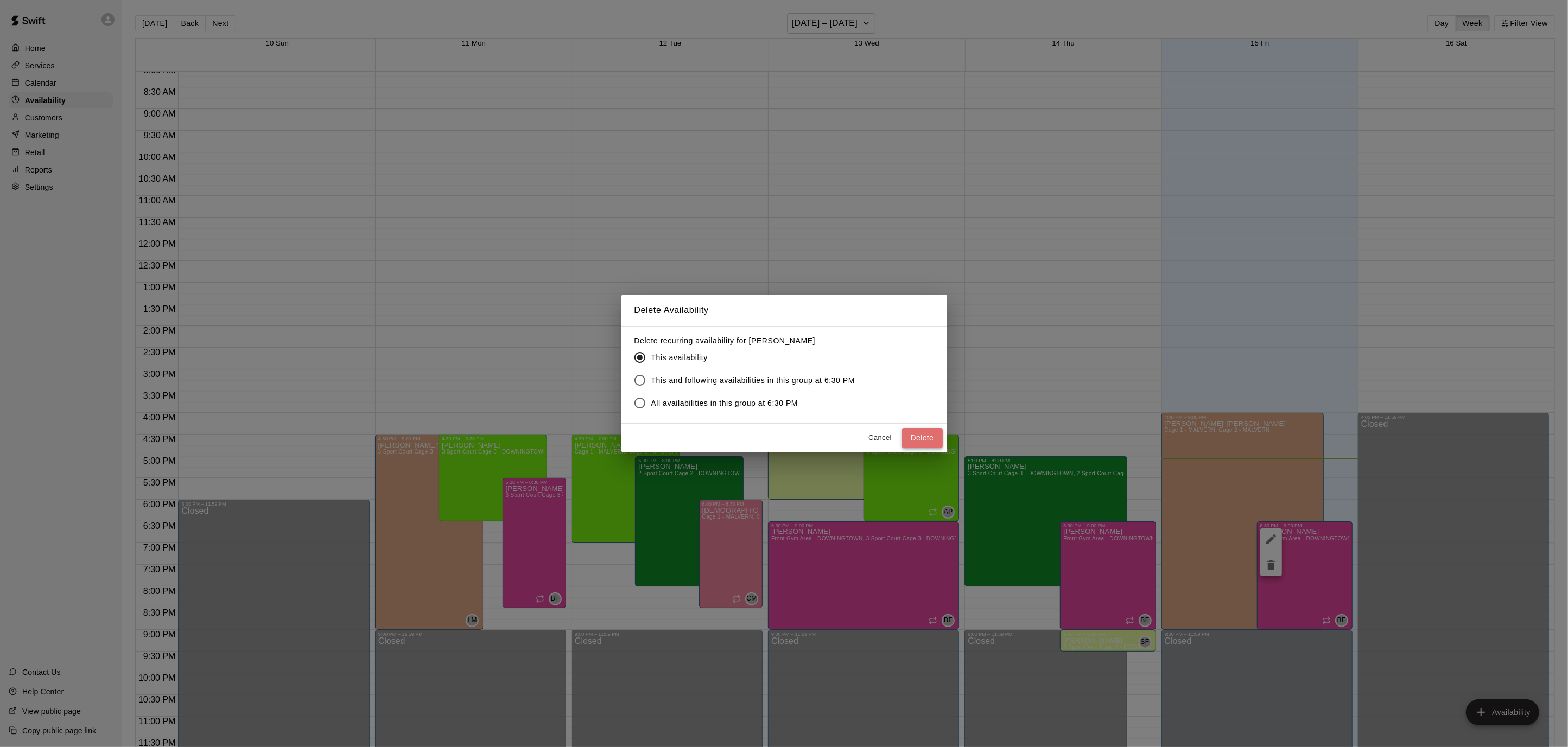
click at [921, 434] on button "Delete" at bounding box center [922, 438] width 41 height 20
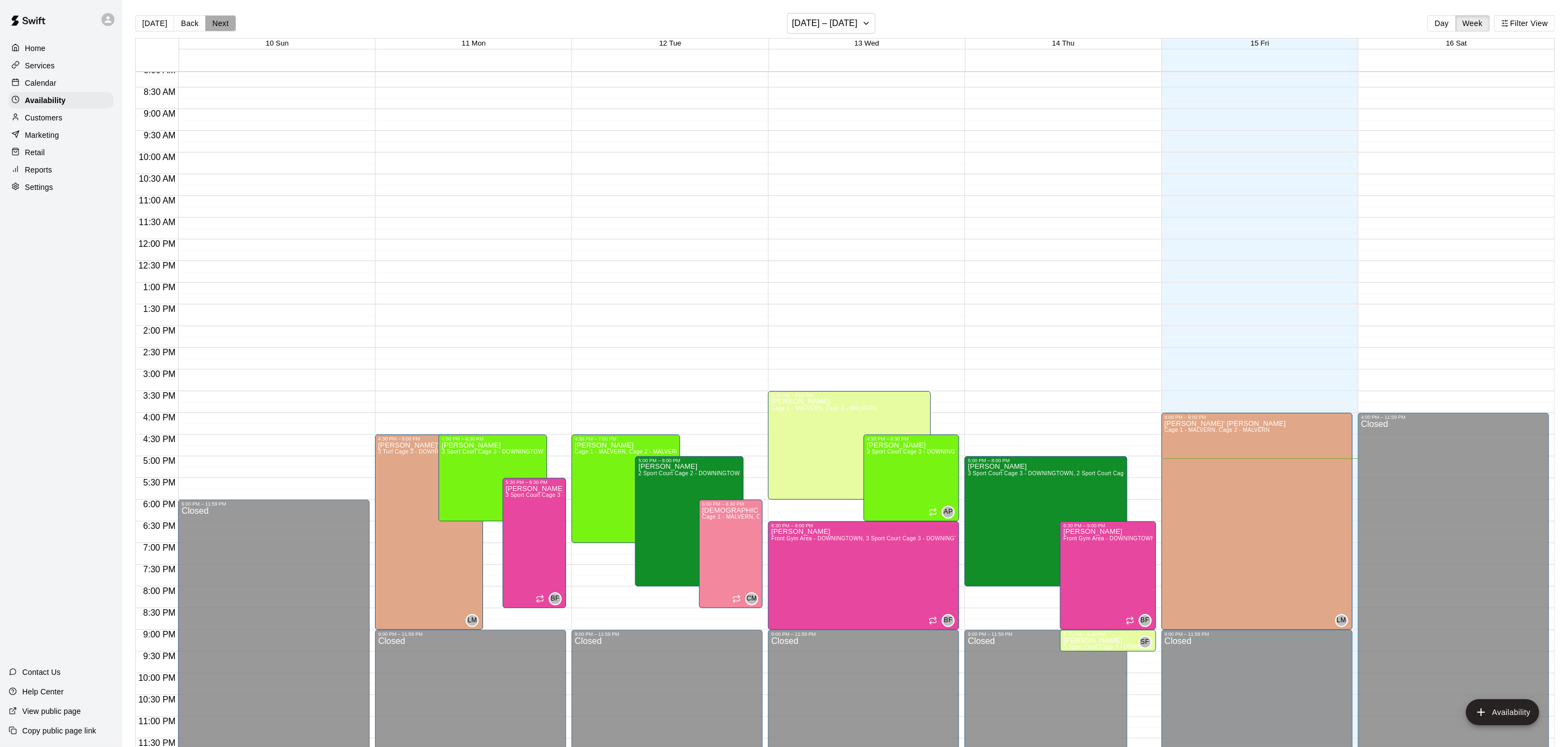
click at [223, 24] on button "Next" at bounding box center [220, 24] width 30 height 16
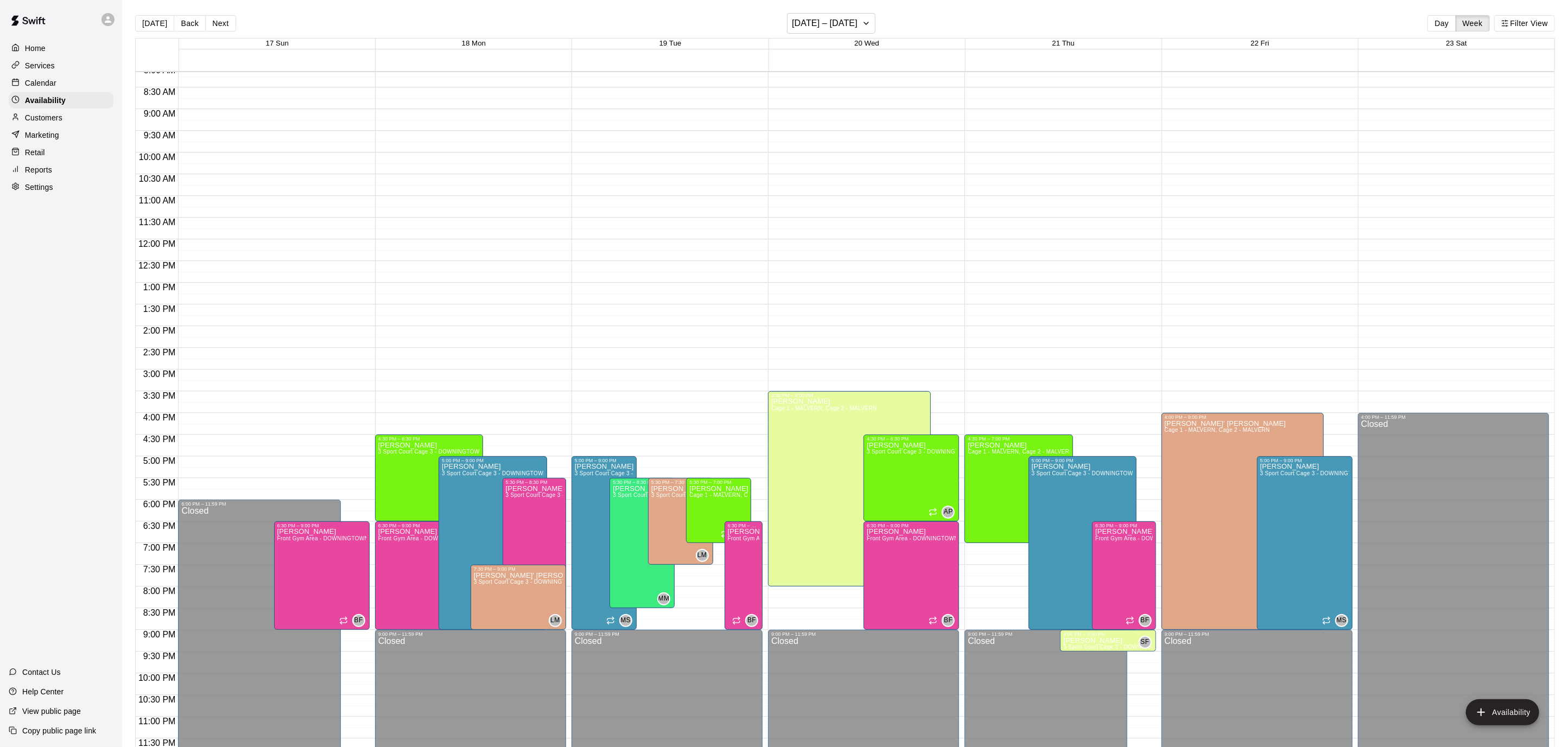
scroll to position [353, 0]
click at [228, 304] on div at bounding box center [784, 374] width 1568 height 747
click at [50, 77] on div "Calendar" at bounding box center [61, 83] width 105 height 16
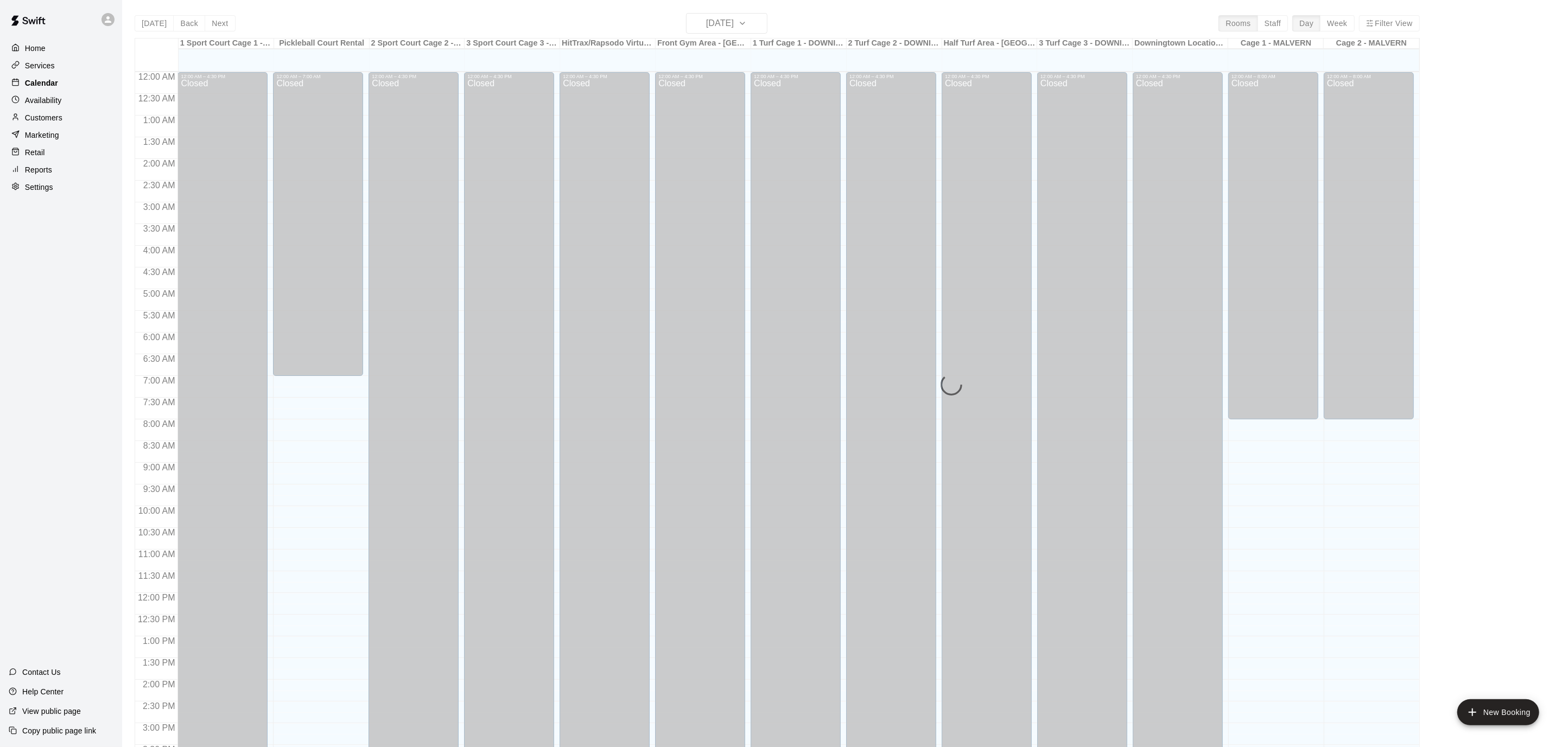
scroll to position [321, 0]
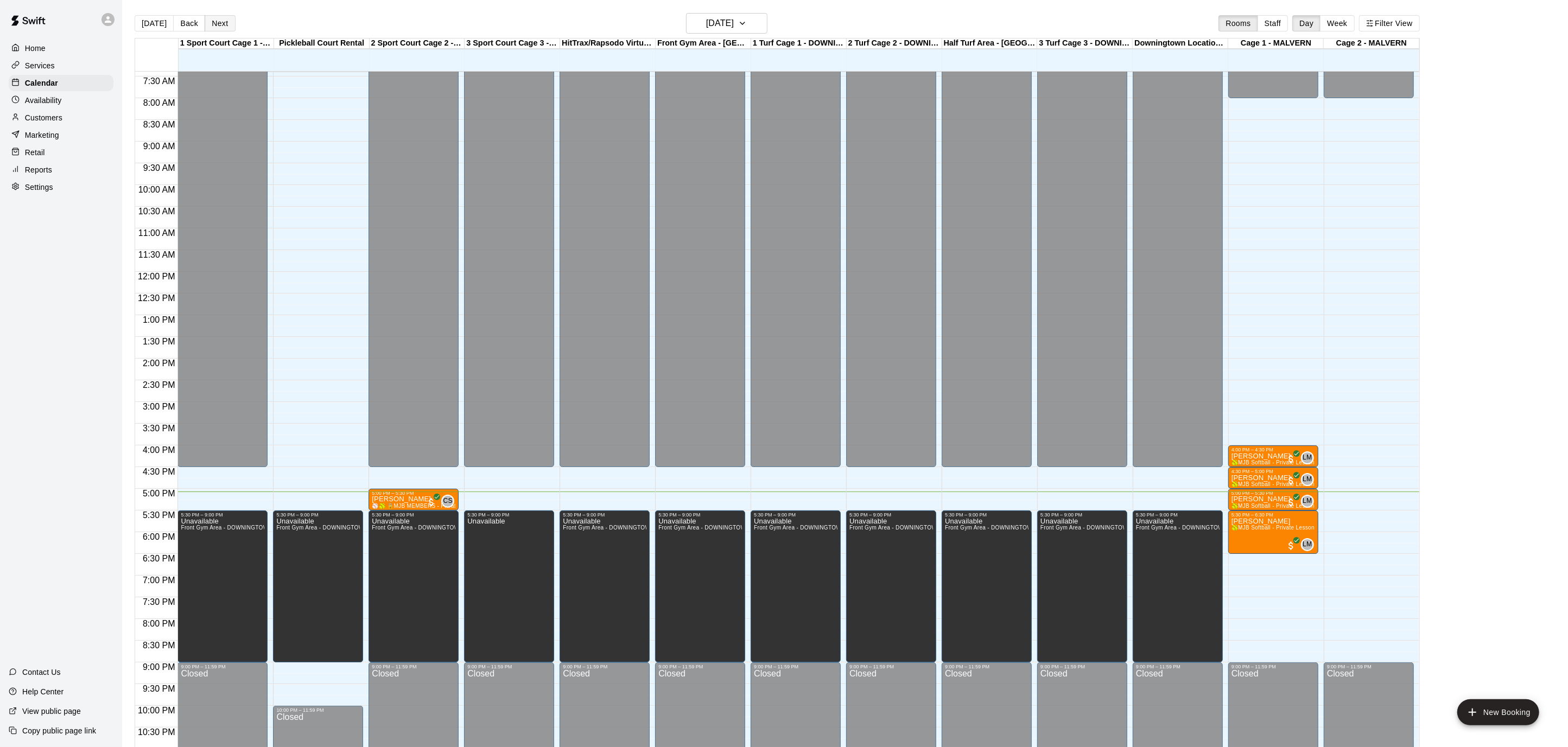
click at [212, 25] on button "Next" at bounding box center [220, 24] width 30 height 16
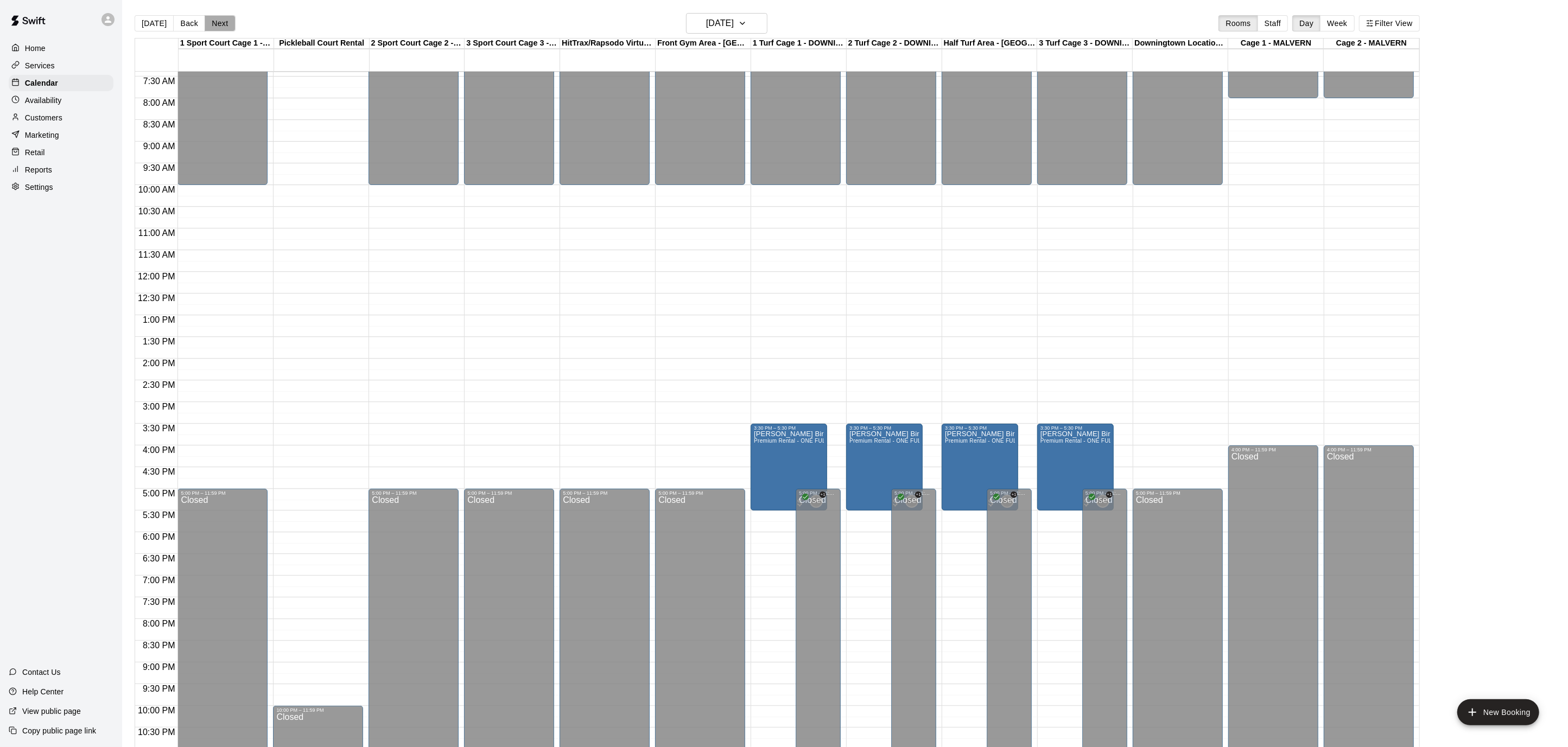
click at [212, 25] on button "Next" at bounding box center [220, 24] width 30 height 16
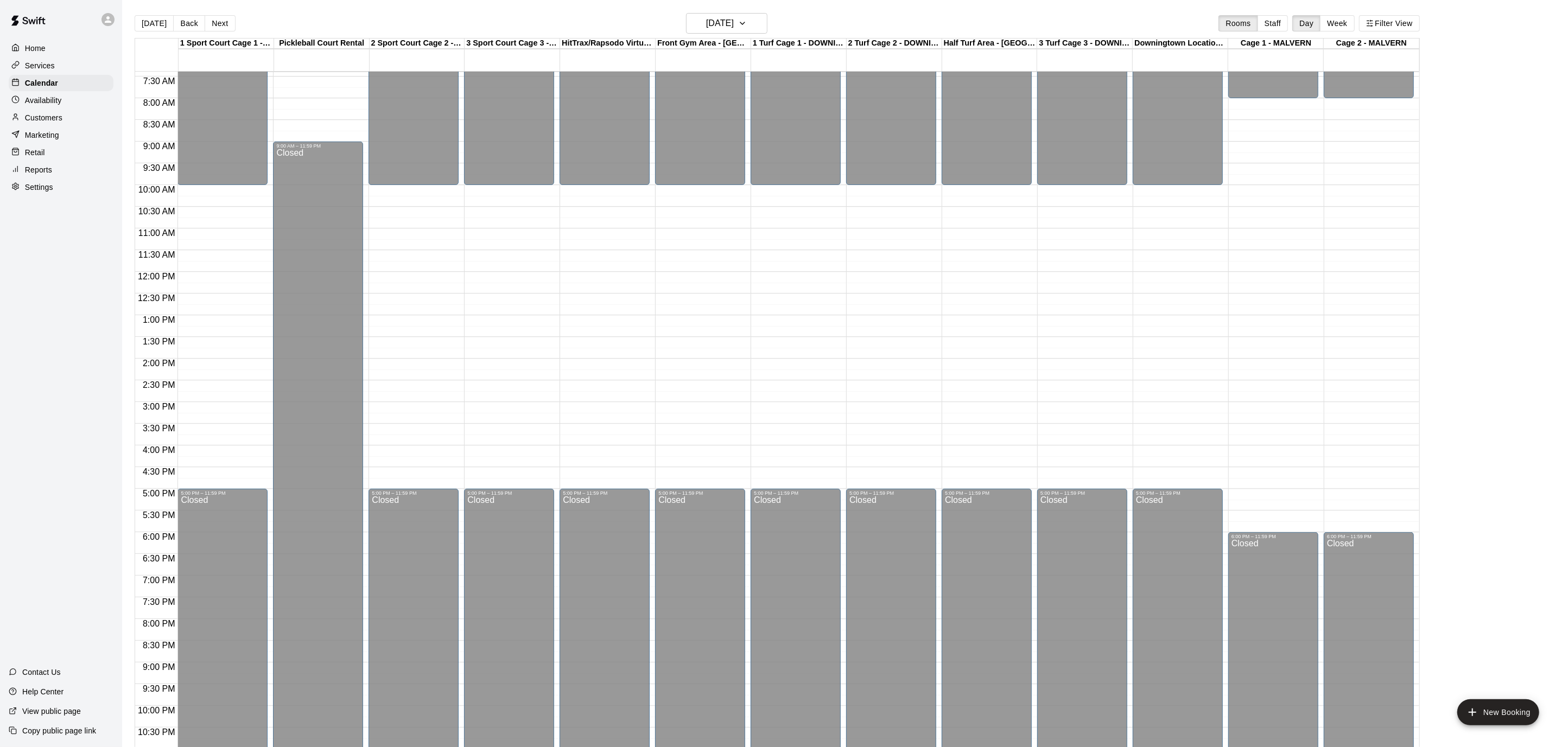
click at [74, 96] on div "Availability" at bounding box center [61, 100] width 105 height 16
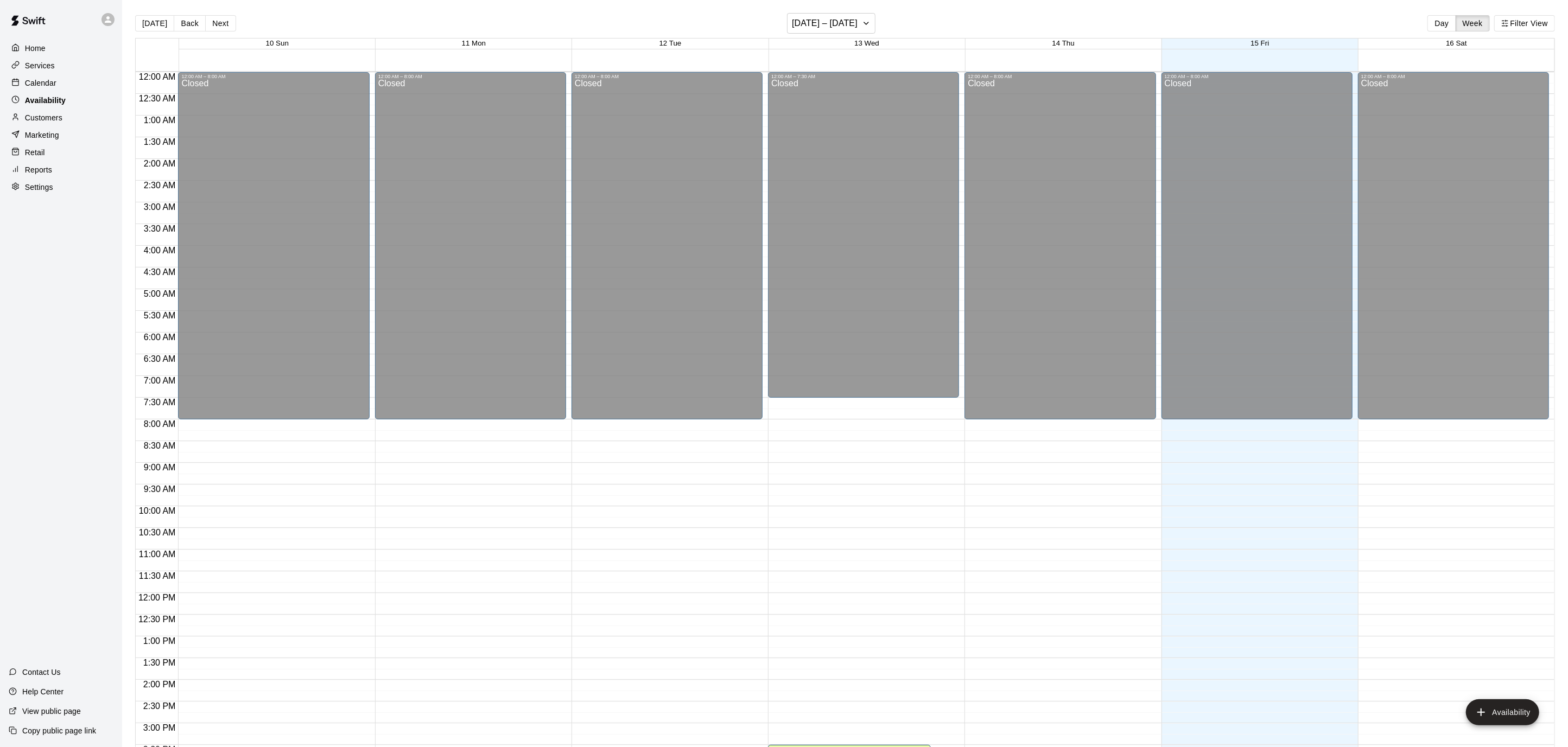
scroll to position [354, 0]
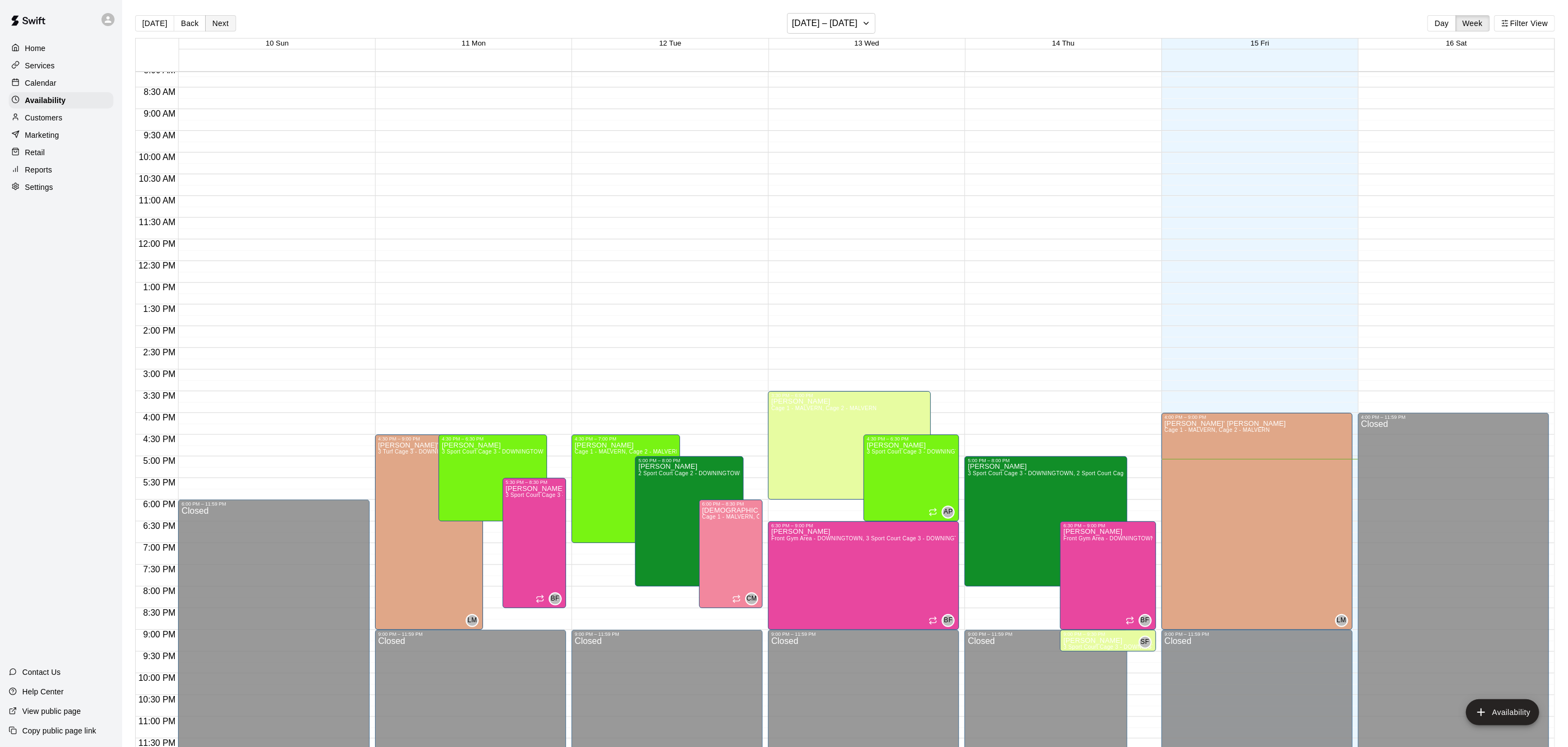
click at [211, 25] on button "Next" at bounding box center [220, 24] width 30 height 16
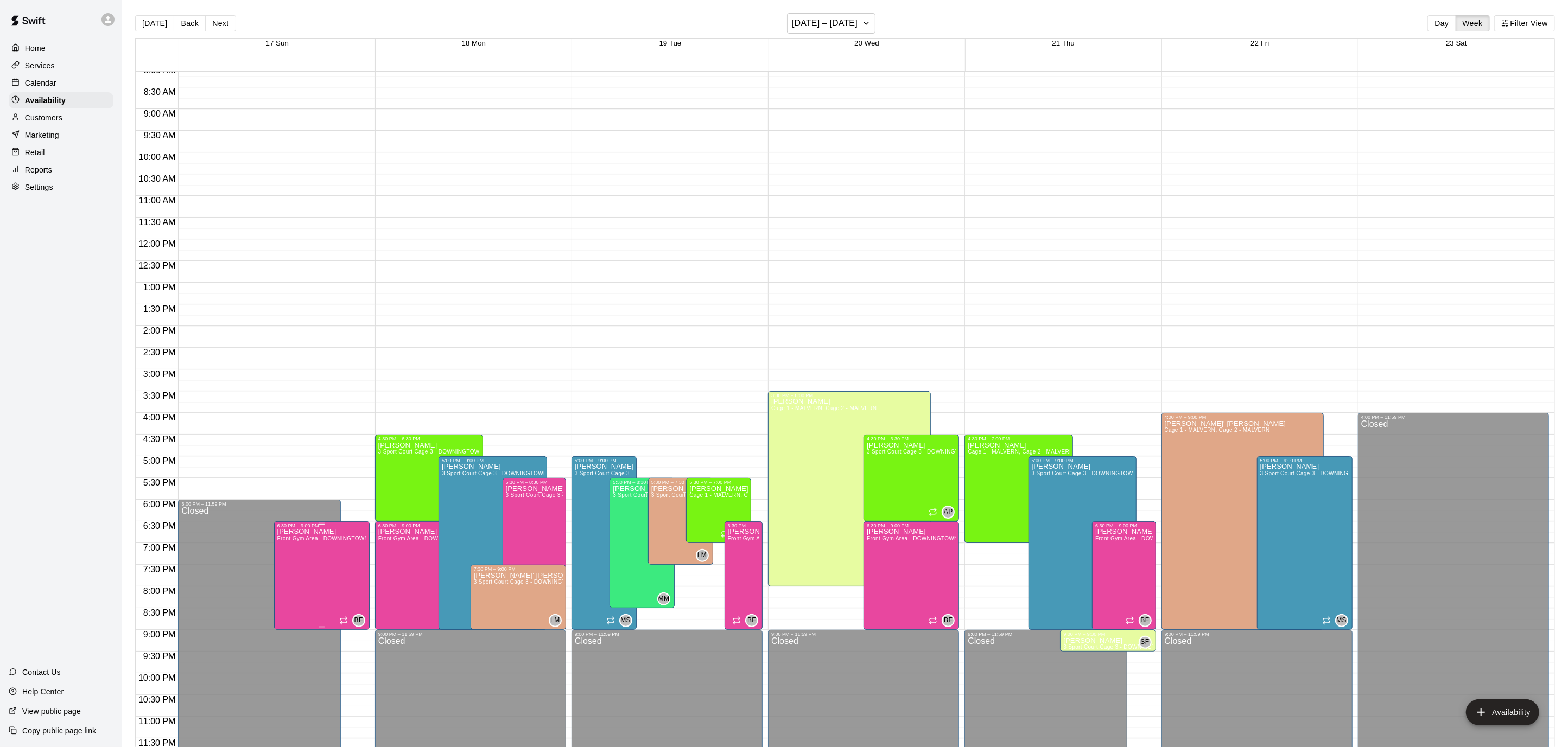
click at [284, 566] on icon "delete" at bounding box center [288, 566] width 13 height 13
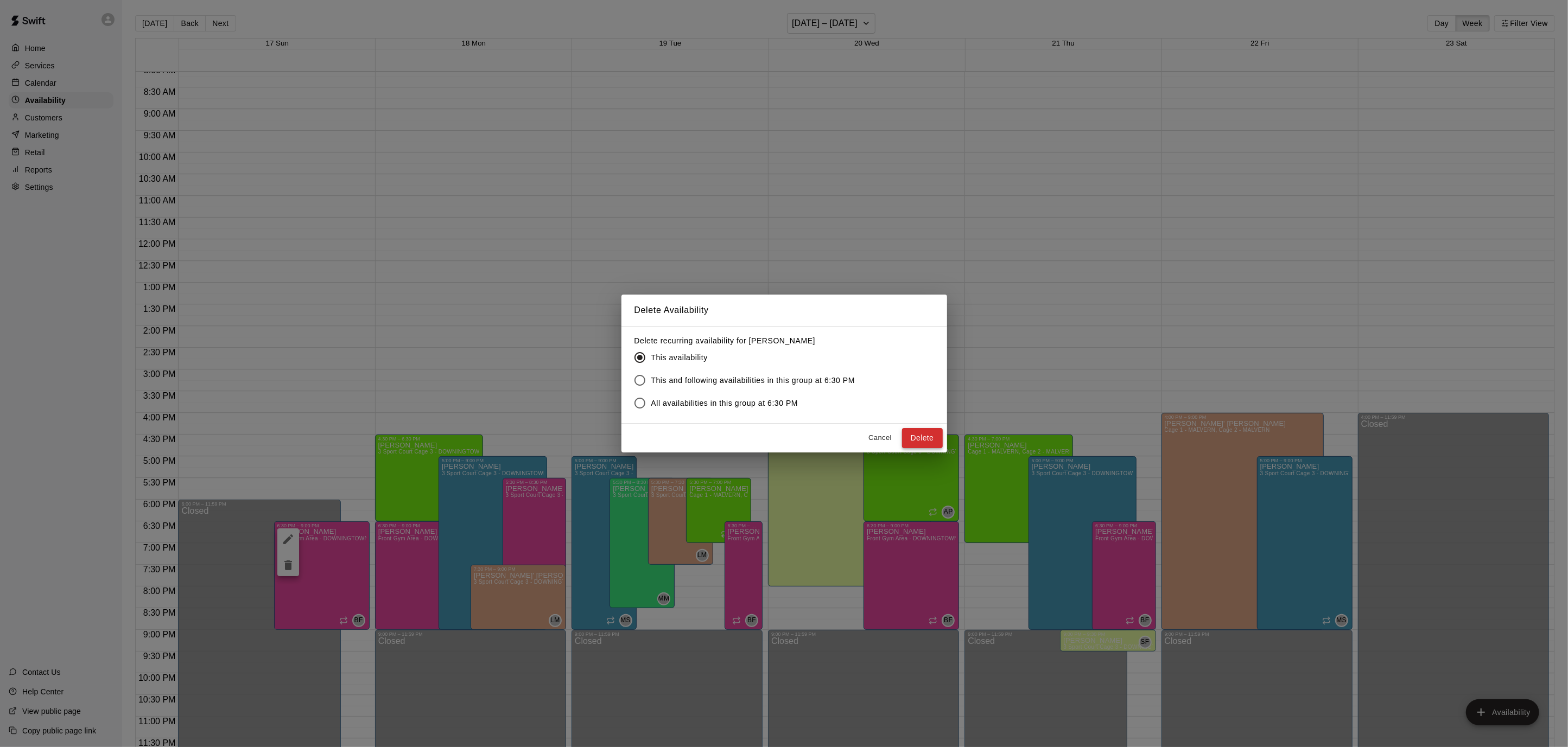
click at [939, 440] on button "Delete" at bounding box center [922, 438] width 41 height 20
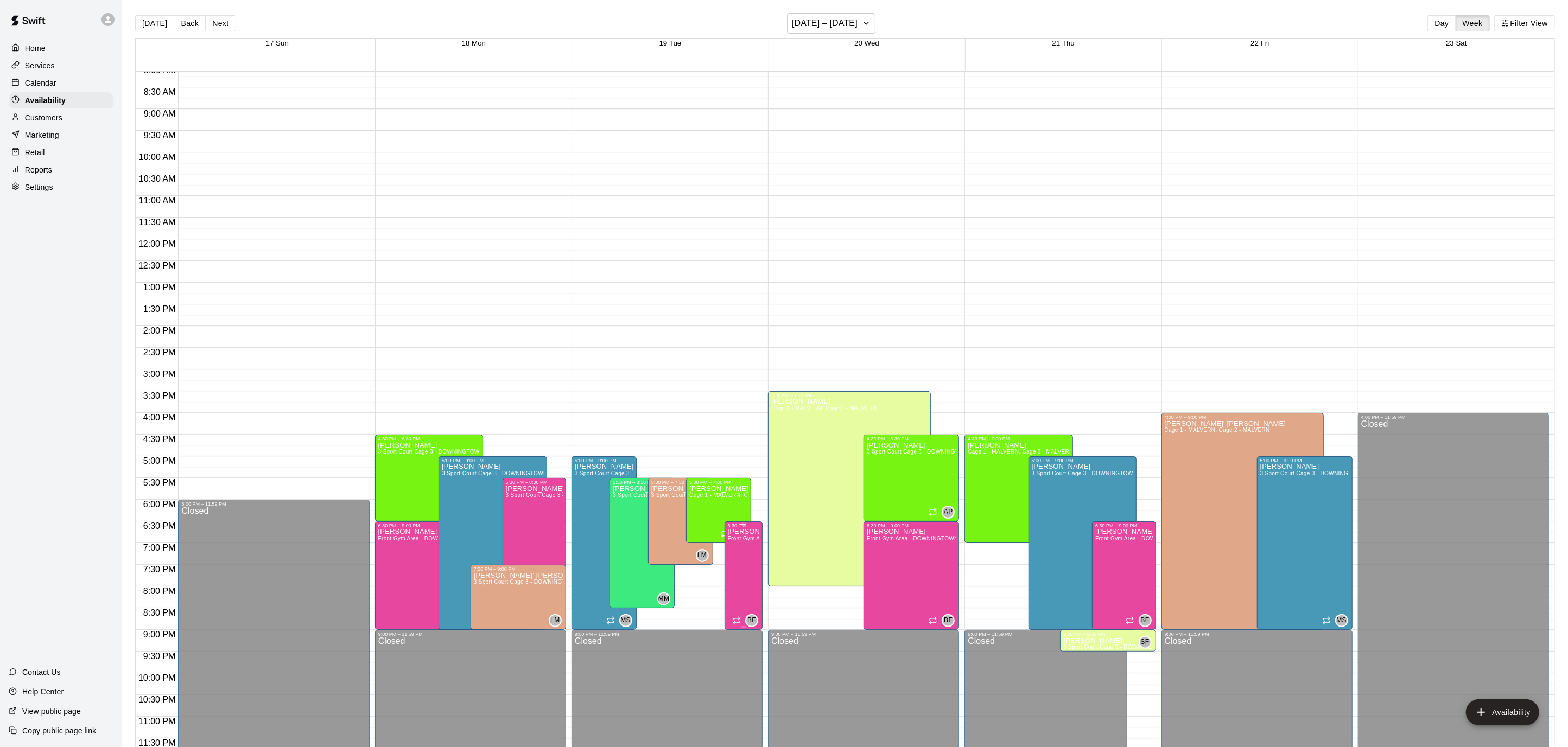
click at [744, 570] on icon "delete" at bounding box center [738, 566] width 13 height 13
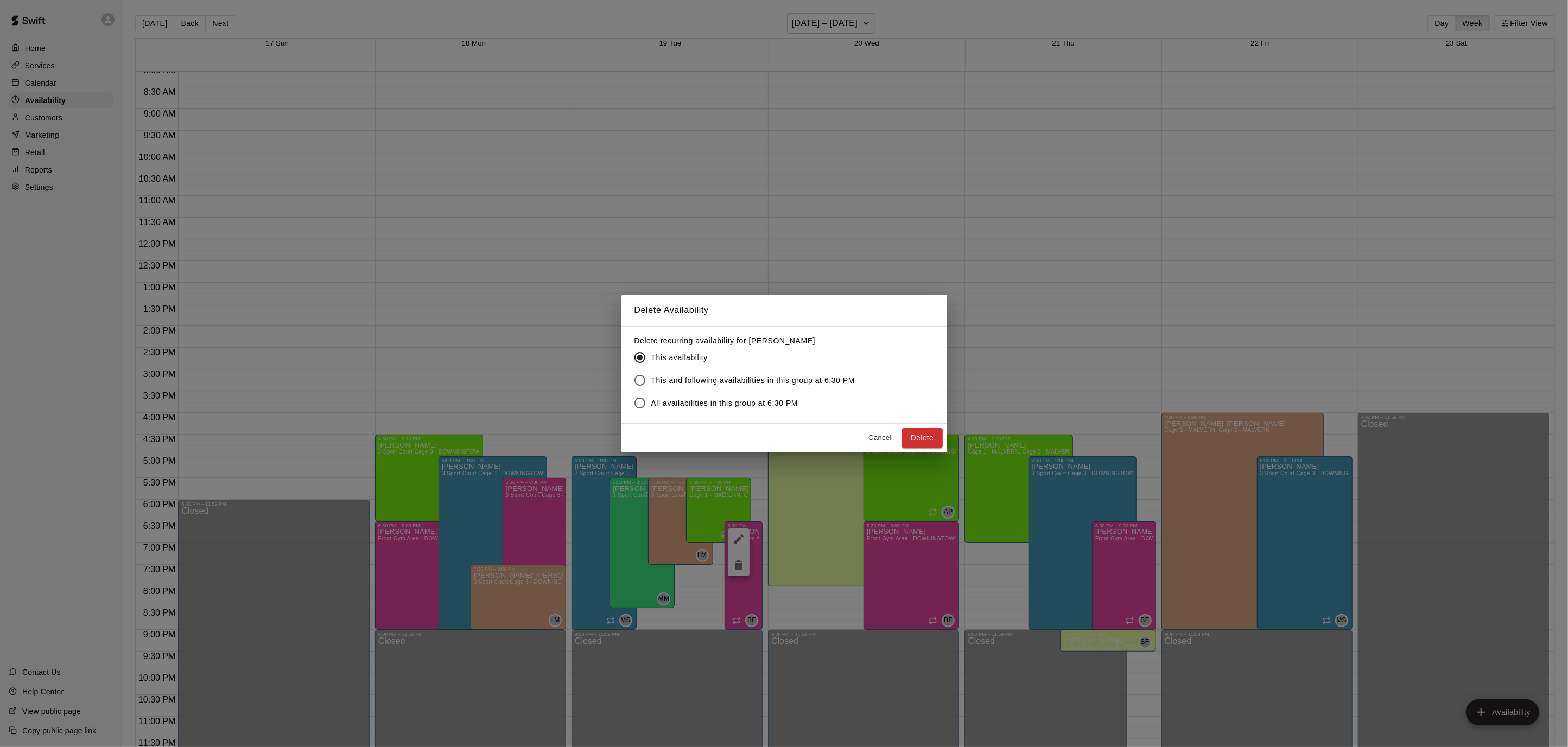
click at [900, 434] on div "Cancel Delete" at bounding box center [784, 438] width 326 height 29
click at [916, 430] on button "Delete" at bounding box center [922, 438] width 41 height 20
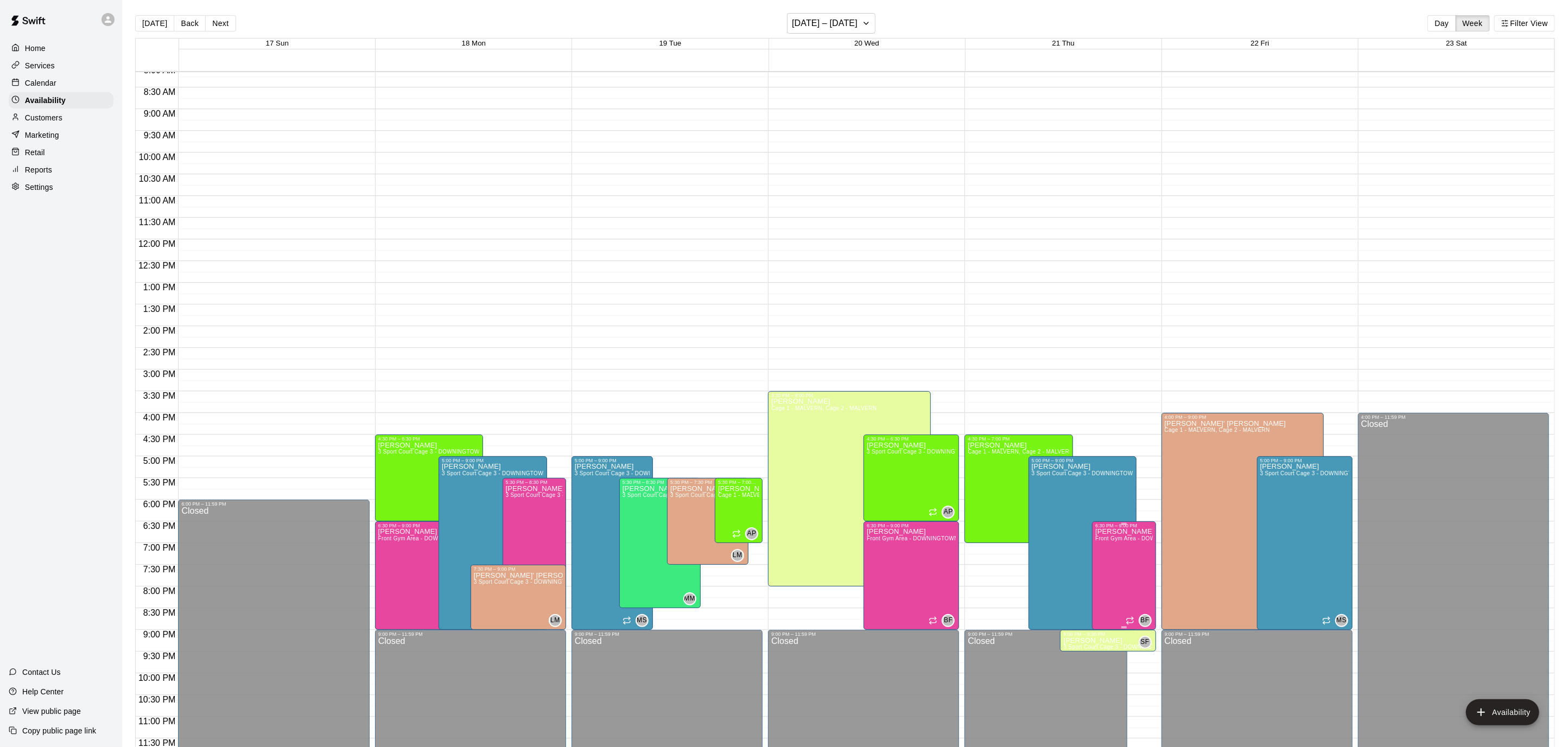
click at [1101, 565] on icon "delete" at bounding box center [1106, 566] width 13 height 13
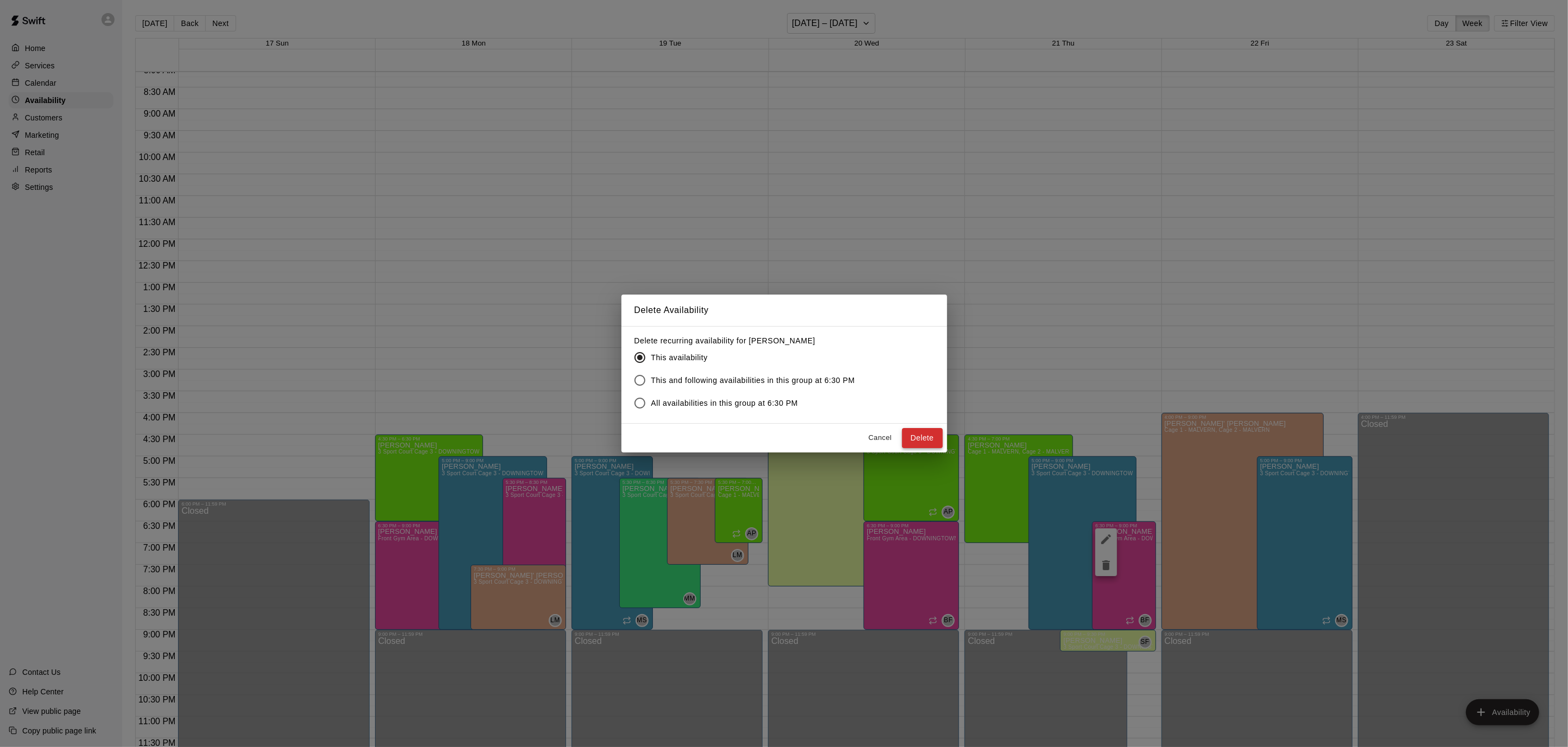
click at [920, 443] on button "Delete" at bounding box center [922, 438] width 41 height 20
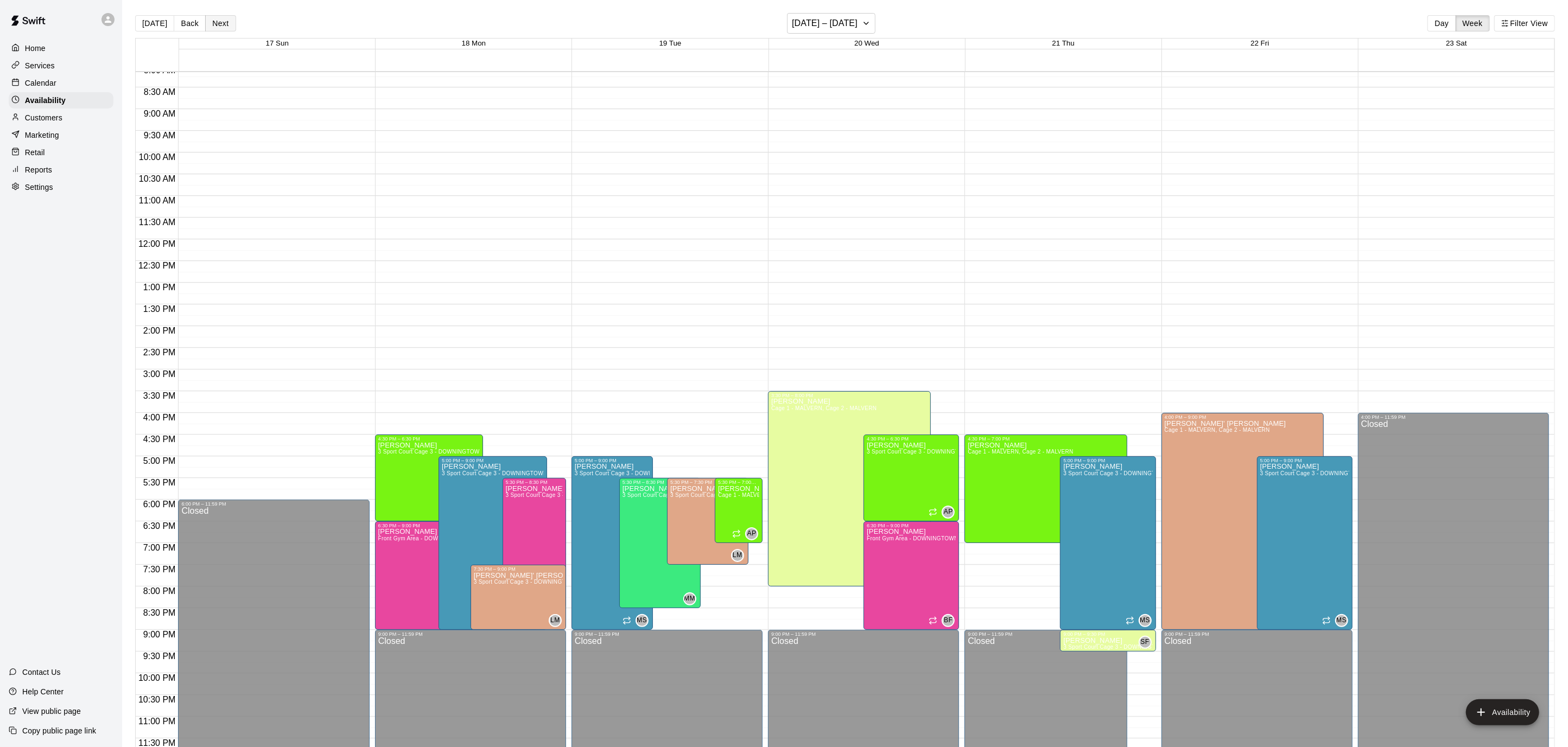
click at [214, 18] on button "Next" at bounding box center [220, 24] width 30 height 16
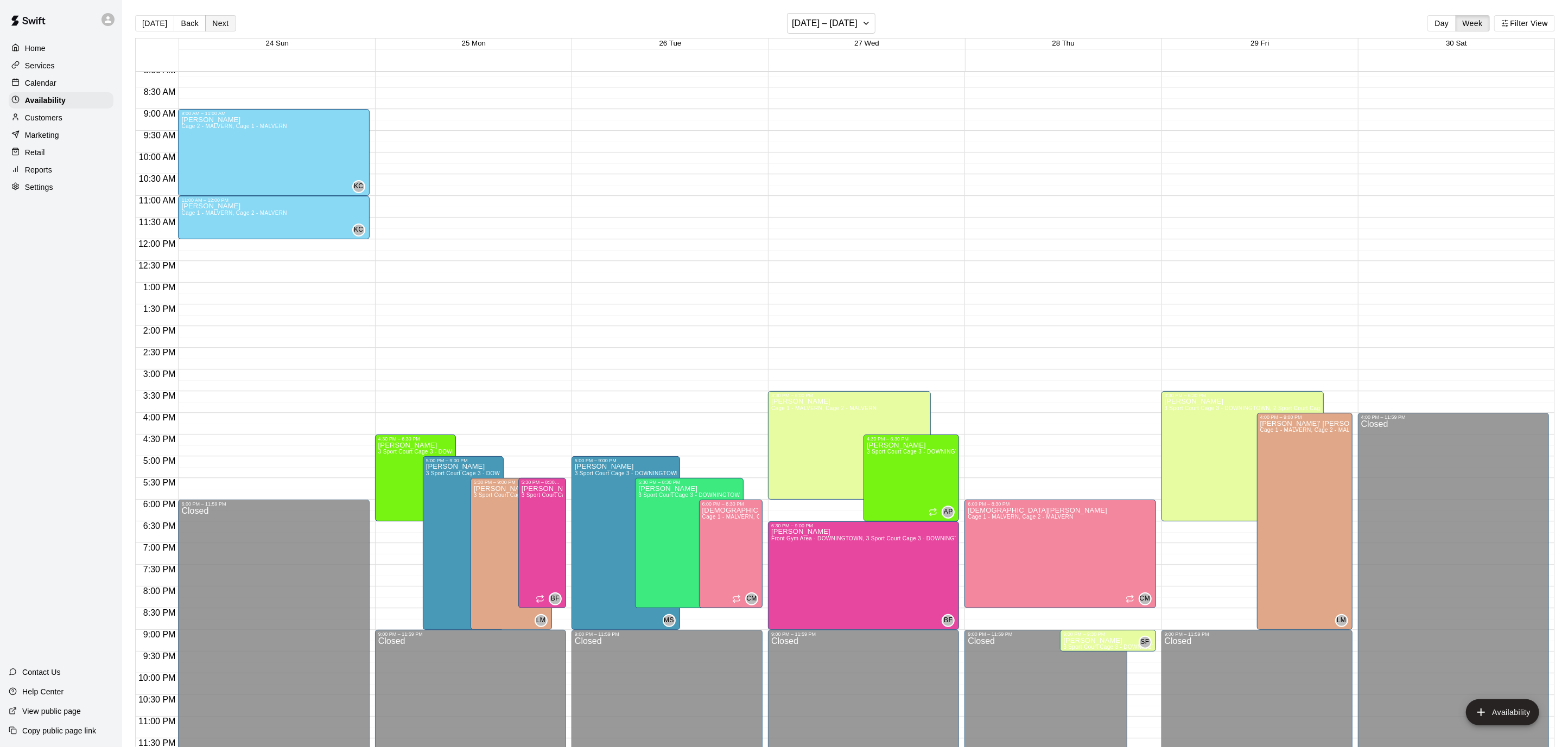
click at [214, 18] on button "Next" at bounding box center [220, 24] width 30 height 16
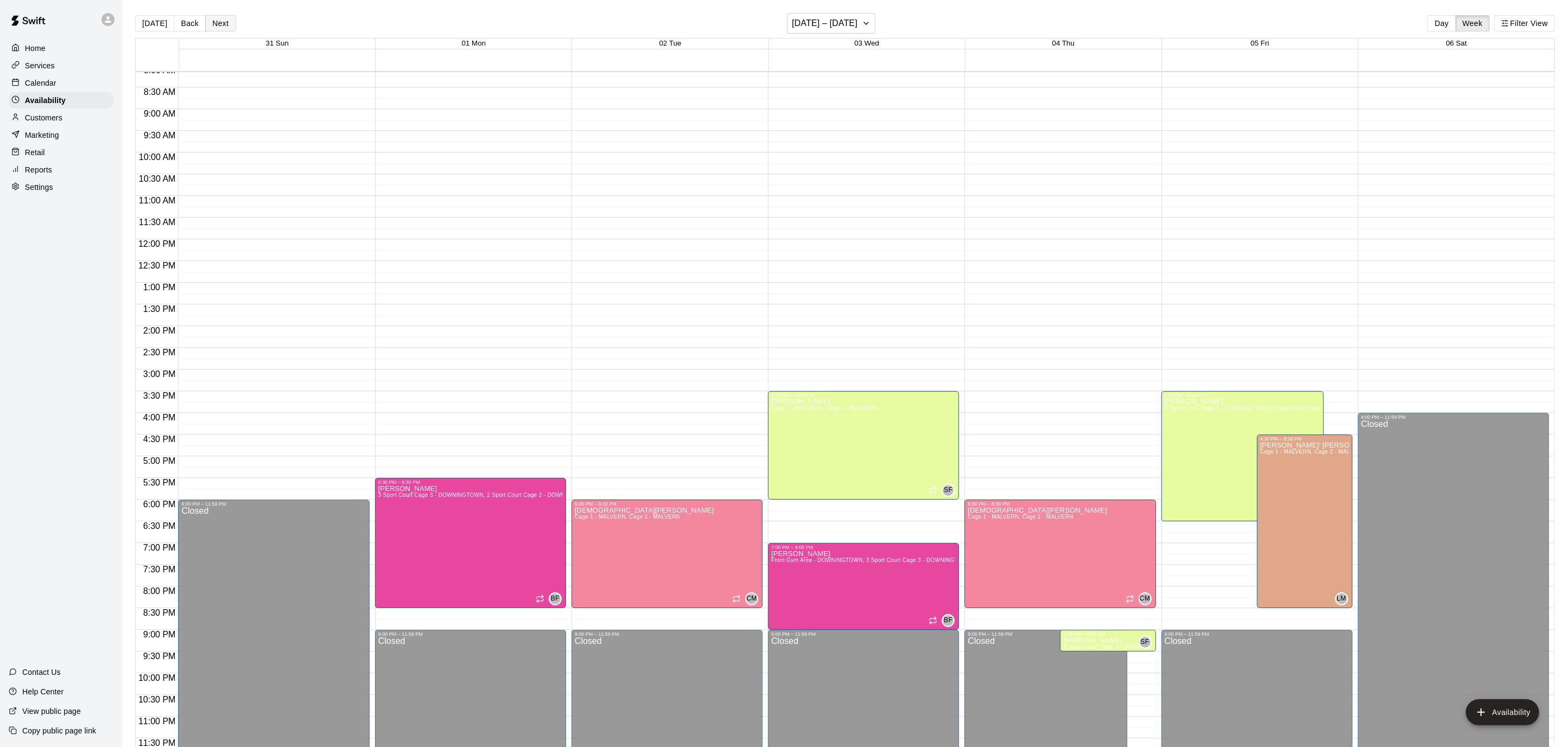
click at [214, 18] on button "Next" at bounding box center [220, 24] width 30 height 16
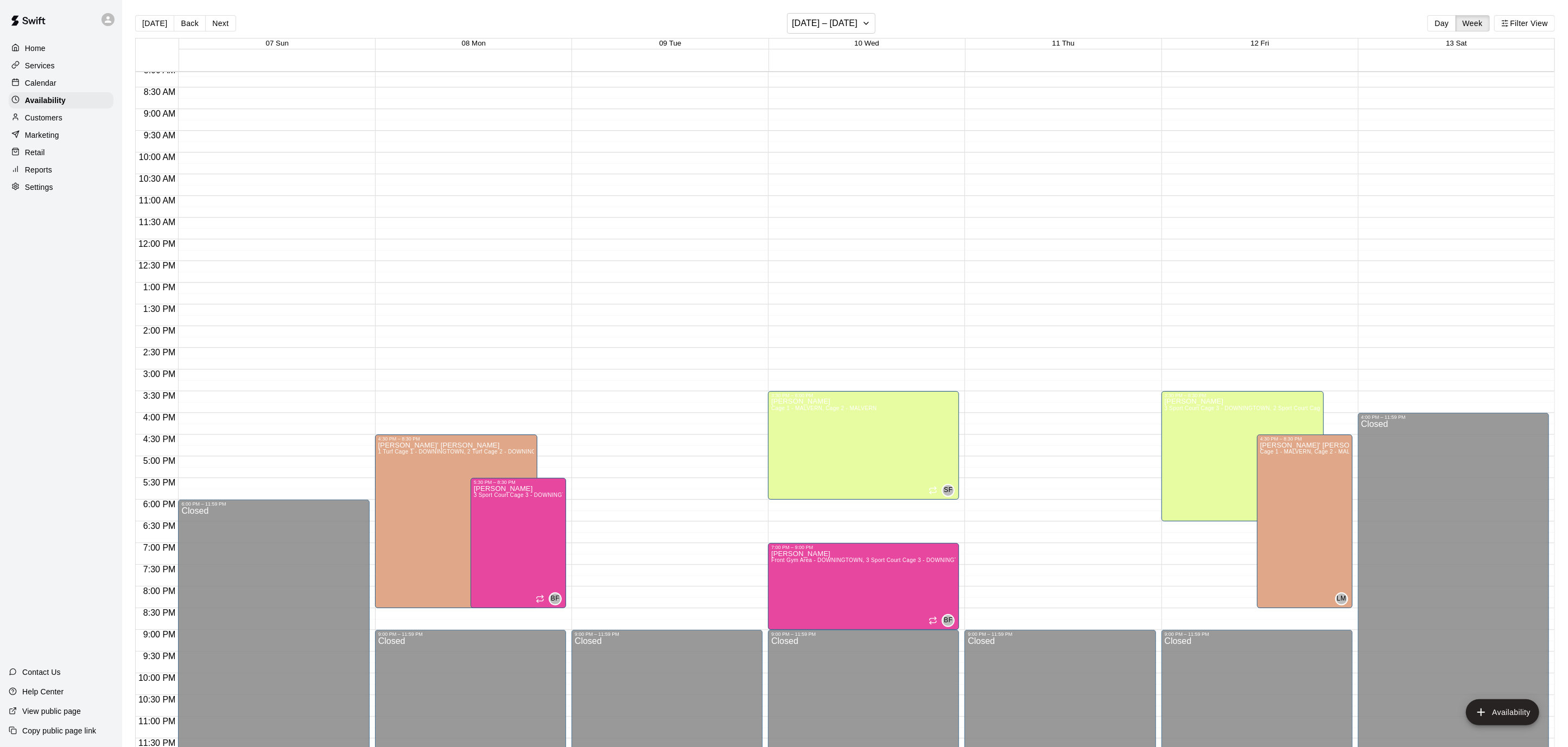
click at [48, 83] on p "Calendar" at bounding box center [41, 83] width 32 height 11
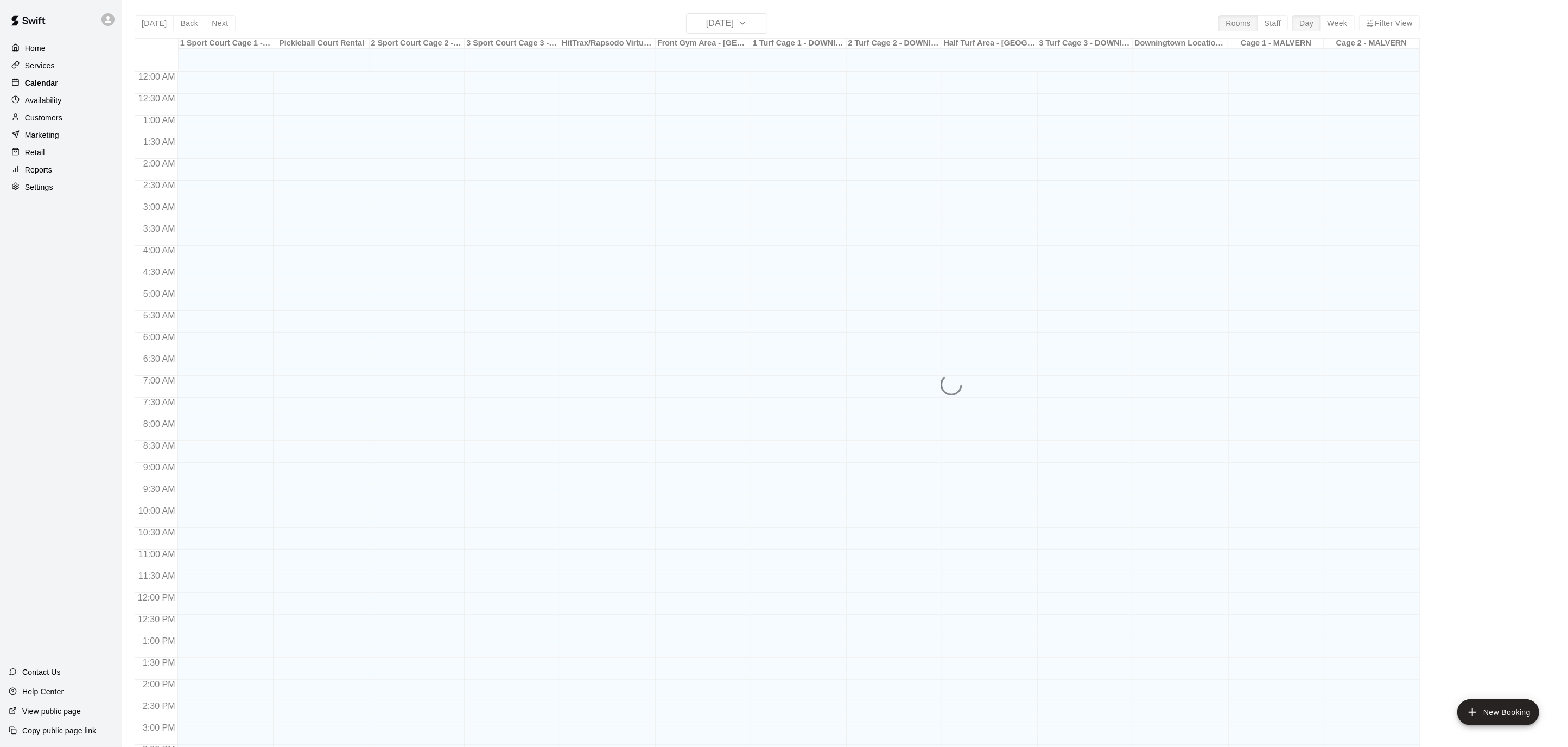
scroll to position [321, 0]
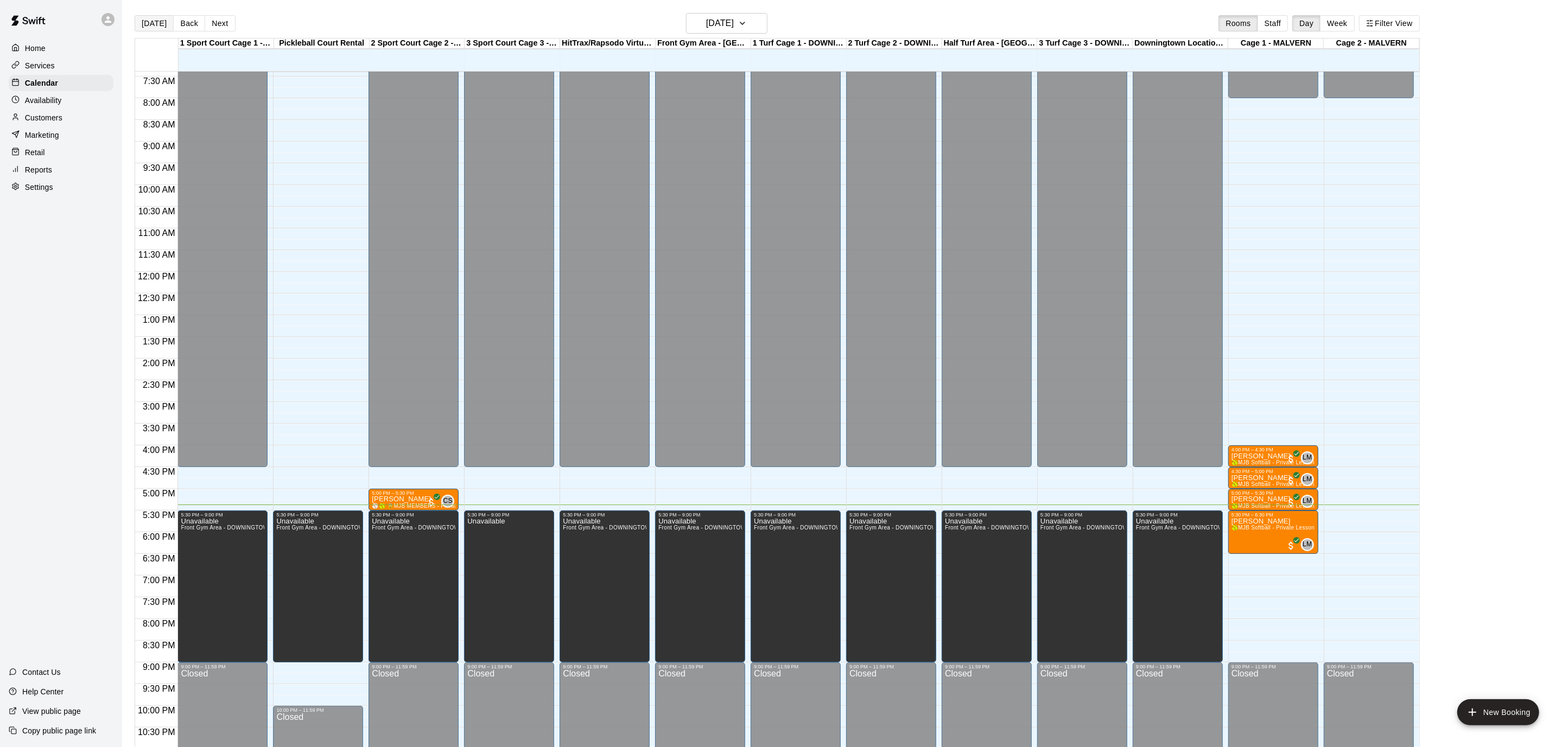
click at [160, 29] on button "[DATE]" at bounding box center [154, 24] width 39 height 16
click at [746, 27] on icon "button" at bounding box center [743, 24] width 9 height 13
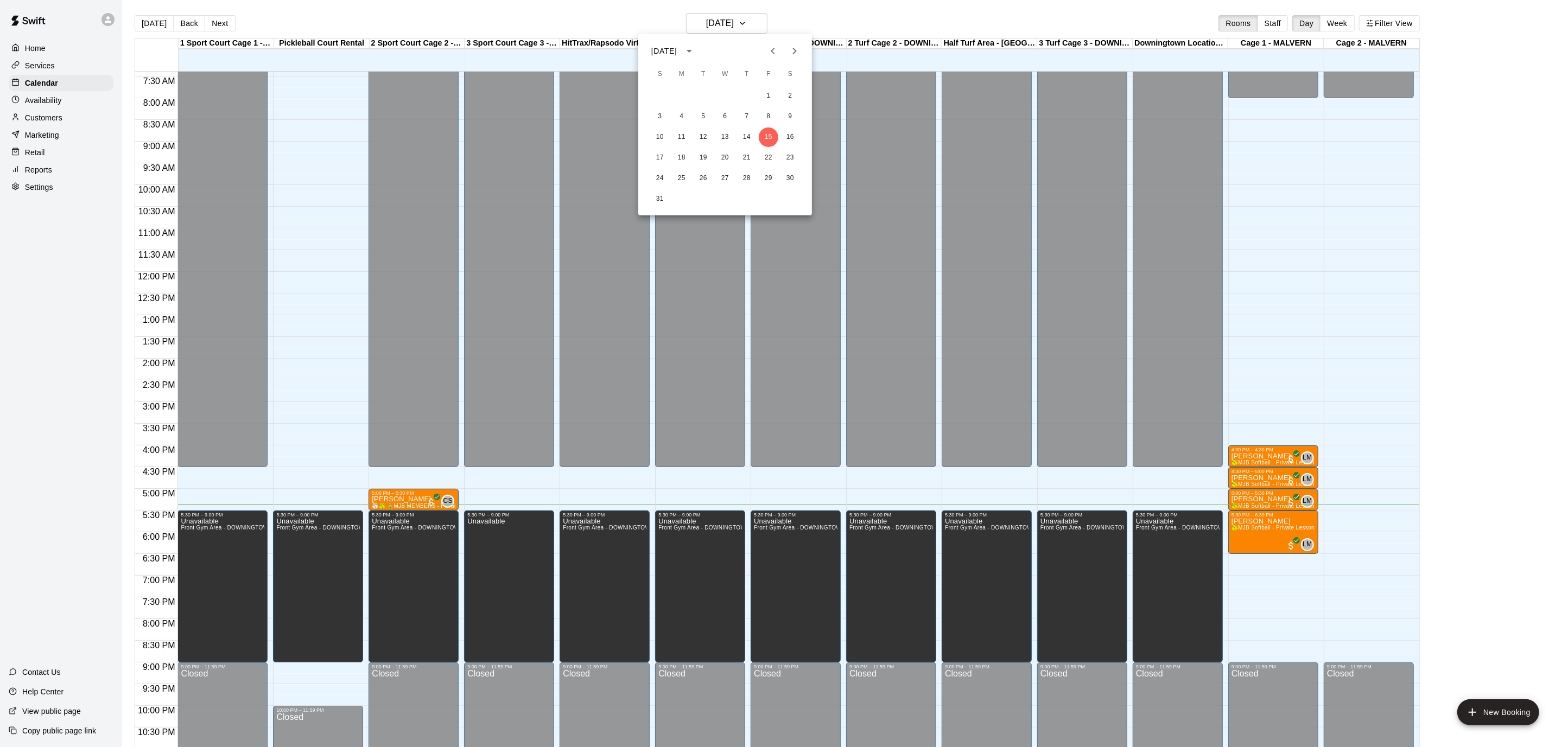
click at [791, 55] on icon "Next month" at bounding box center [794, 51] width 13 height 13
click at [764, 99] on button "5" at bounding box center [769, 96] width 20 height 20
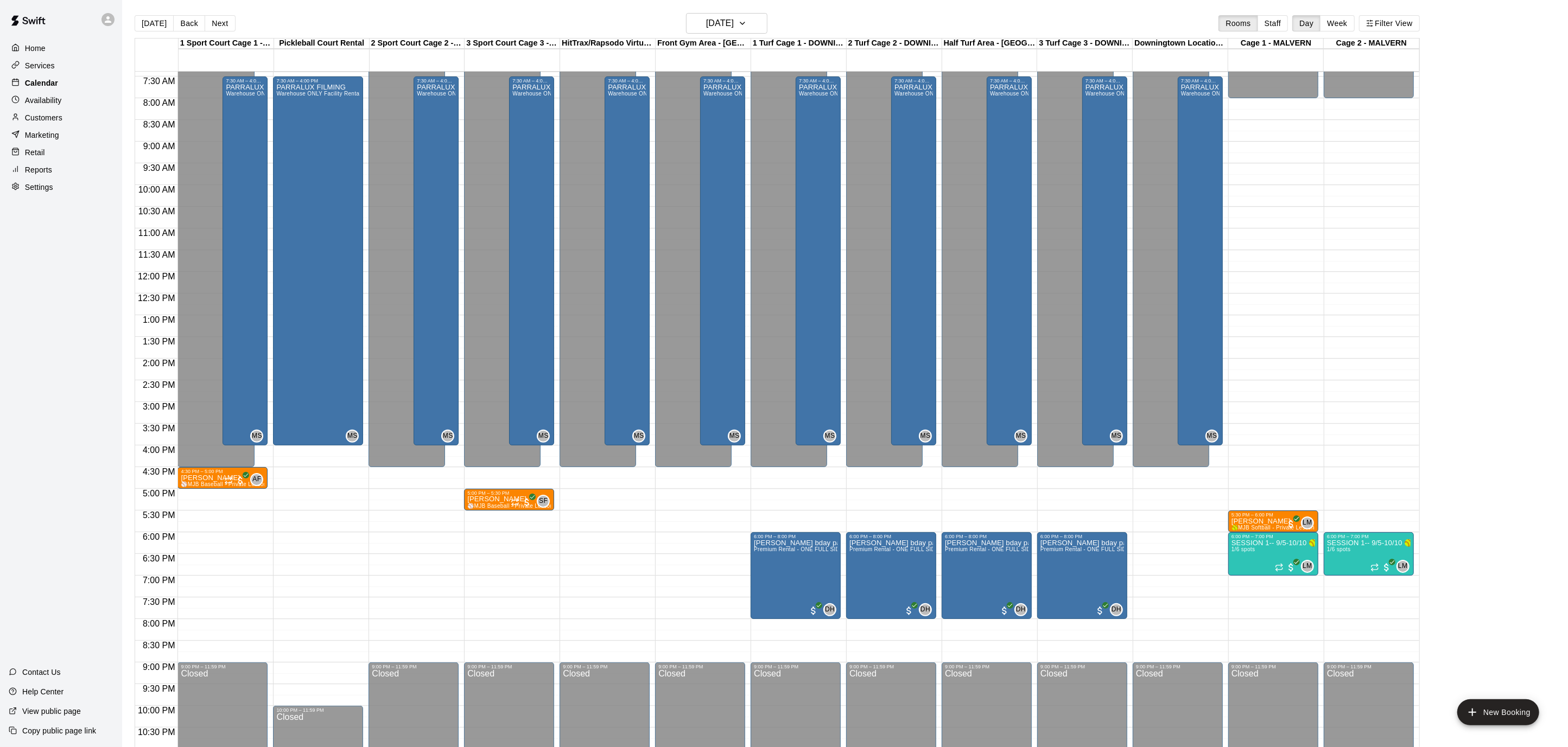
click at [48, 86] on p "Calendar" at bounding box center [41, 83] width 33 height 11
click at [49, 45] on div "Home" at bounding box center [61, 48] width 105 height 16
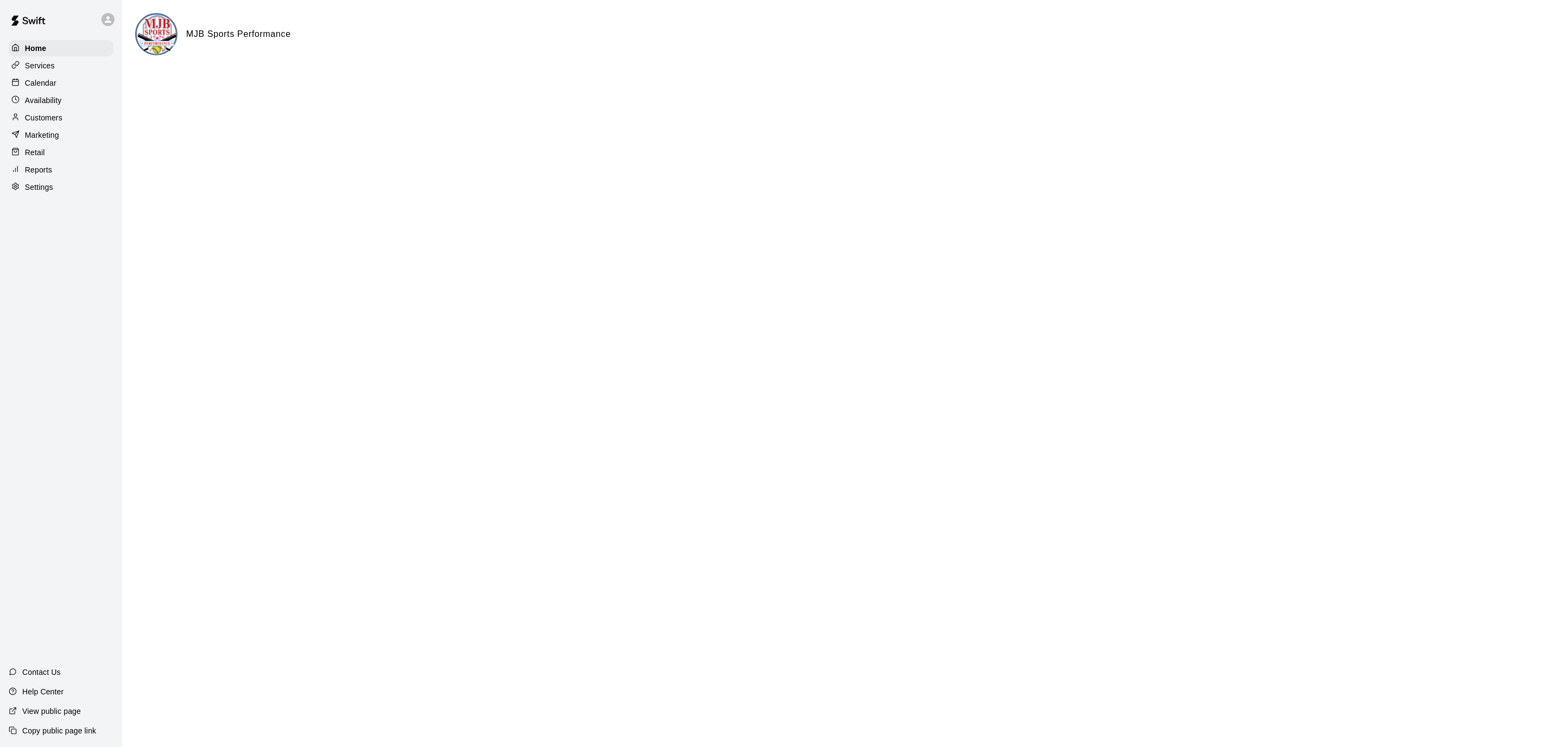
click at [38, 81] on p "Calendar" at bounding box center [41, 83] width 32 height 11
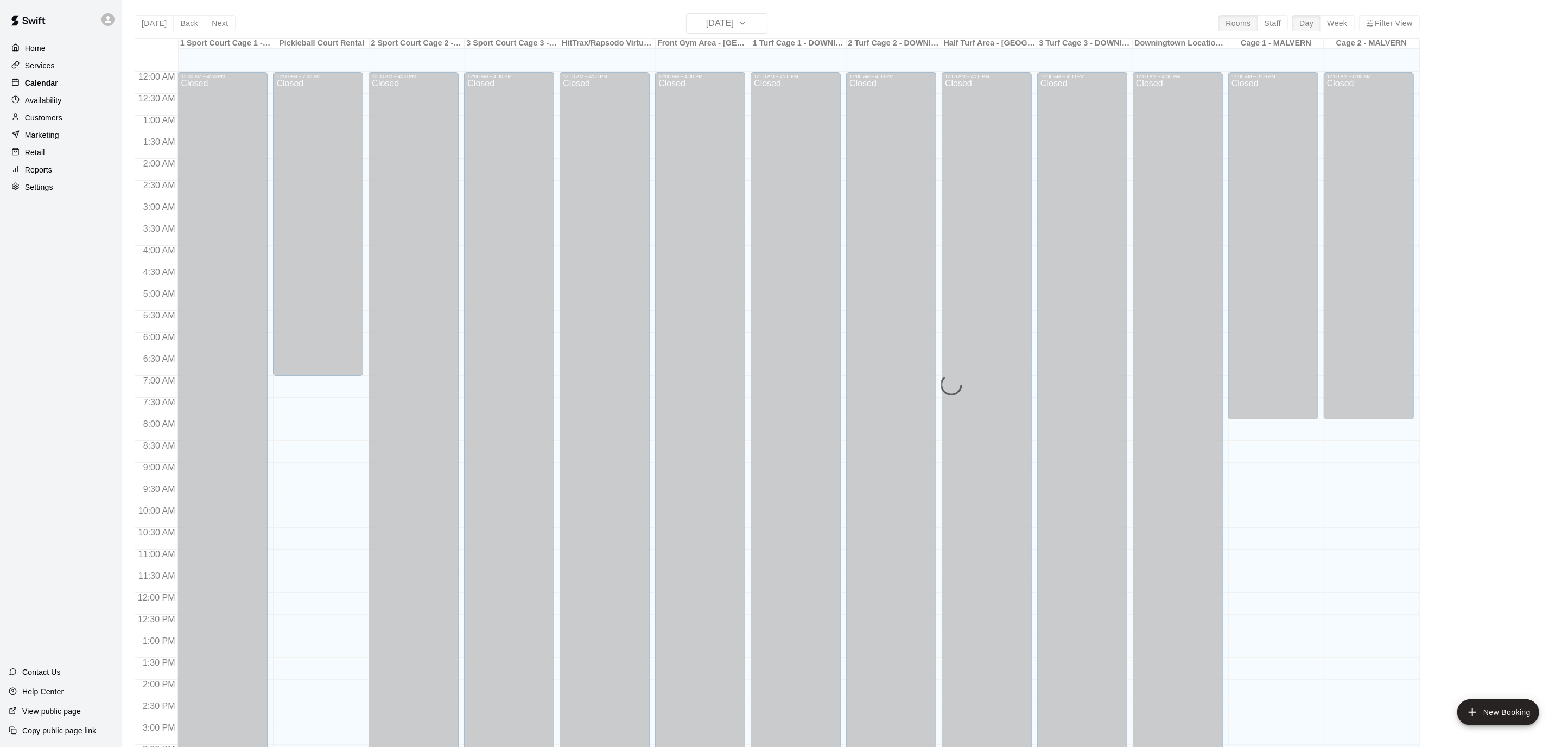
scroll to position [321, 0]
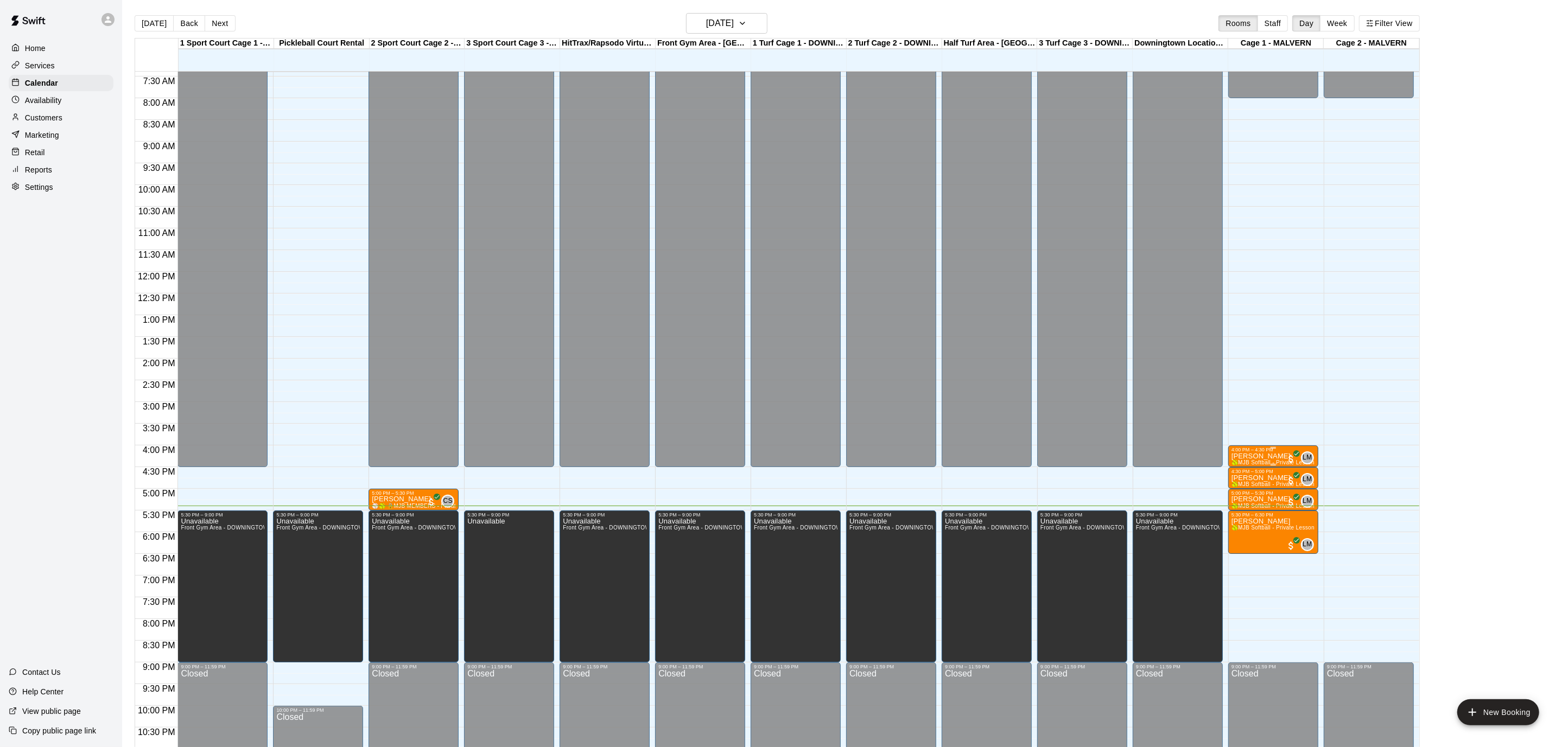
click at [1245, 456] on p "[PERSON_NAME]" at bounding box center [1273, 456] width 83 height 0
click at [1241, 464] on icon "edit" at bounding box center [1242, 467] width 13 height 13
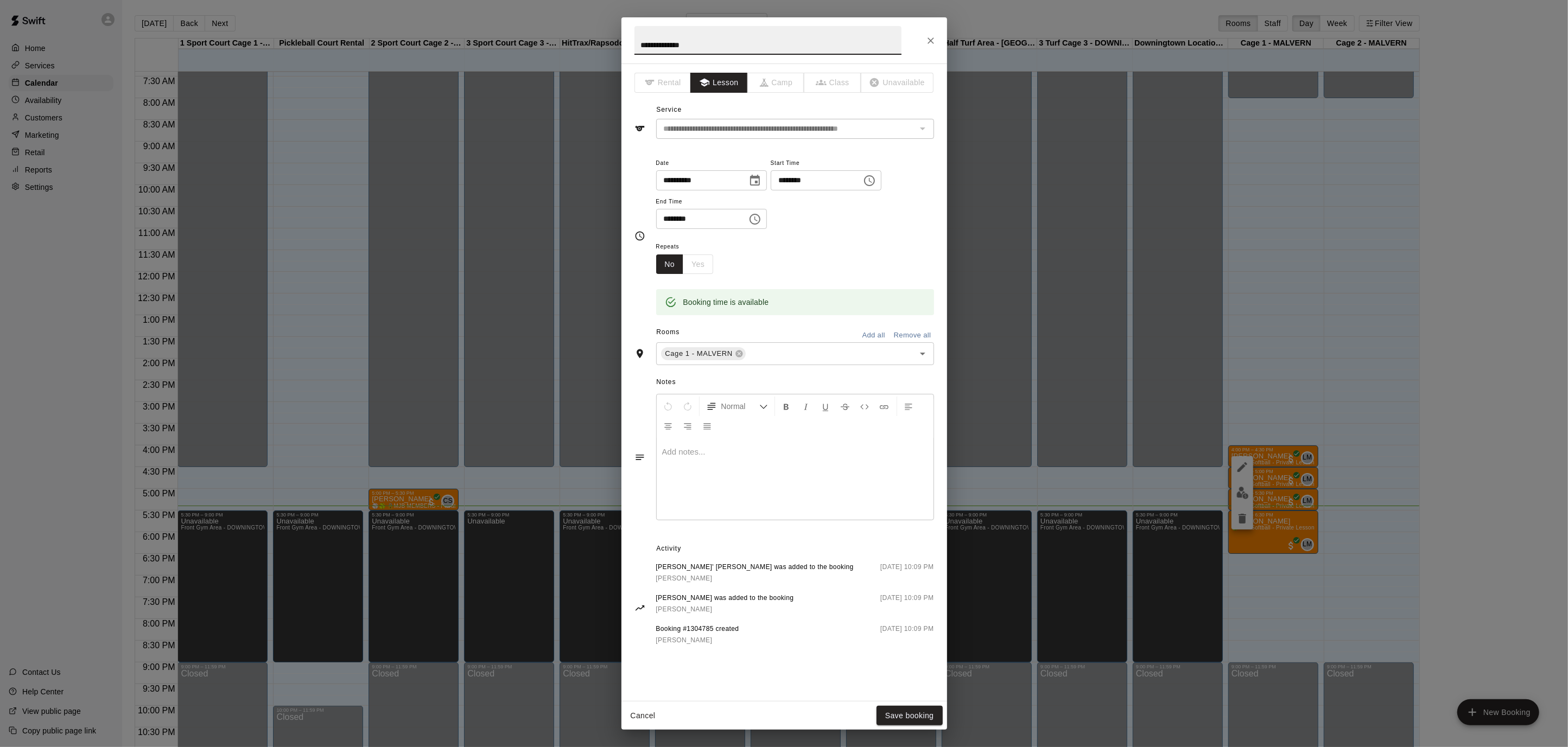
click at [753, 178] on button "Choose date, selected date is Aug 15, 2025" at bounding box center [755, 180] width 21 height 21
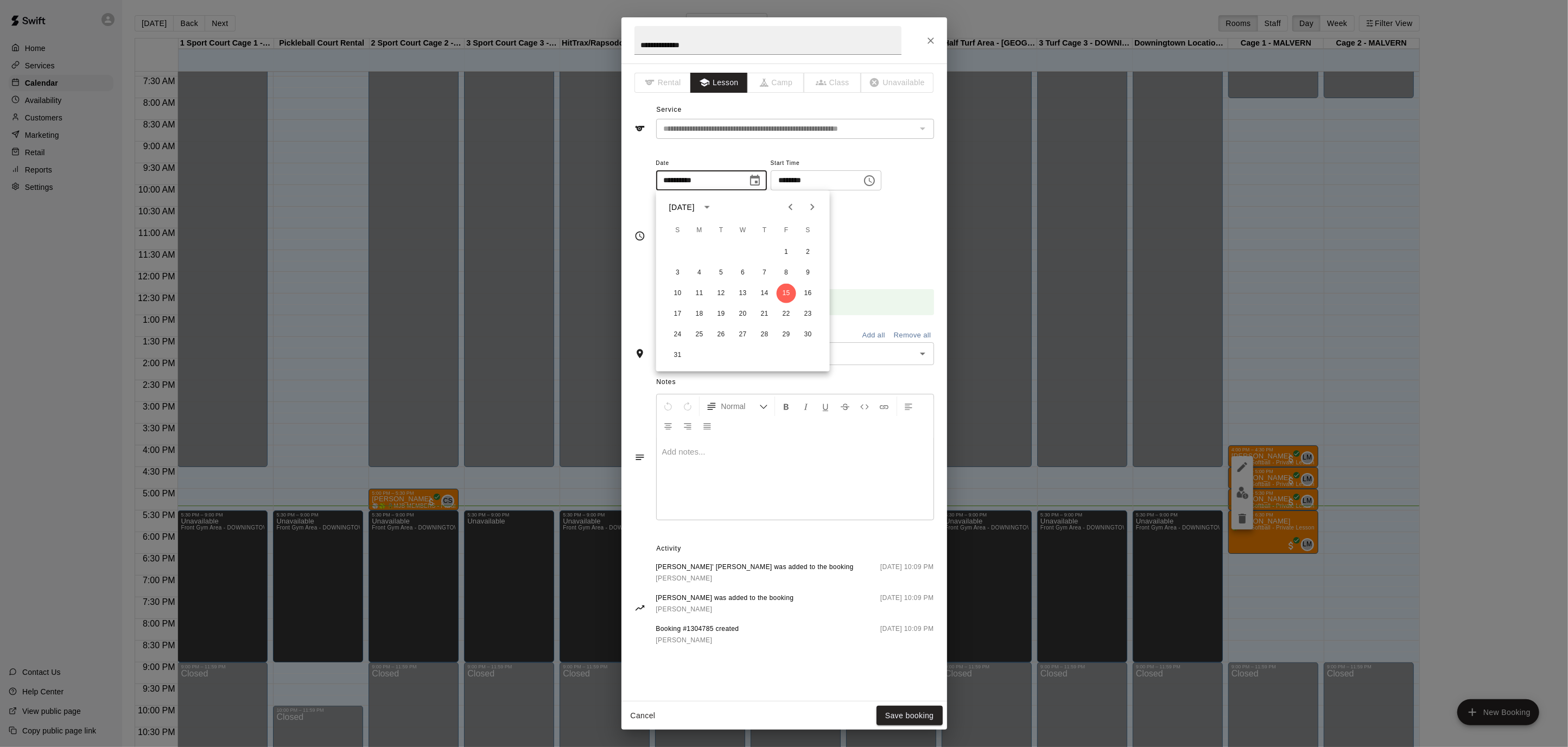
click at [812, 205] on icon "Next month" at bounding box center [812, 207] width 4 height 7
click at [785, 251] on button "5" at bounding box center [786, 252] width 20 height 20
type input "**********"
click at [876, 178] on icon "Choose time, selected time is 4:00 PM" at bounding box center [869, 180] width 13 height 13
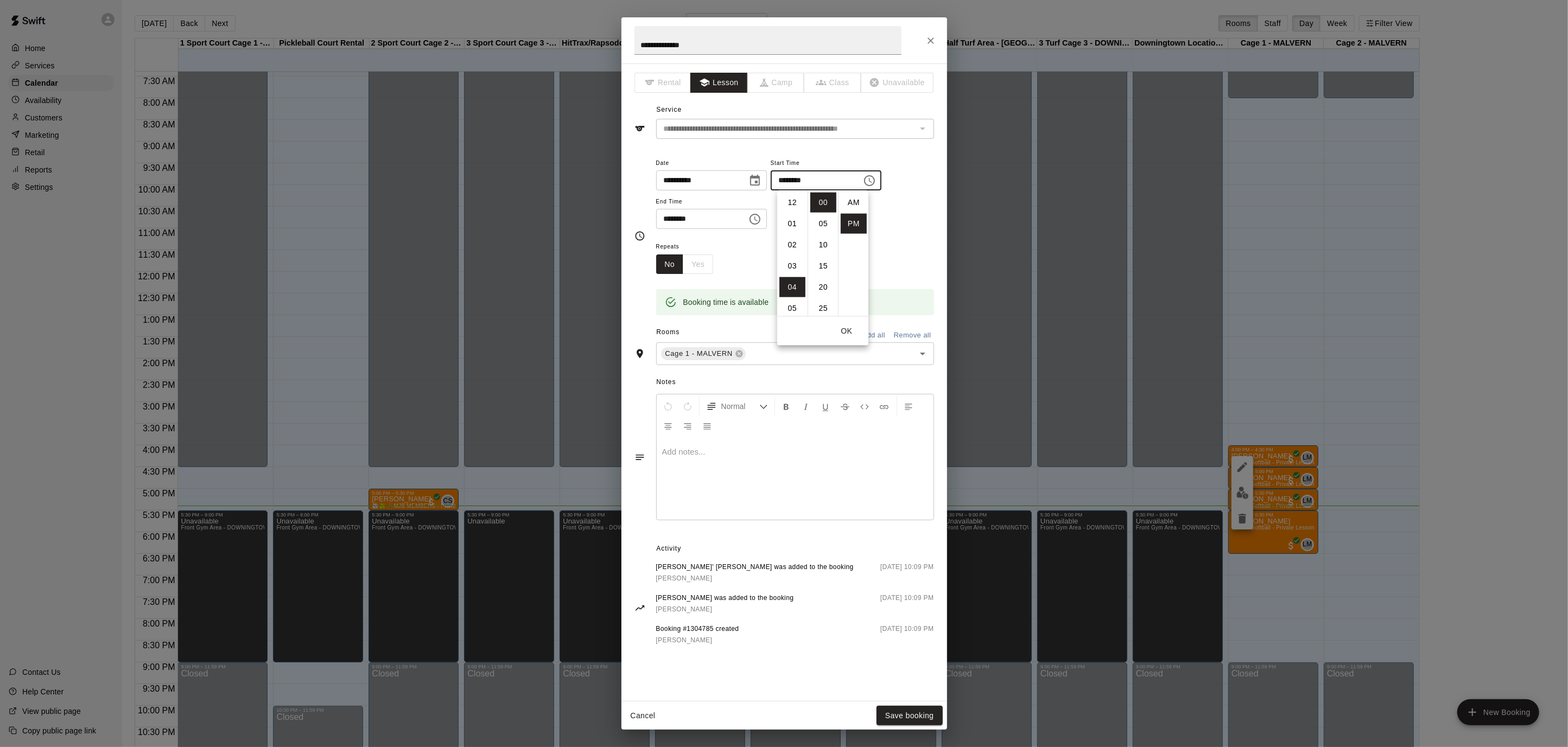
scroll to position [20, 0]
click at [822, 294] on li "30" at bounding box center [823, 299] width 26 height 20
type input "********"
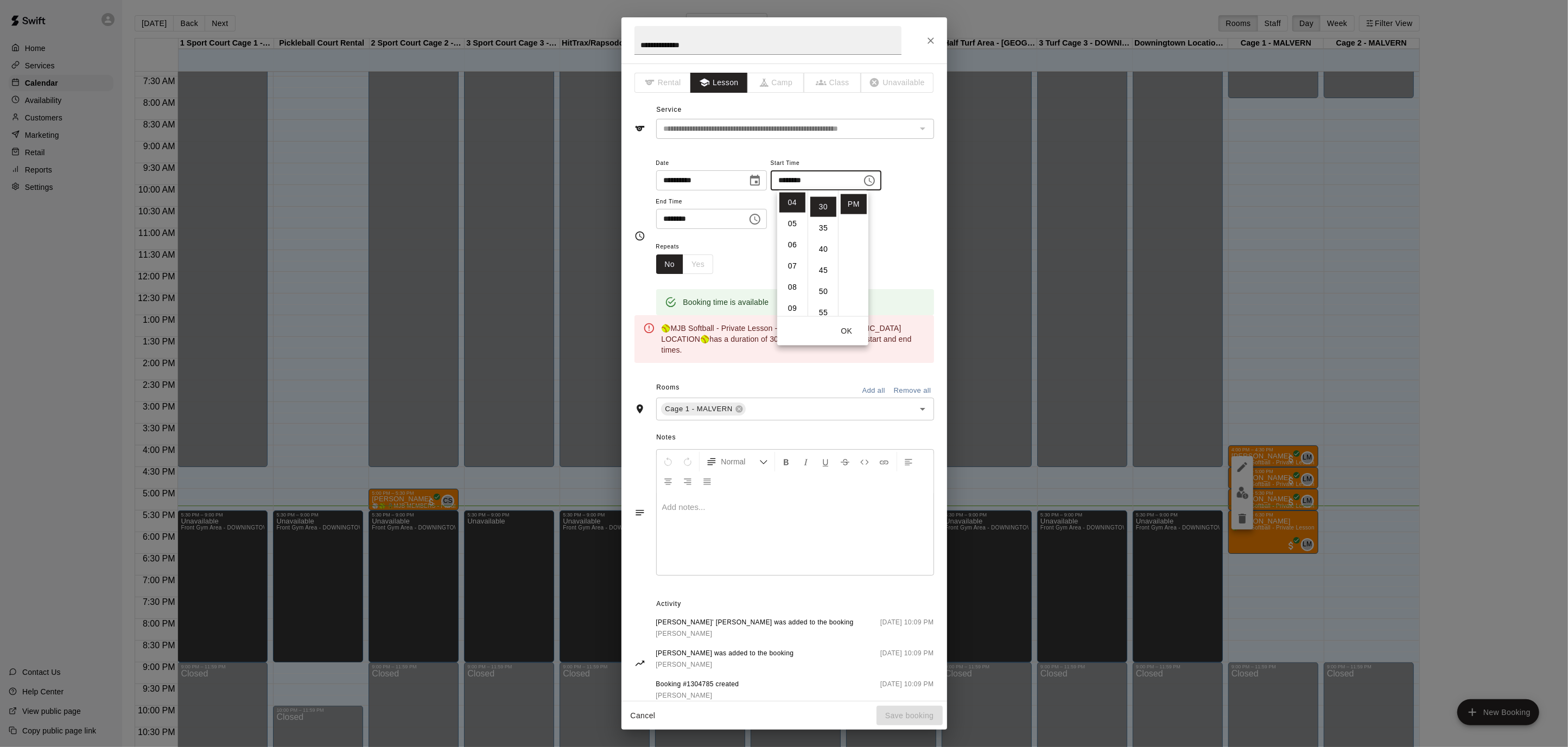
scroll to position [127, 0]
click at [757, 220] on icon "Choose time, selected time is 4:30 PM" at bounding box center [755, 220] width 13 height 13
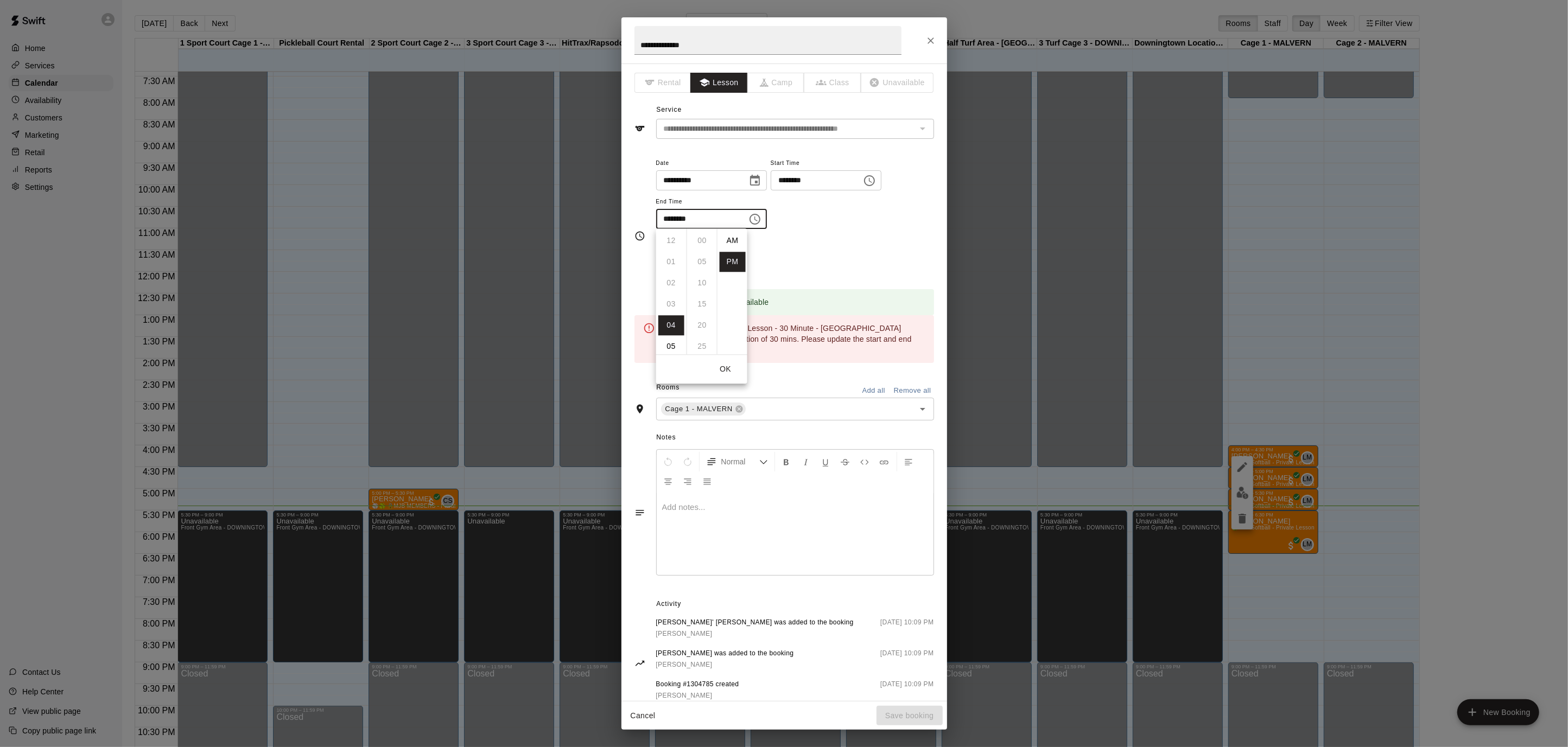
scroll to position [20, 0]
click at [676, 258] on li "05" at bounding box center [671, 262] width 26 height 20
click at [696, 238] on li "00" at bounding box center [701, 240] width 26 height 20
type input "********"
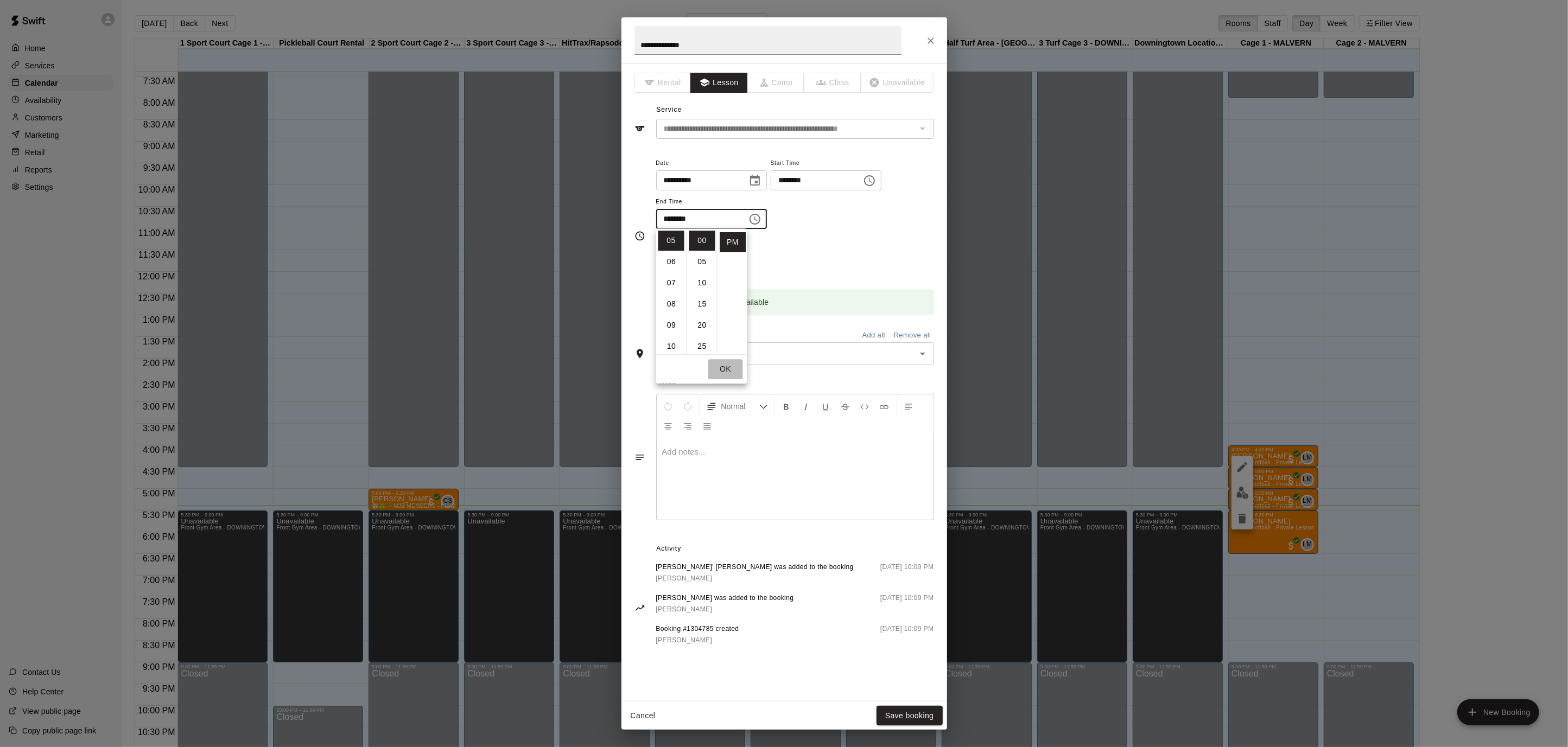
click at [727, 371] on button "OK" at bounding box center [725, 369] width 35 height 20
click at [930, 711] on button "Save booking" at bounding box center [909, 715] width 66 height 20
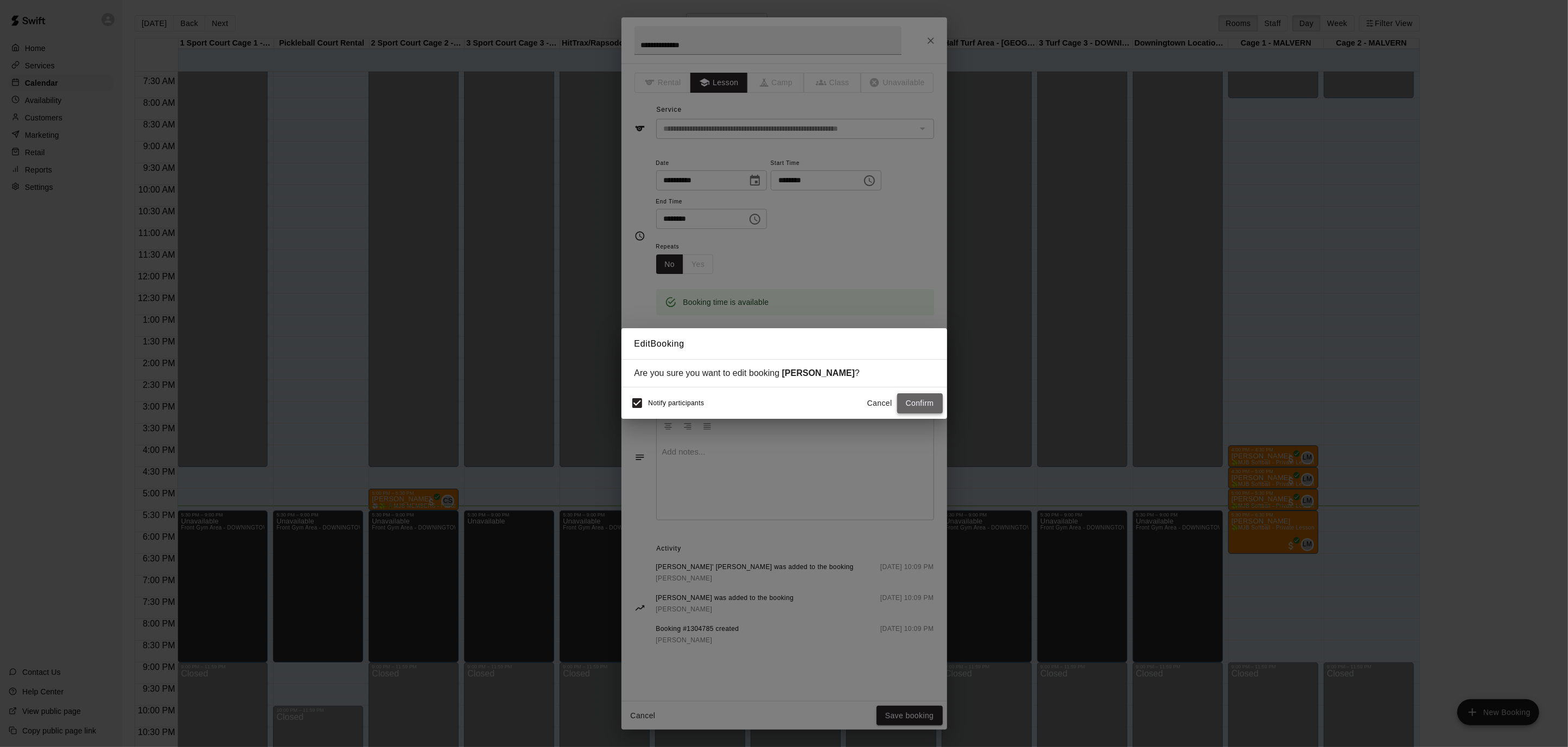
click at [920, 399] on button "Confirm" at bounding box center [920, 403] width 46 height 20
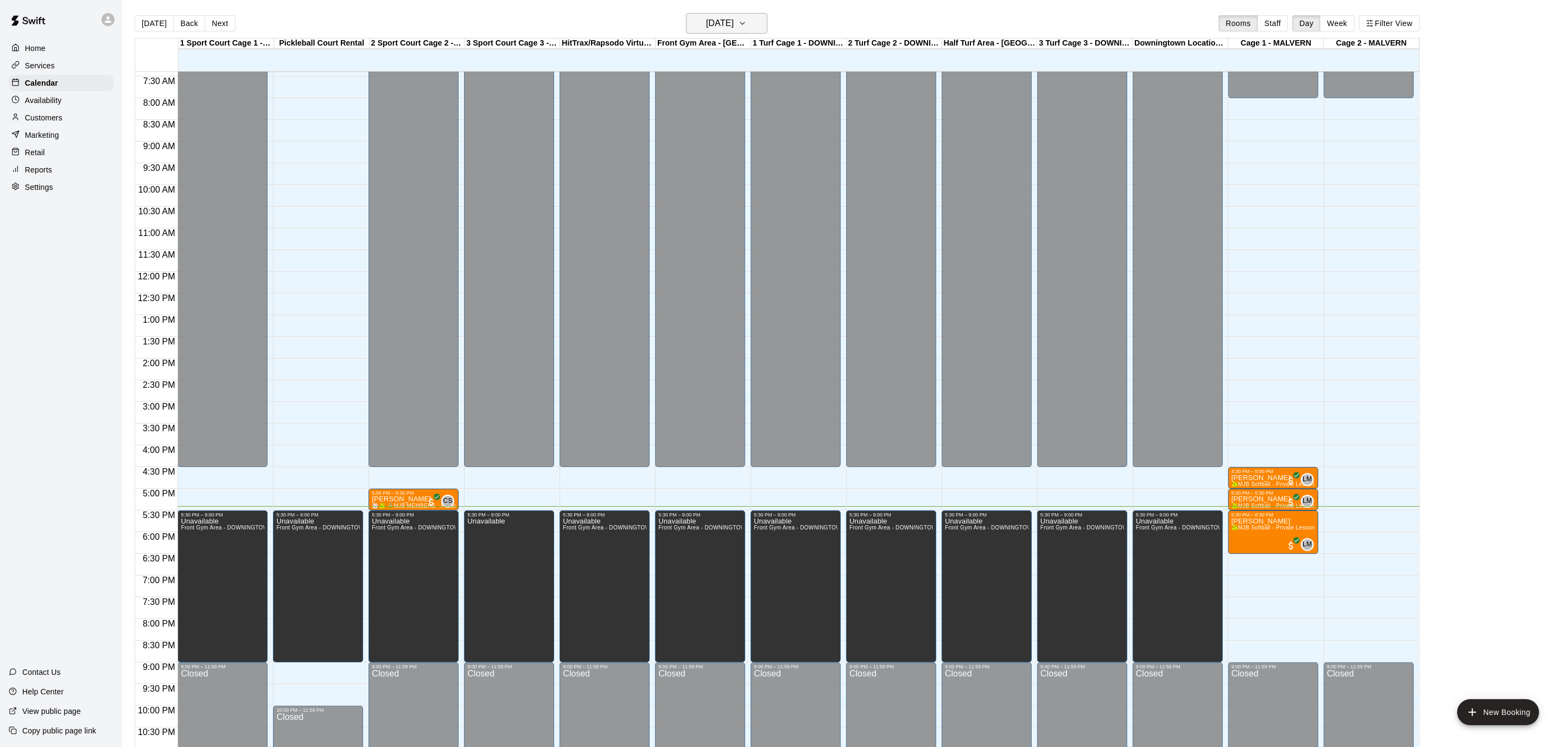
click at [759, 27] on button "[DATE]" at bounding box center [727, 24] width 81 height 21
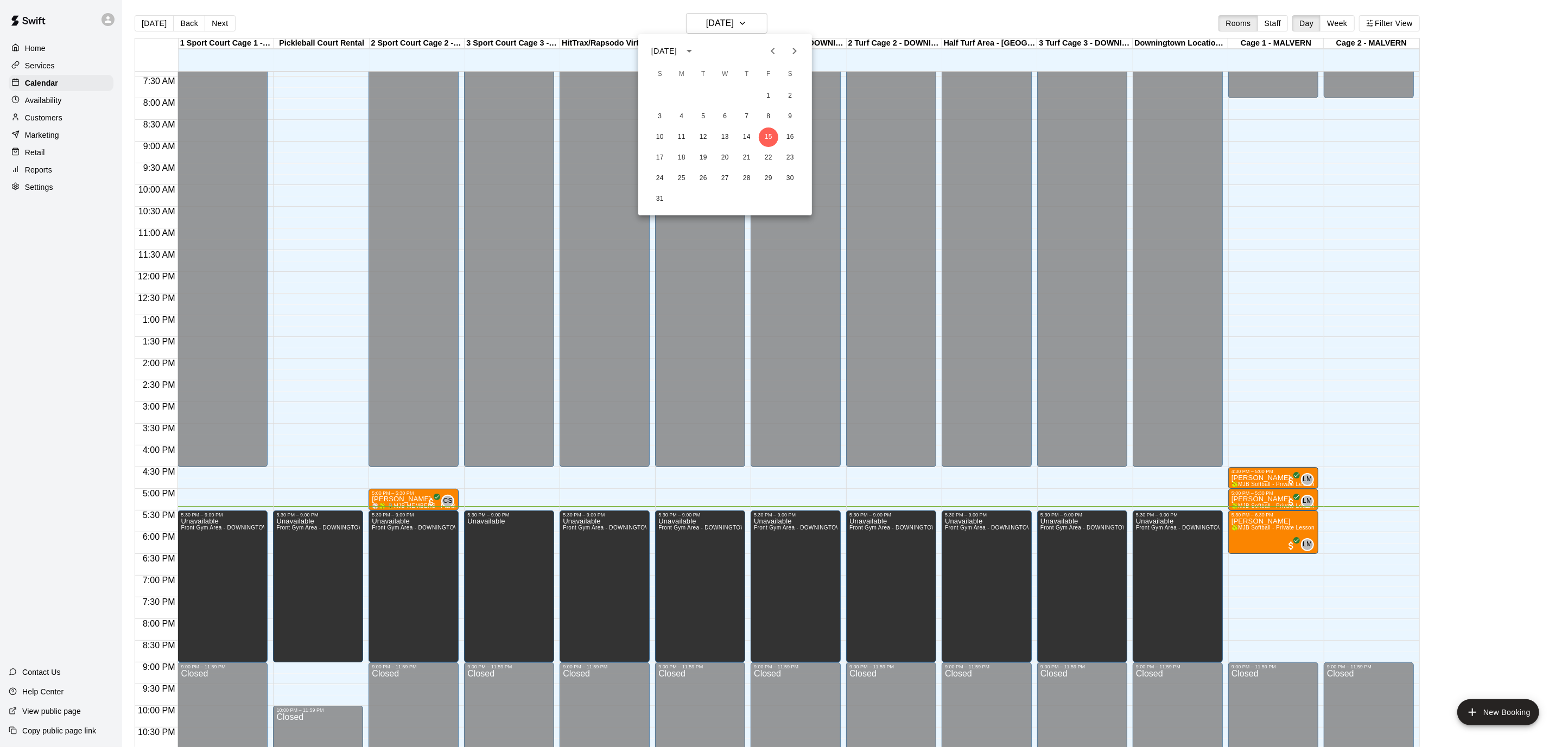
click at [797, 51] on icon "Next month" at bounding box center [794, 51] width 13 height 13
click at [769, 94] on button "5" at bounding box center [769, 96] width 20 height 20
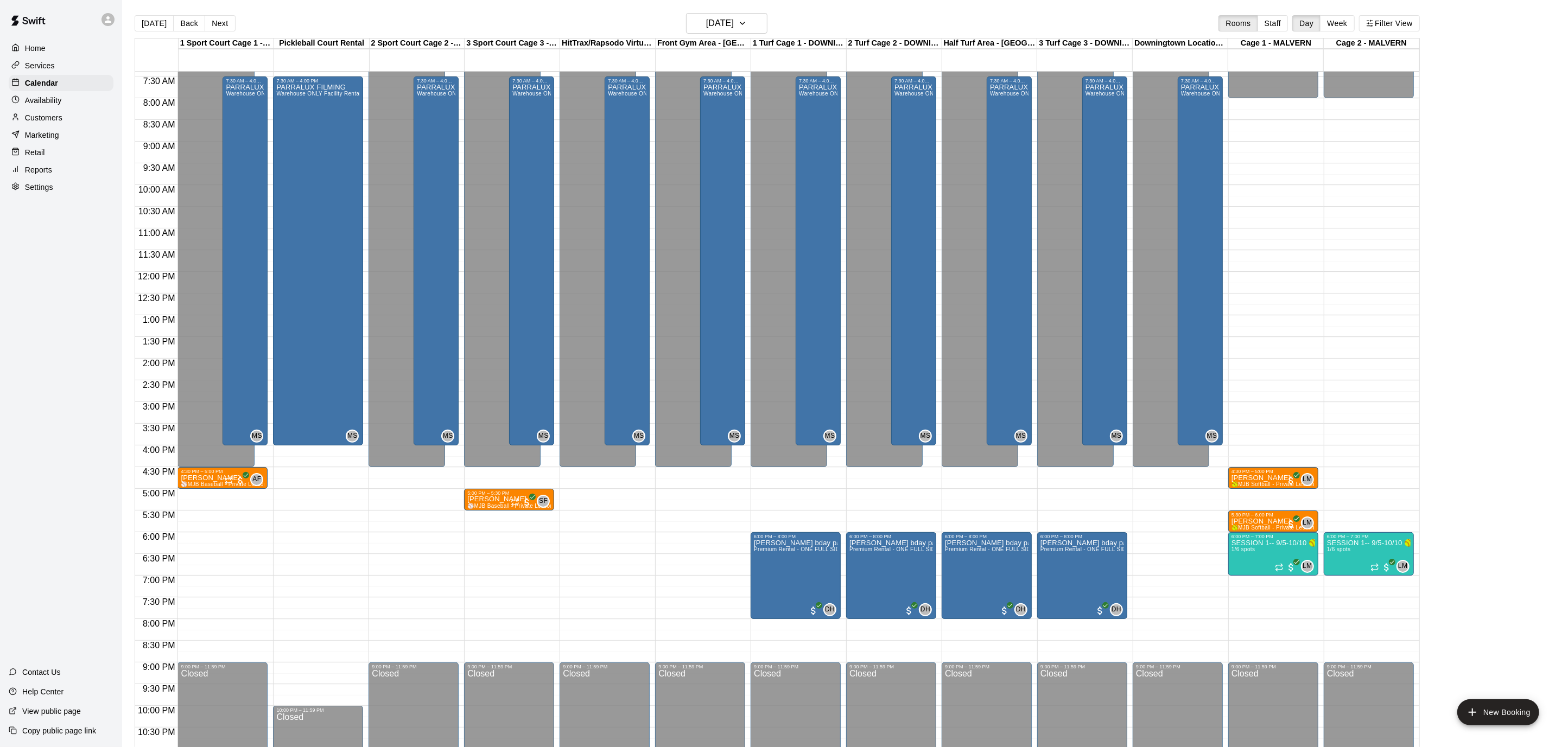
click at [1277, 498] on div "12:00 AM – 8:00 AM Closed 4:30 PM – 5:00 PM [PERSON_NAME] 🥎MJB Softball - Priva…" at bounding box center [1273, 272] width 90 height 1042
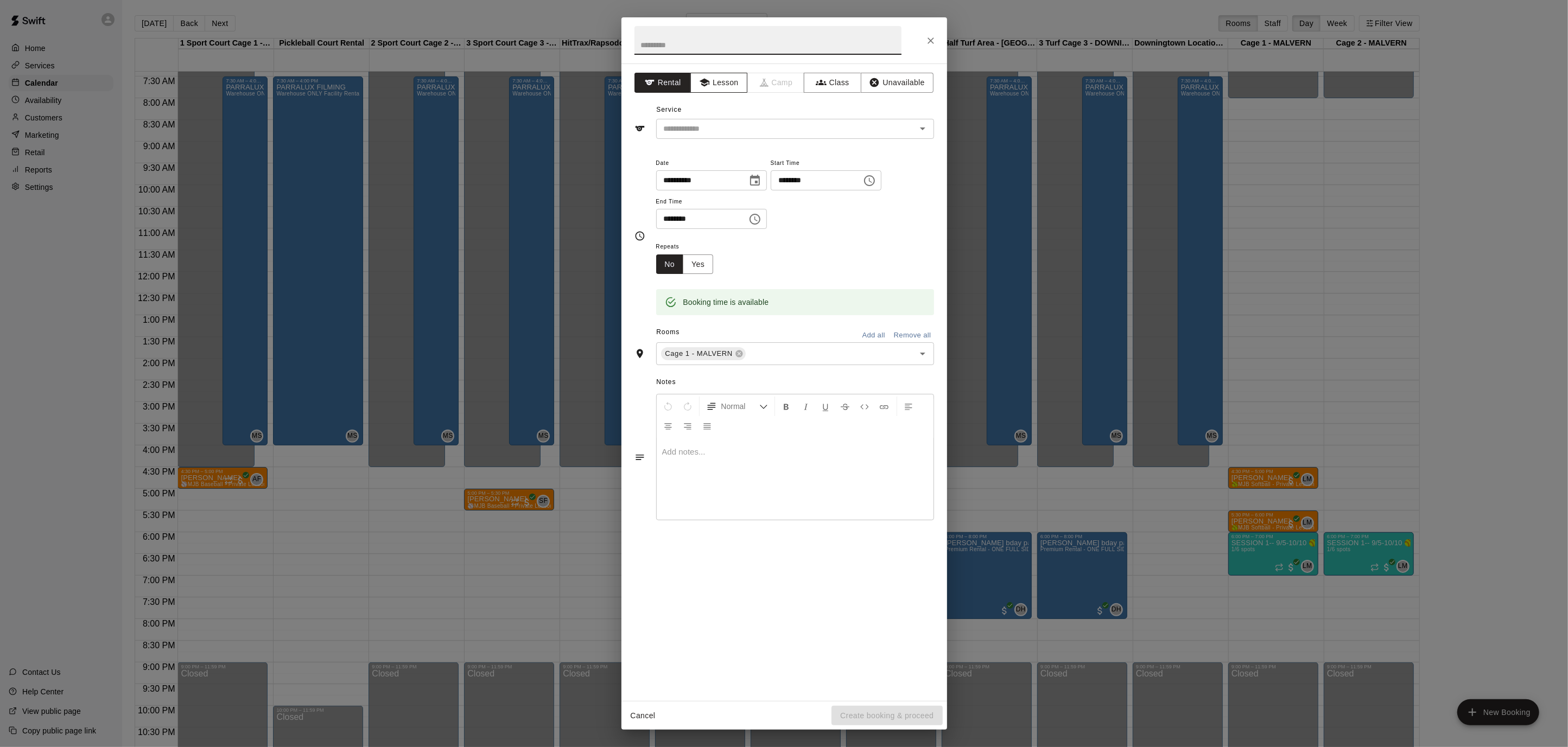
click at [724, 77] on button "Lesson" at bounding box center [718, 83] width 57 height 20
click at [917, 127] on icon "Open" at bounding box center [923, 129] width 13 height 13
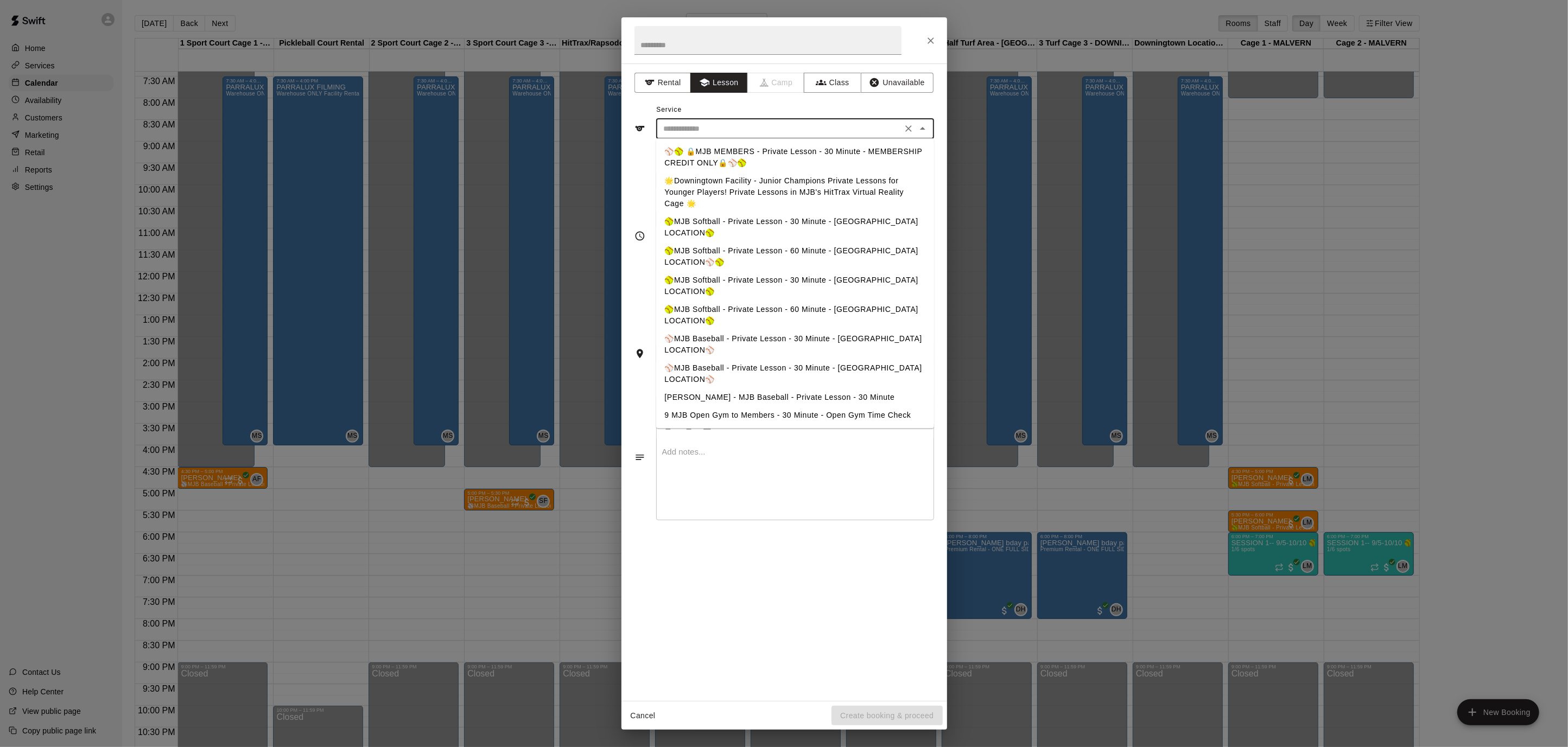
click at [889, 277] on li "🥎MJB Softball - Private Lesson - 30 Minute - [GEOGRAPHIC_DATA] LOCATION🥎" at bounding box center [794, 286] width 278 height 29
type input "**********"
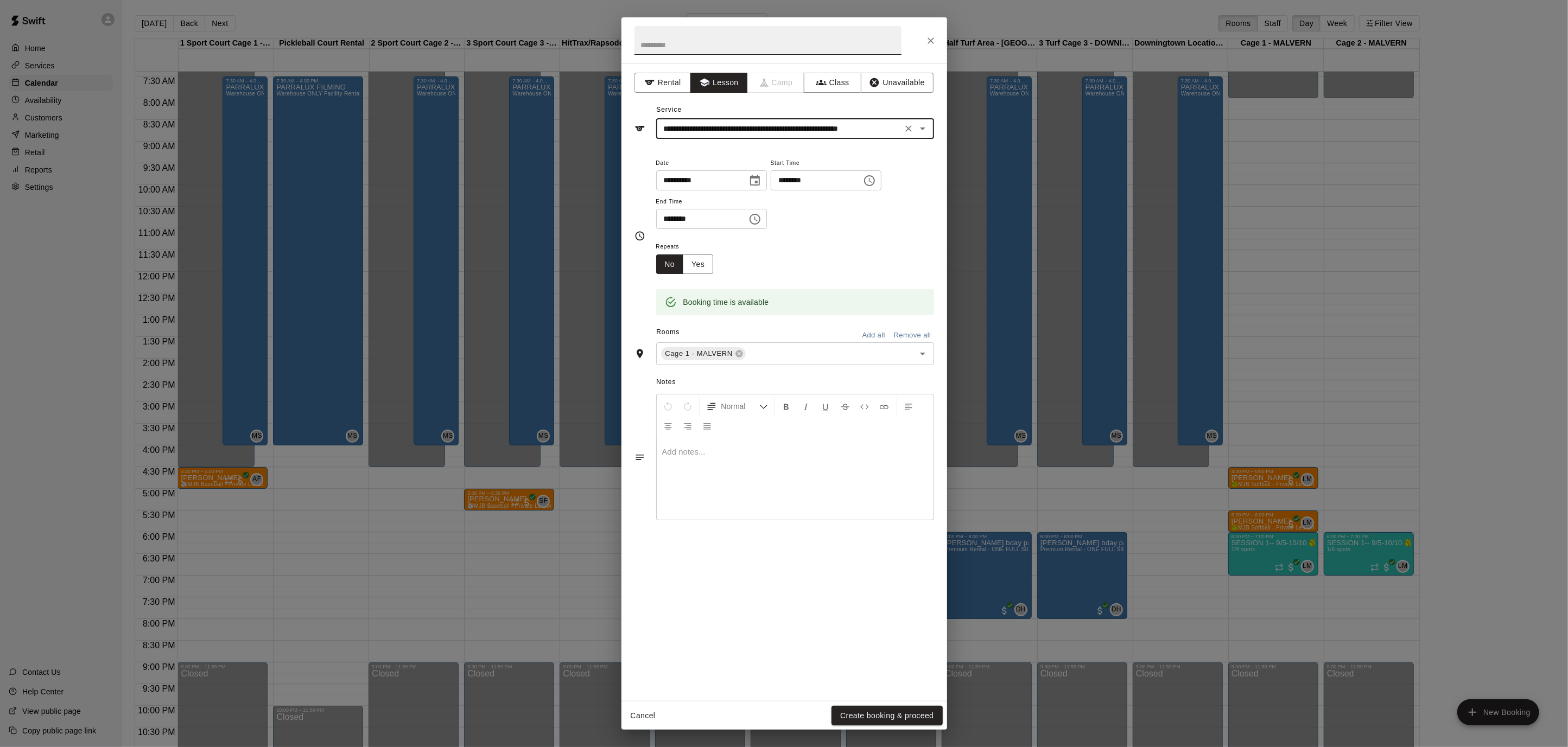
click at [697, 43] on input "text" at bounding box center [768, 40] width 267 height 29
type input "**********"
click at [883, 718] on button "Create booking & proceed" at bounding box center [886, 715] width 111 height 20
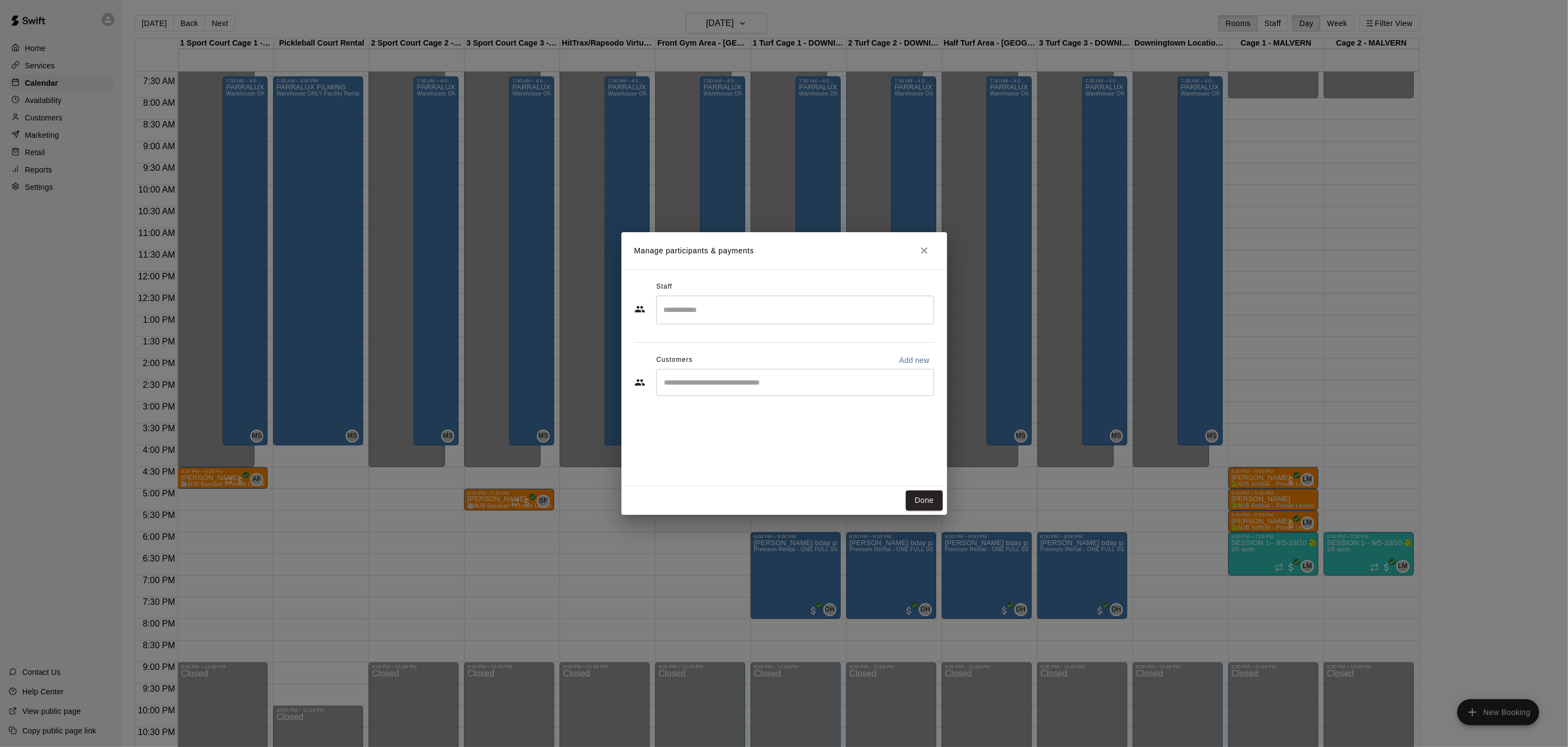
click at [710, 301] on input "Search staff" at bounding box center [795, 310] width 268 height 19
click at [717, 385] on div "[PERSON_NAME]' [PERSON_NAME] Instructor" at bounding box center [752, 384] width 137 height 21
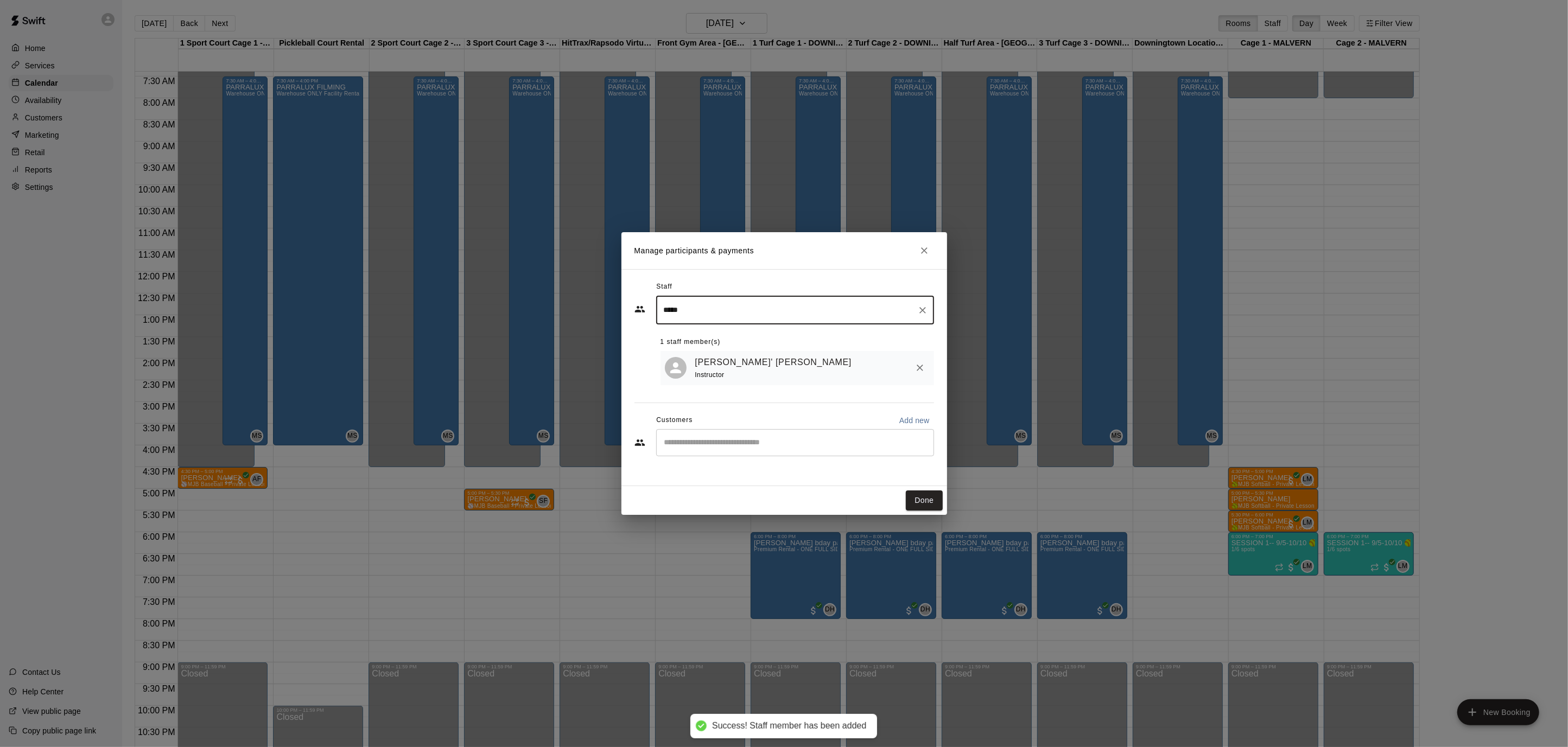
type input "*****"
click at [717, 385] on div "Staff ***** ​ 1 staff member(s) [PERSON_NAME]' [PERSON_NAME] Instructor Custome…" at bounding box center [784, 373] width 300 height 189
click at [703, 447] on input "Start typing to search customers..." at bounding box center [795, 443] width 268 height 11
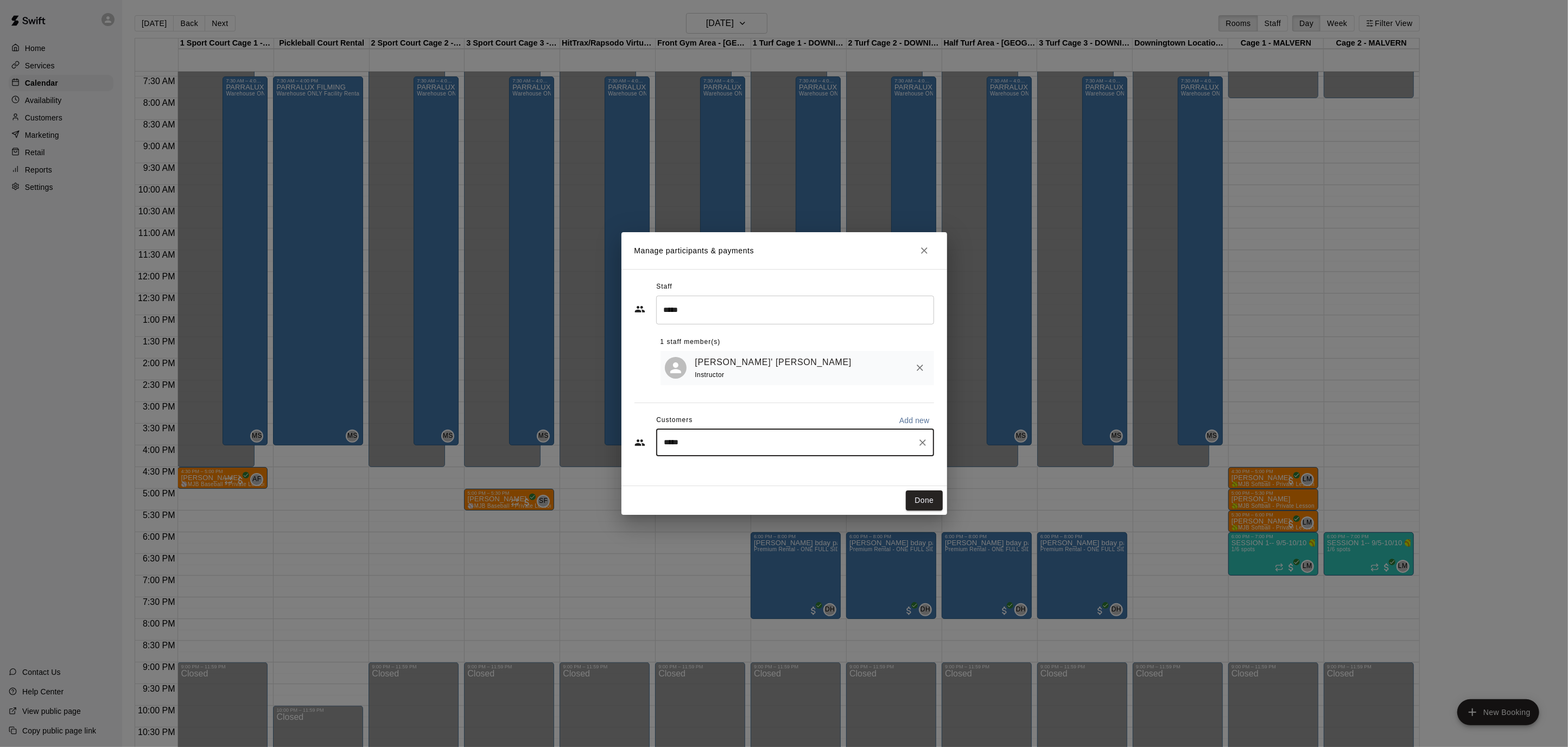
type input "******"
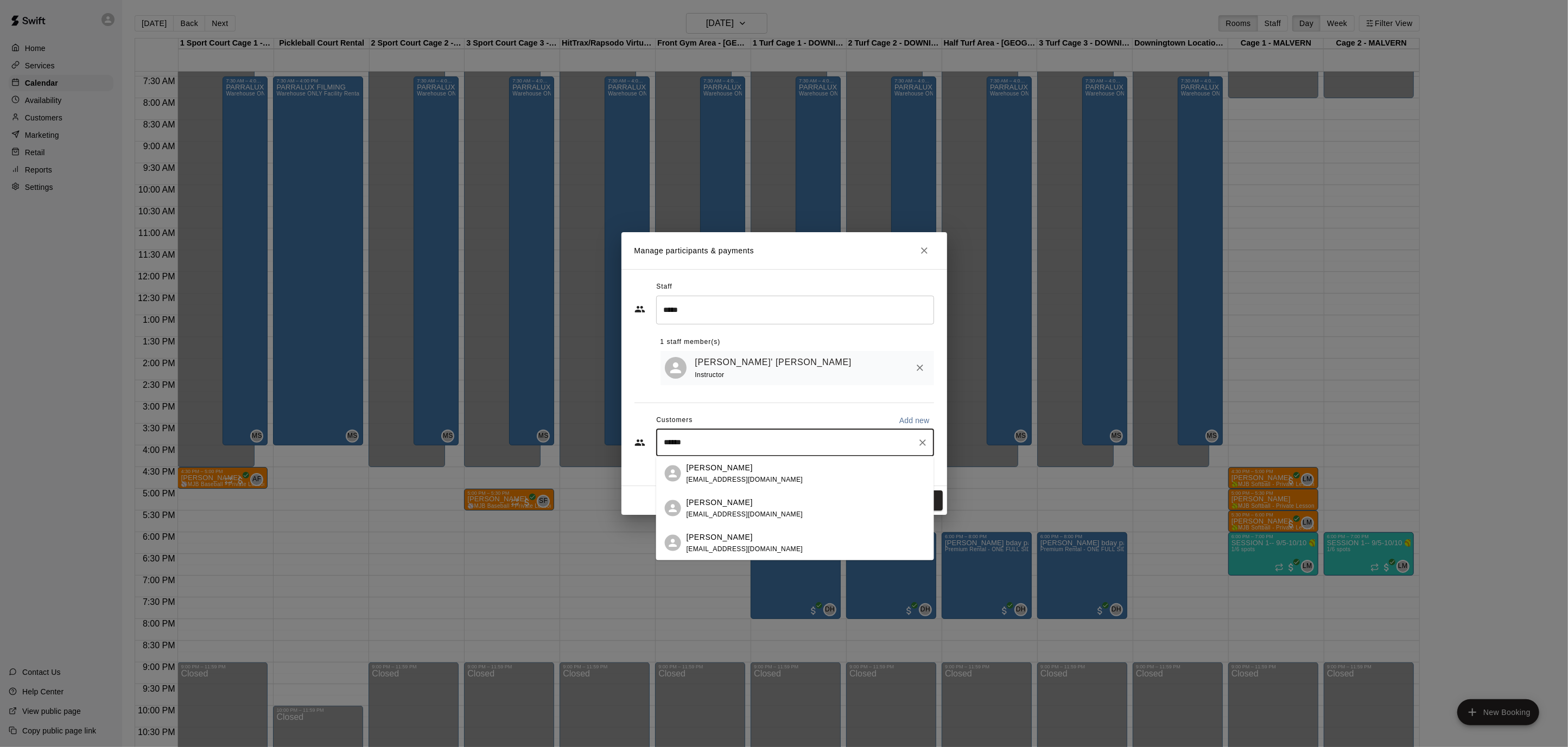
click at [727, 507] on p "[PERSON_NAME]" at bounding box center [720, 502] width 66 height 11
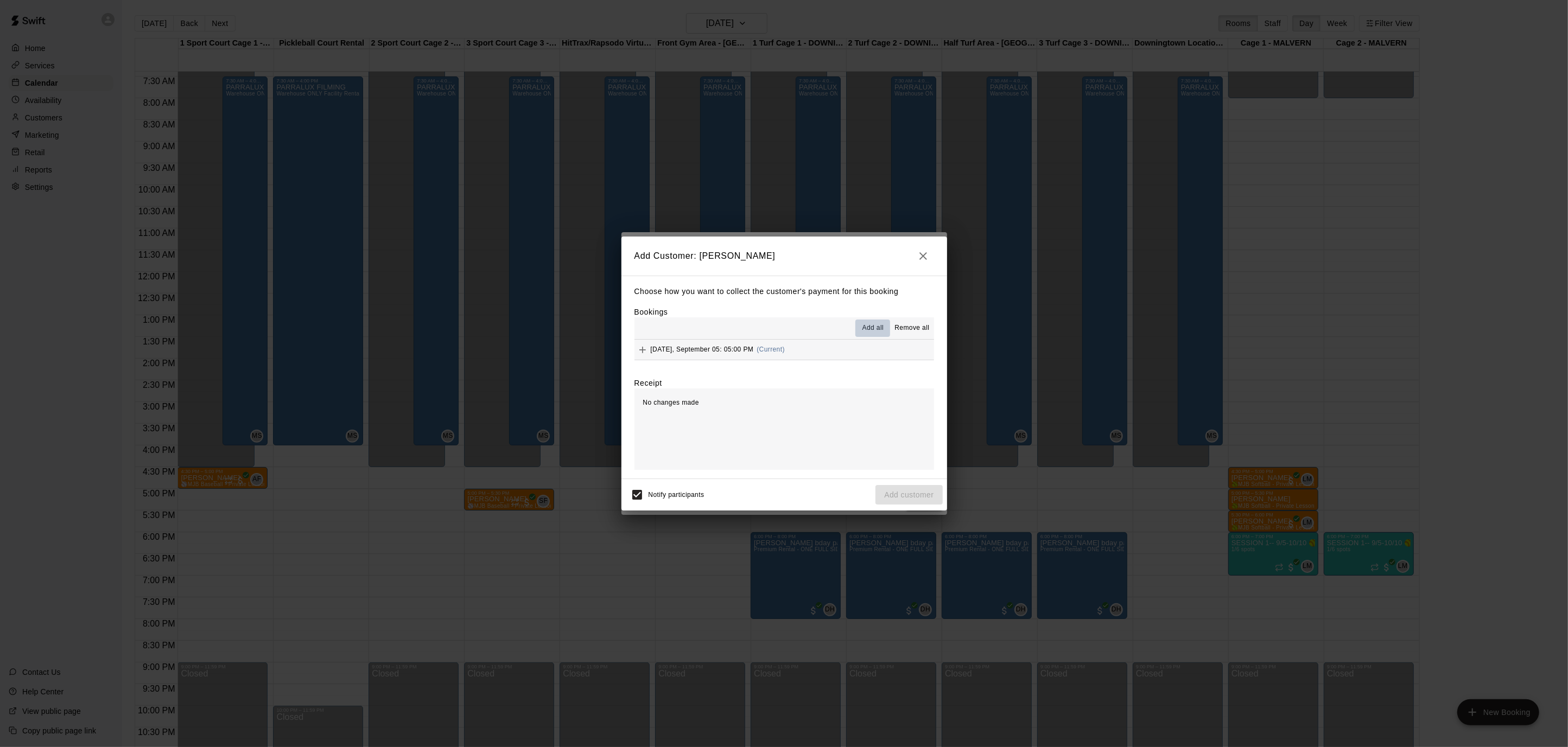
click at [877, 324] on span "Add all" at bounding box center [872, 328] width 21 height 11
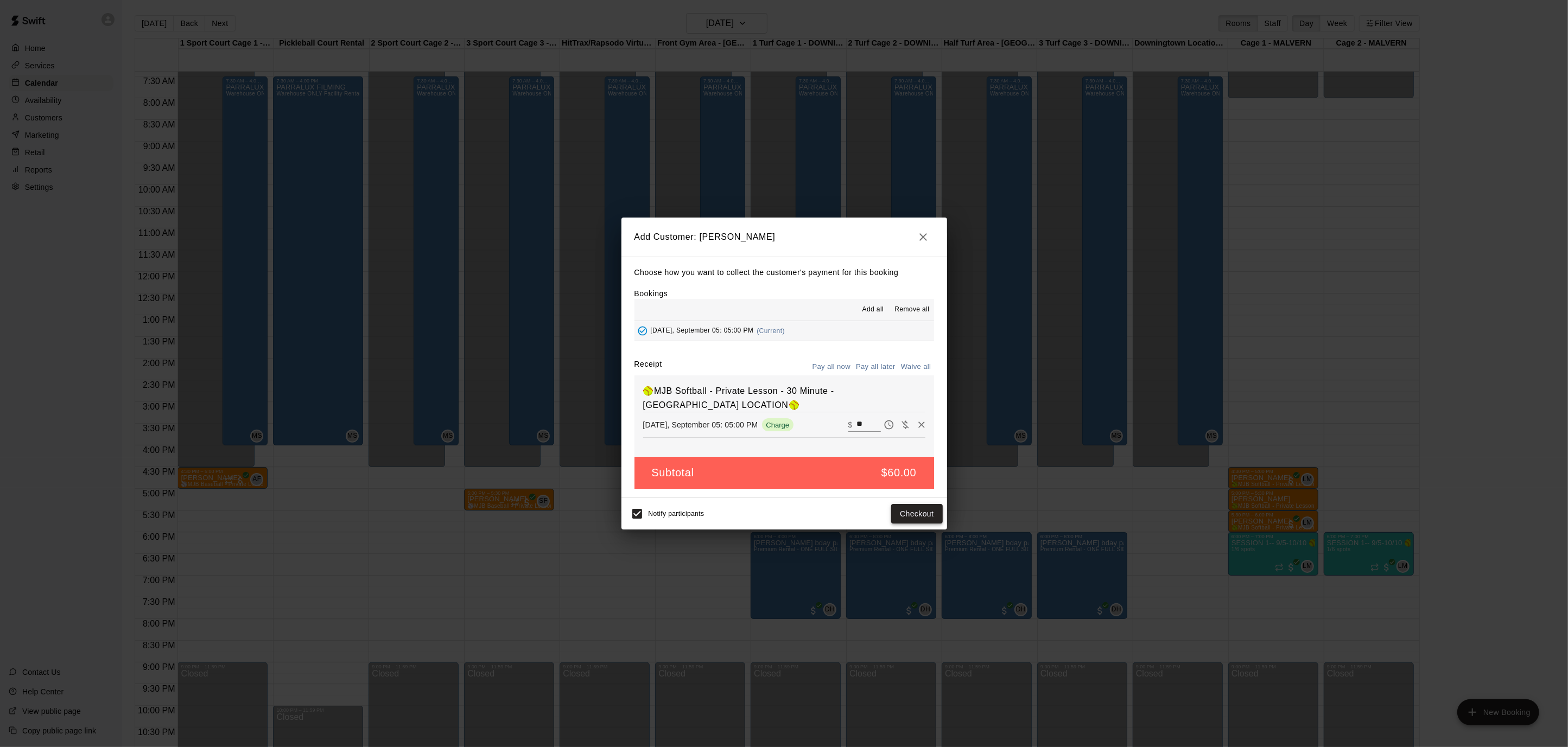
click at [920, 511] on button "Checkout" at bounding box center [916, 513] width 51 height 20
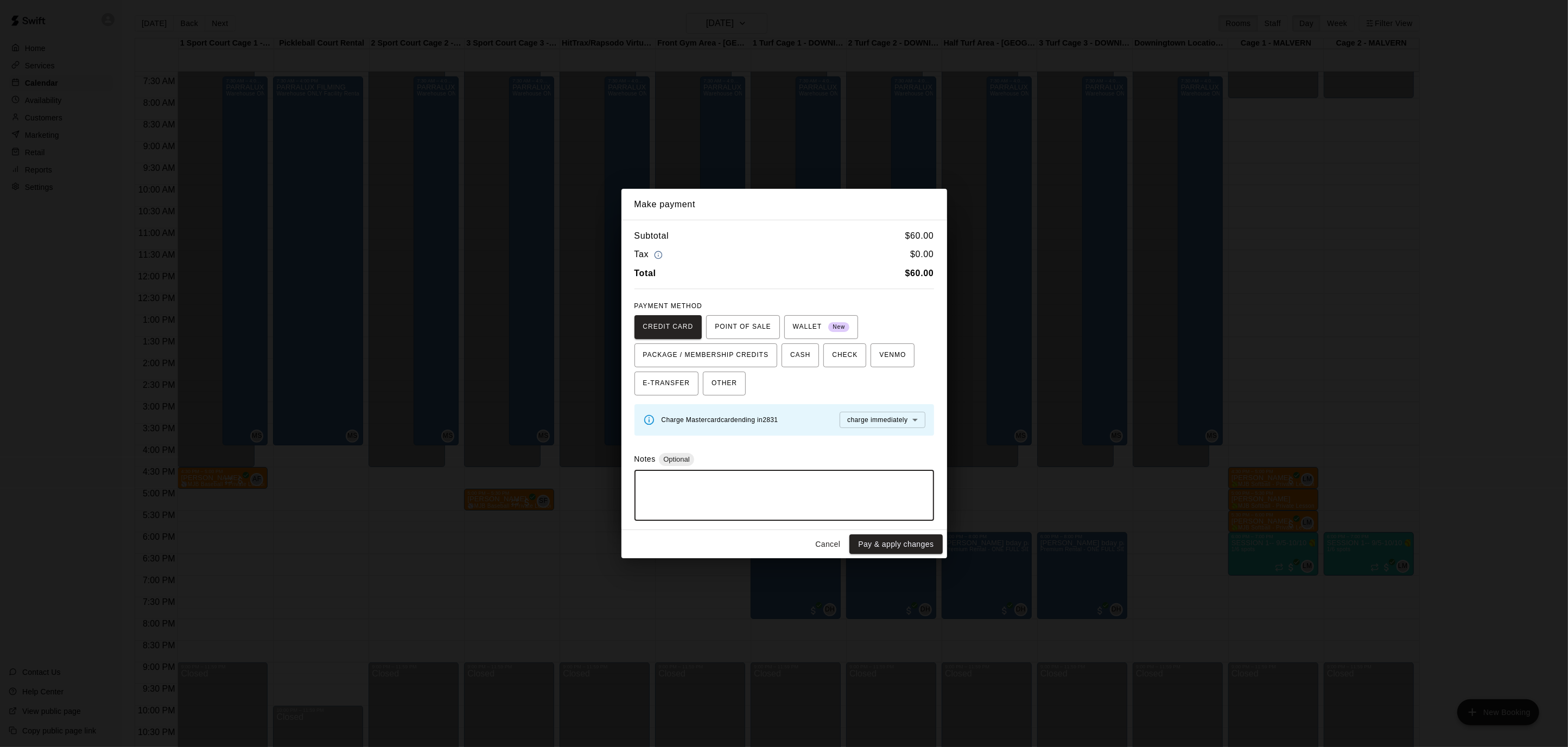
click at [839, 498] on textarea at bounding box center [784, 495] width 284 height 32
type textarea "**********"
click at [894, 544] on button "Pay & apply changes" at bounding box center [896, 544] width 93 height 20
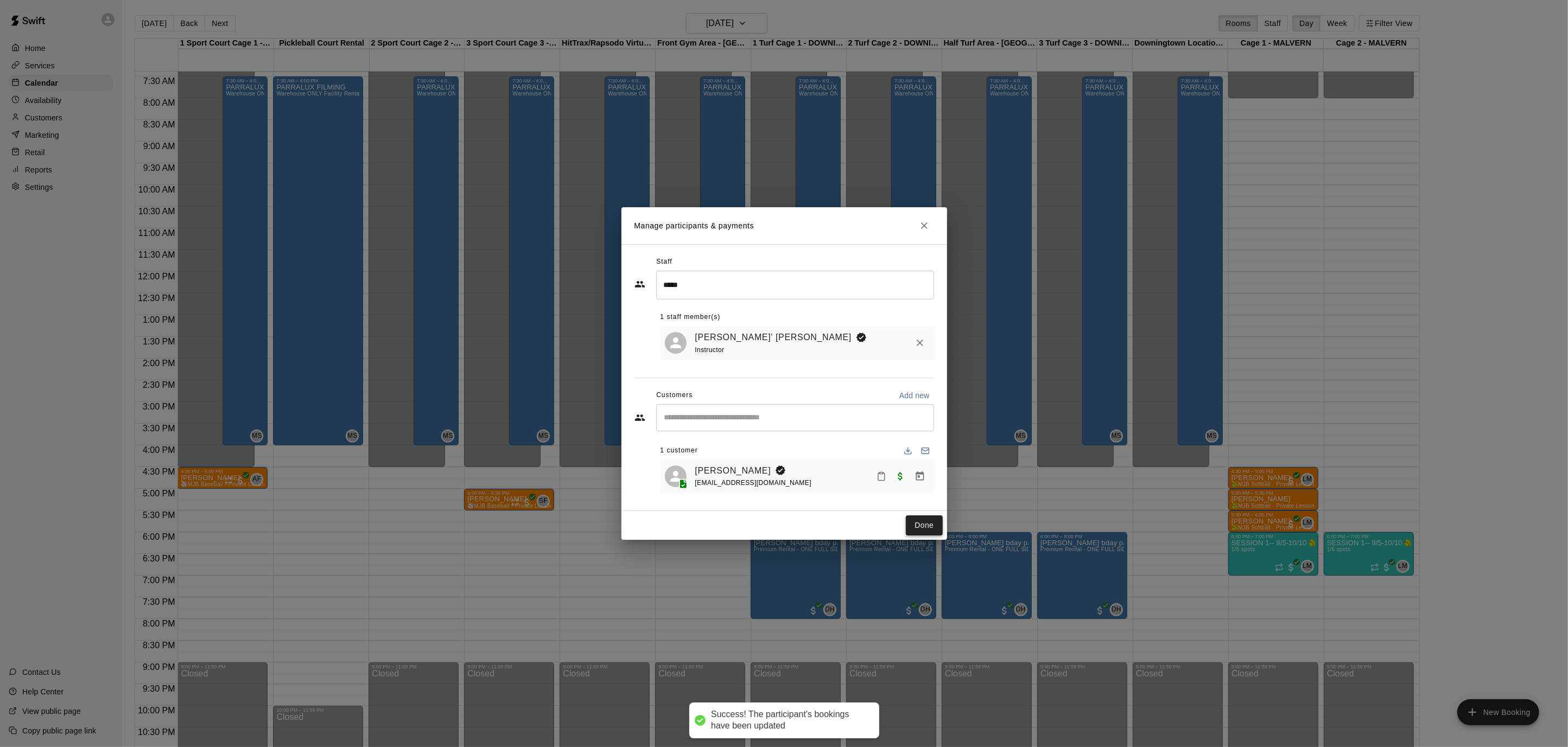
click at [926, 527] on button "Done" at bounding box center [923, 525] width 36 height 20
